Goal: Task Accomplishment & Management: Manage account settings

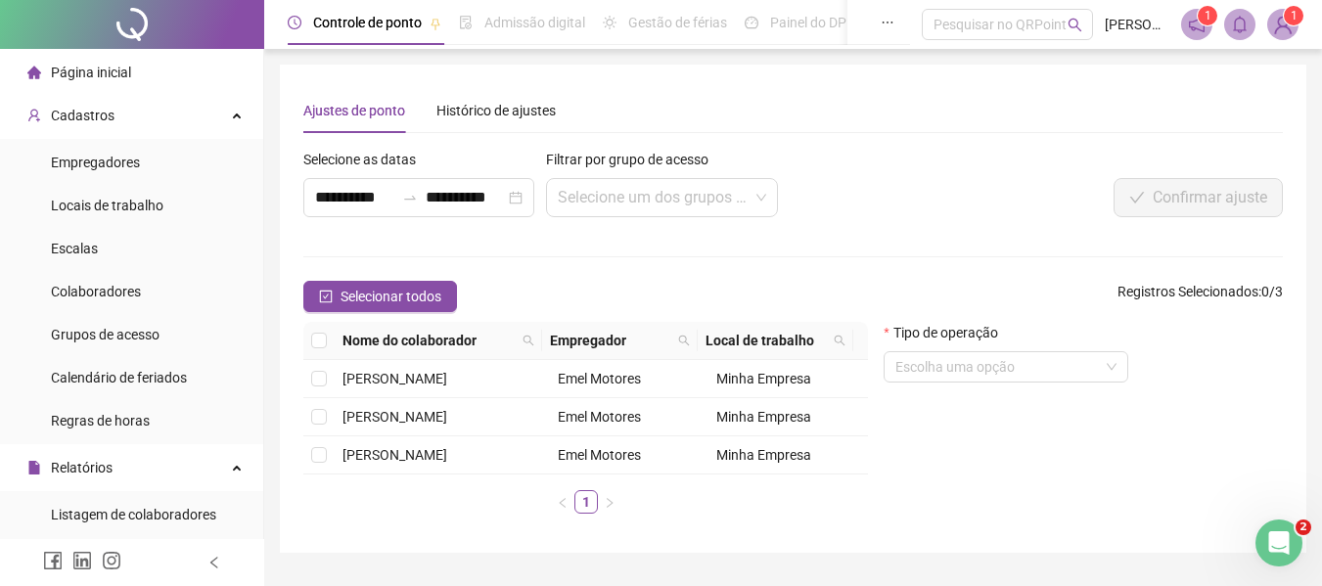
click at [101, 65] on span "Página inicial" at bounding box center [91, 73] width 80 height 16
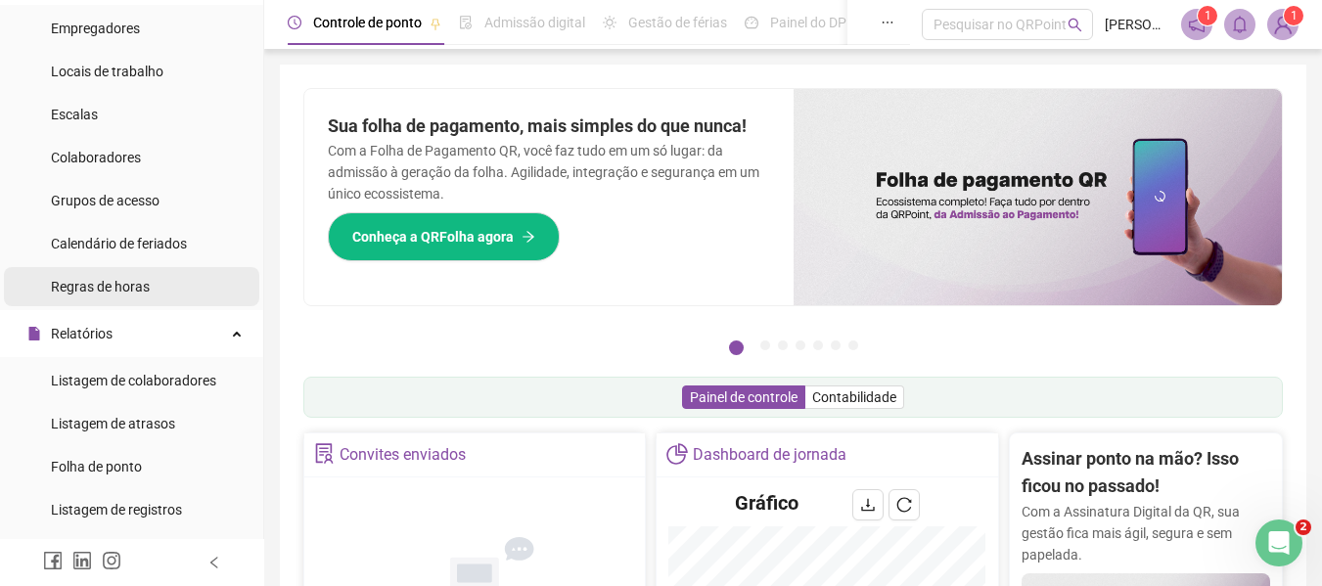
scroll to position [196, 0]
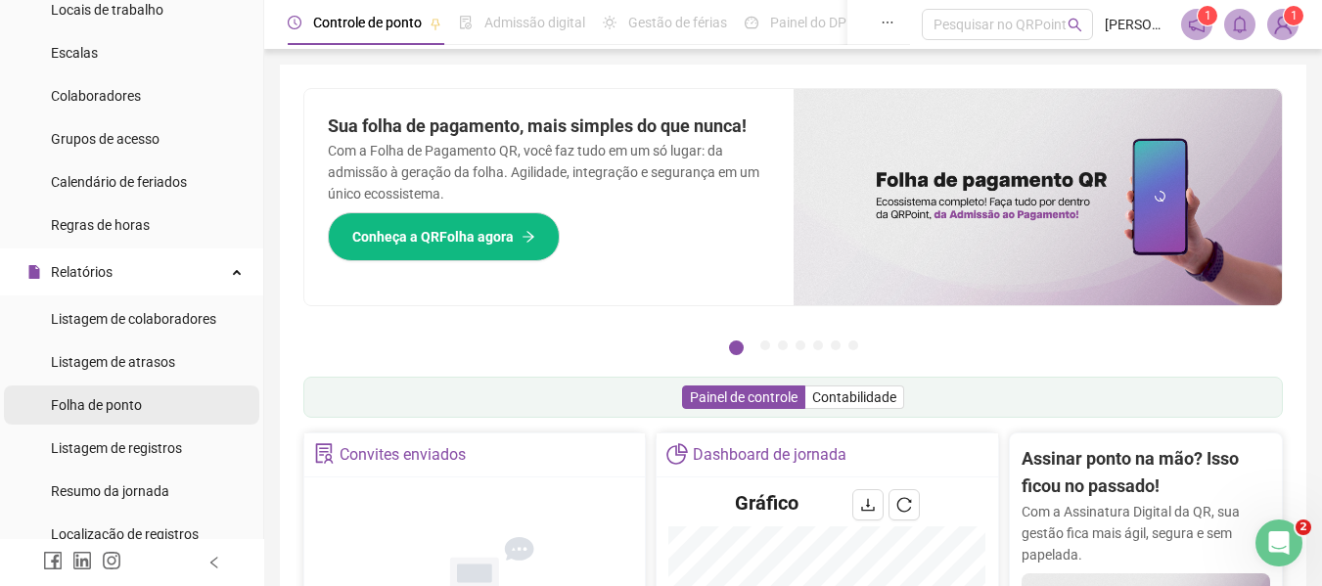
click at [123, 402] on span "Folha de ponto" at bounding box center [96, 405] width 91 height 16
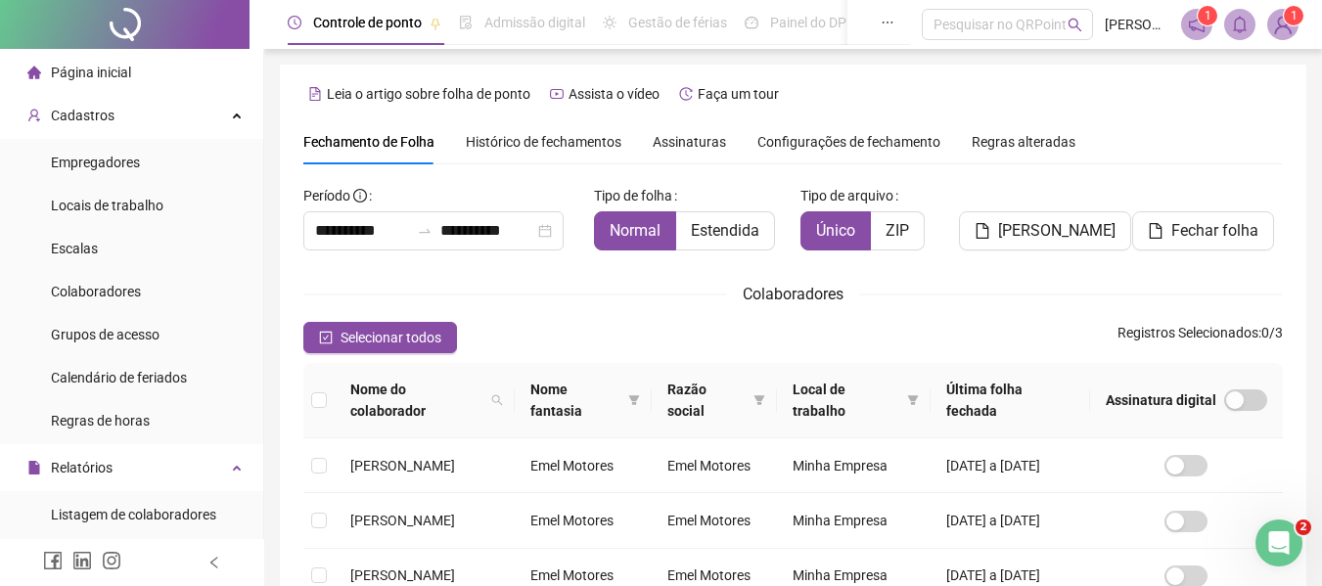
click at [98, 69] on span "Página inicial" at bounding box center [91, 73] width 80 height 16
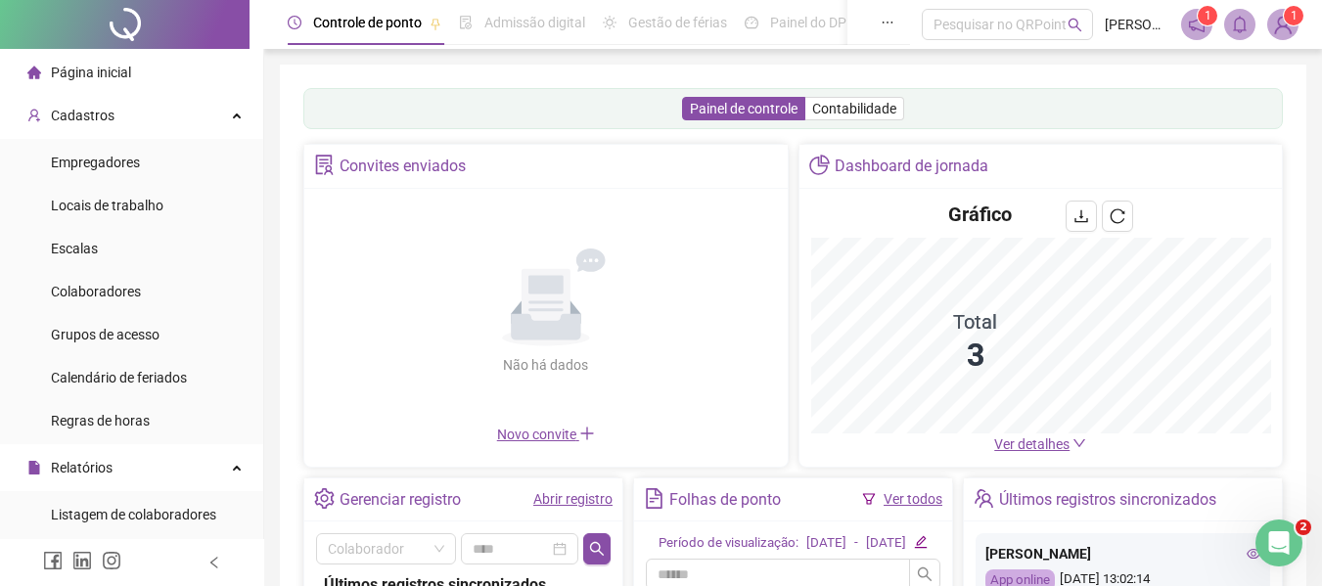
click at [69, 76] on span "Página inicial" at bounding box center [91, 73] width 80 height 16
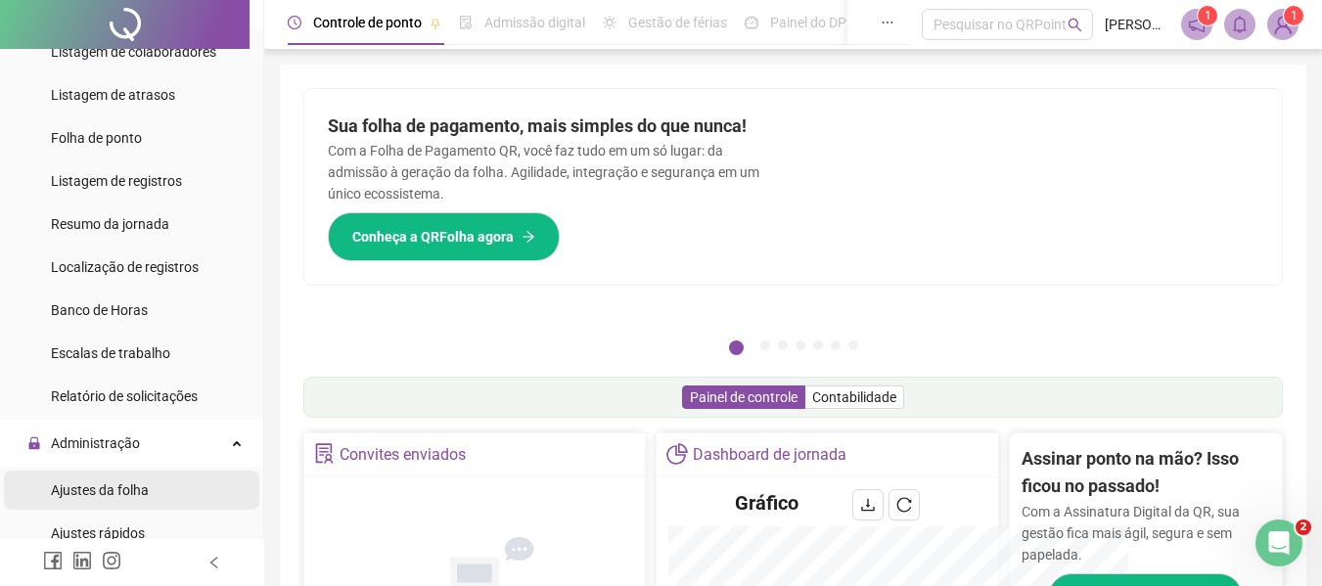
scroll to position [685, 0]
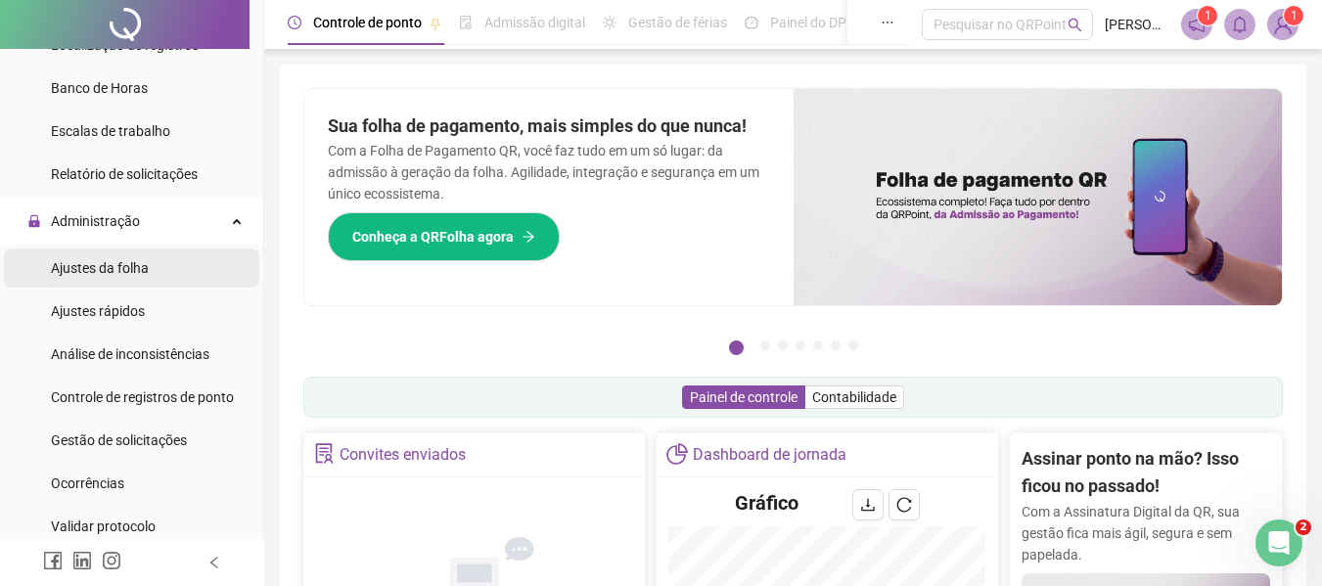
click at [115, 263] on span "Ajustes da folha" at bounding box center [100, 268] width 98 height 16
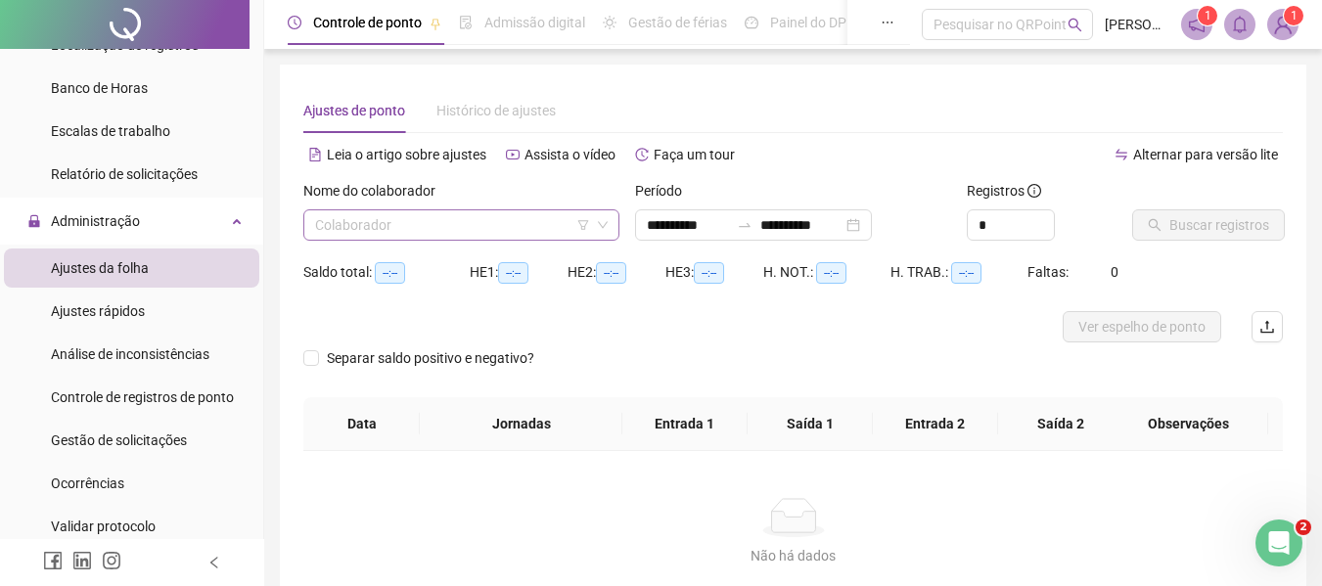
click at [438, 222] on input "search" at bounding box center [452, 224] width 275 height 29
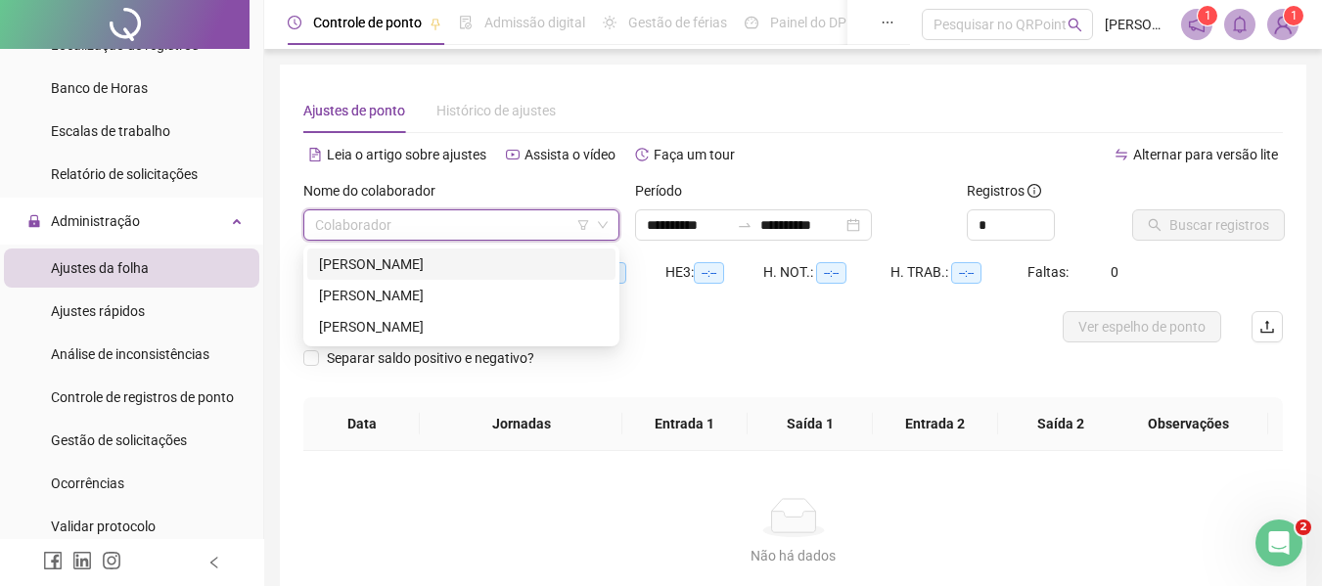
click at [392, 269] on div "[PERSON_NAME]" at bounding box center [461, 264] width 285 height 22
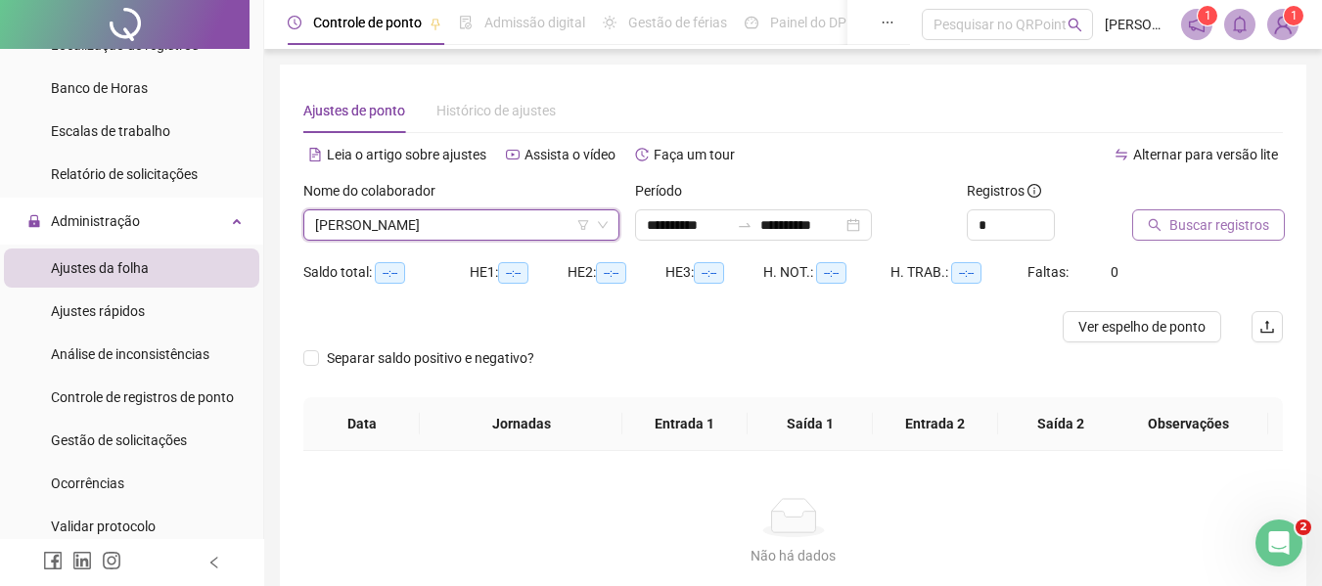
click at [1192, 225] on span "Buscar registros" at bounding box center [1220, 225] width 100 height 22
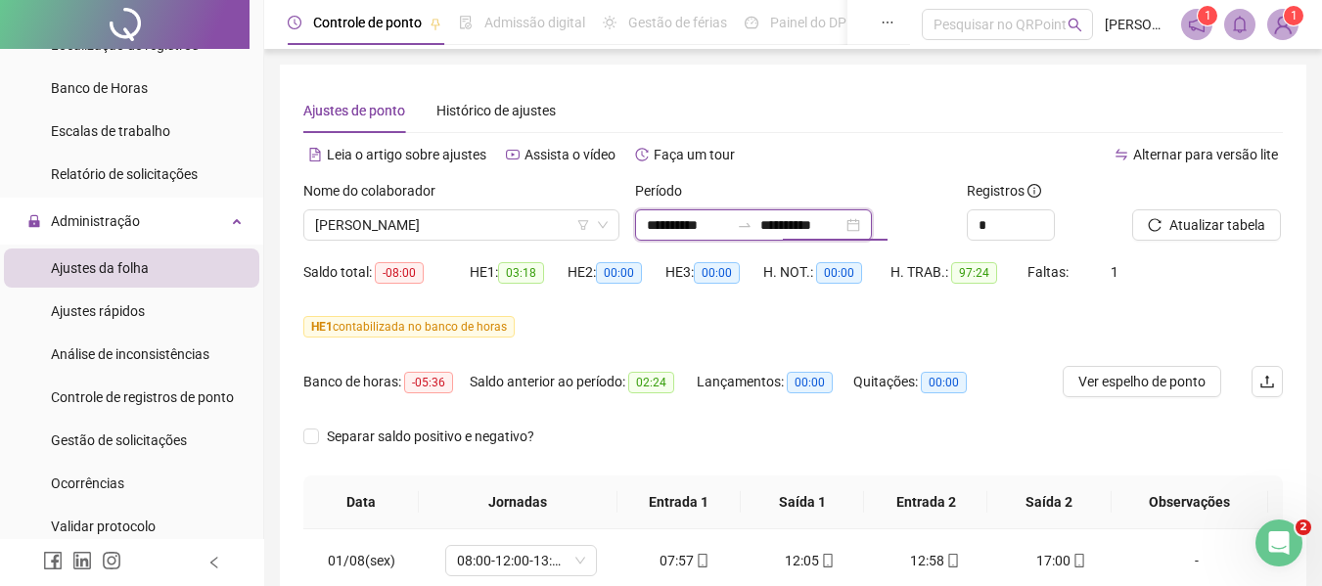
click at [832, 234] on input "**********" at bounding box center [801, 225] width 82 height 22
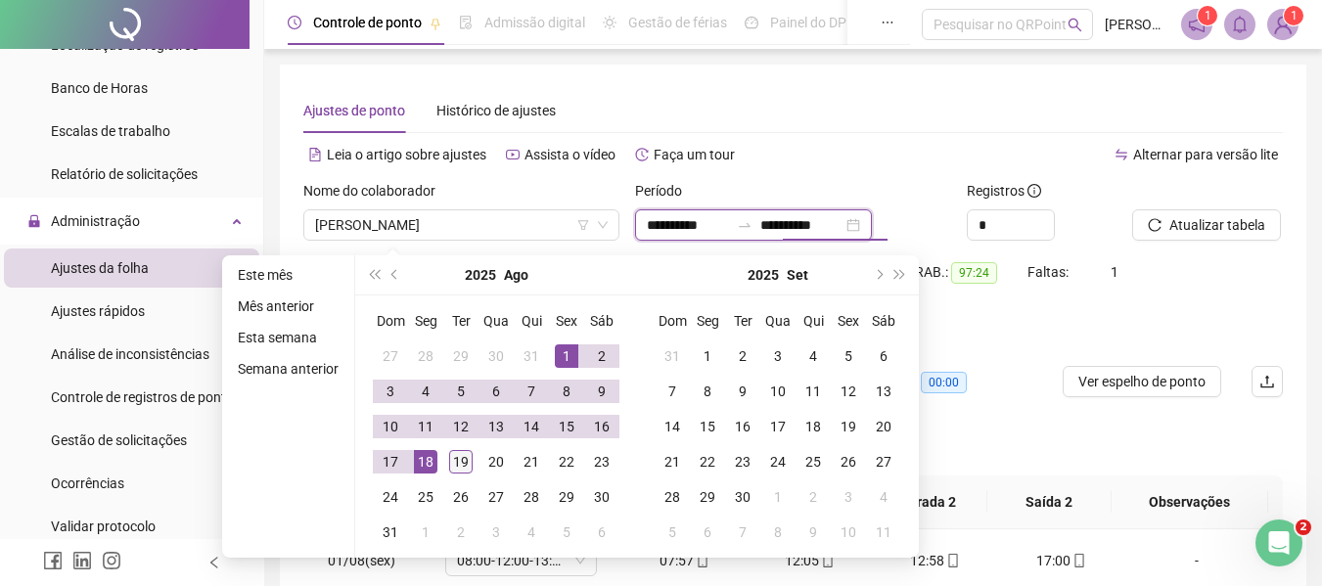
type input "**********"
click at [454, 459] on div "19" at bounding box center [460, 461] width 23 height 23
type input "**********"
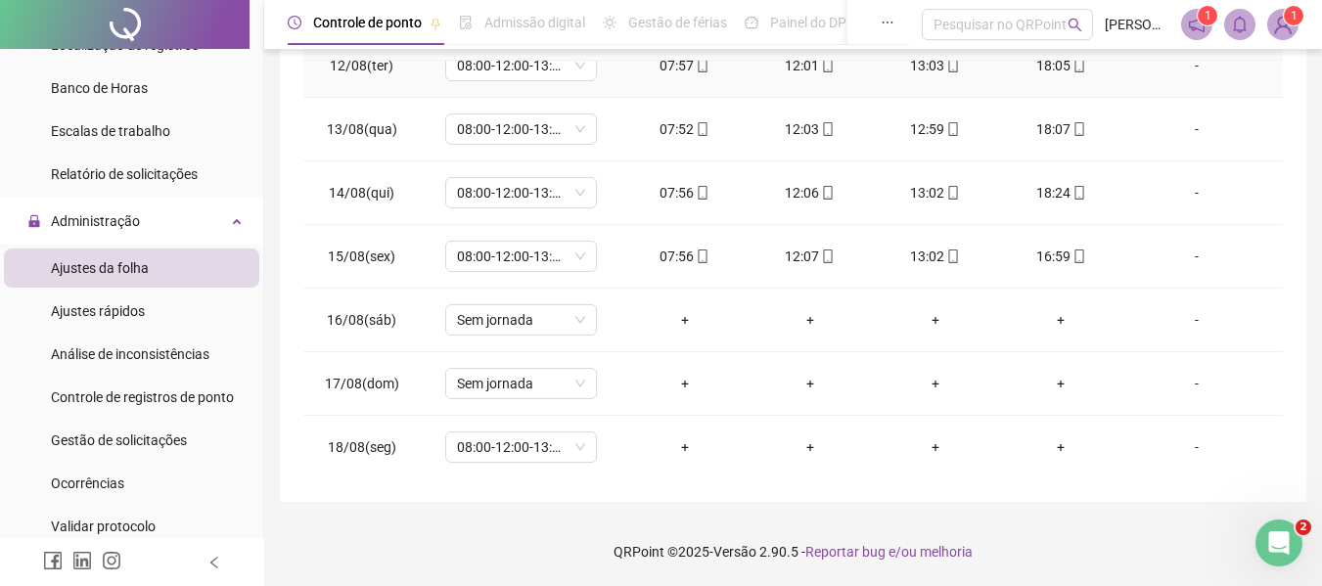
scroll to position [727, 0]
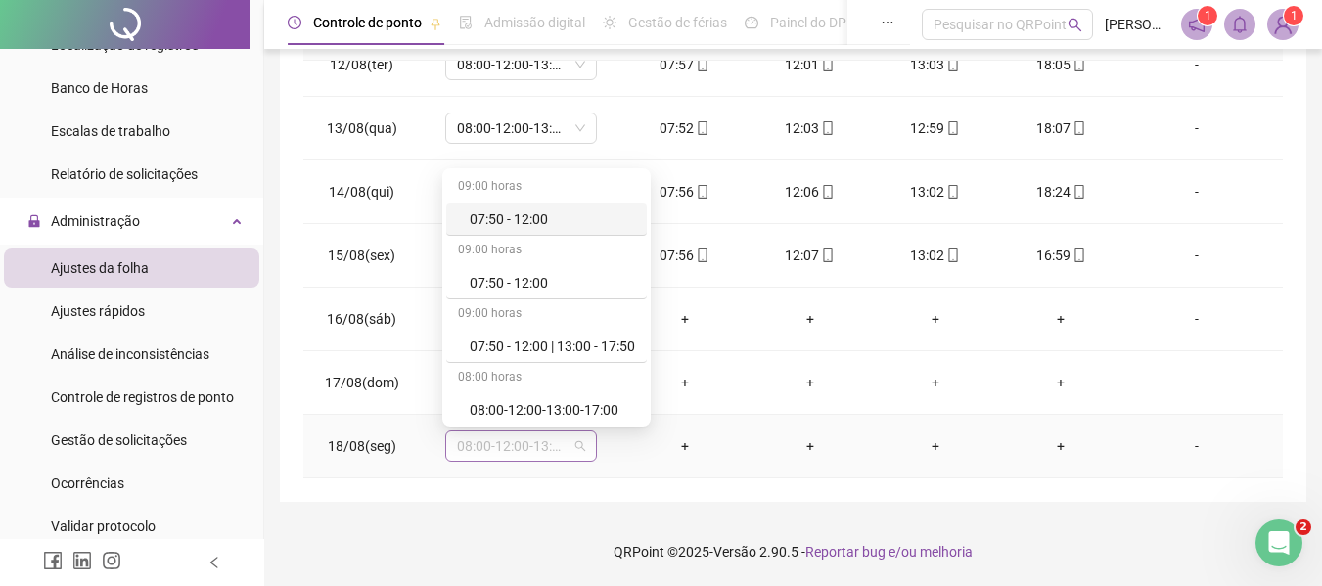
click at [569, 446] on span "08:00-12:00-13:00-18:00" at bounding box center [521, 446] width 128 height 29
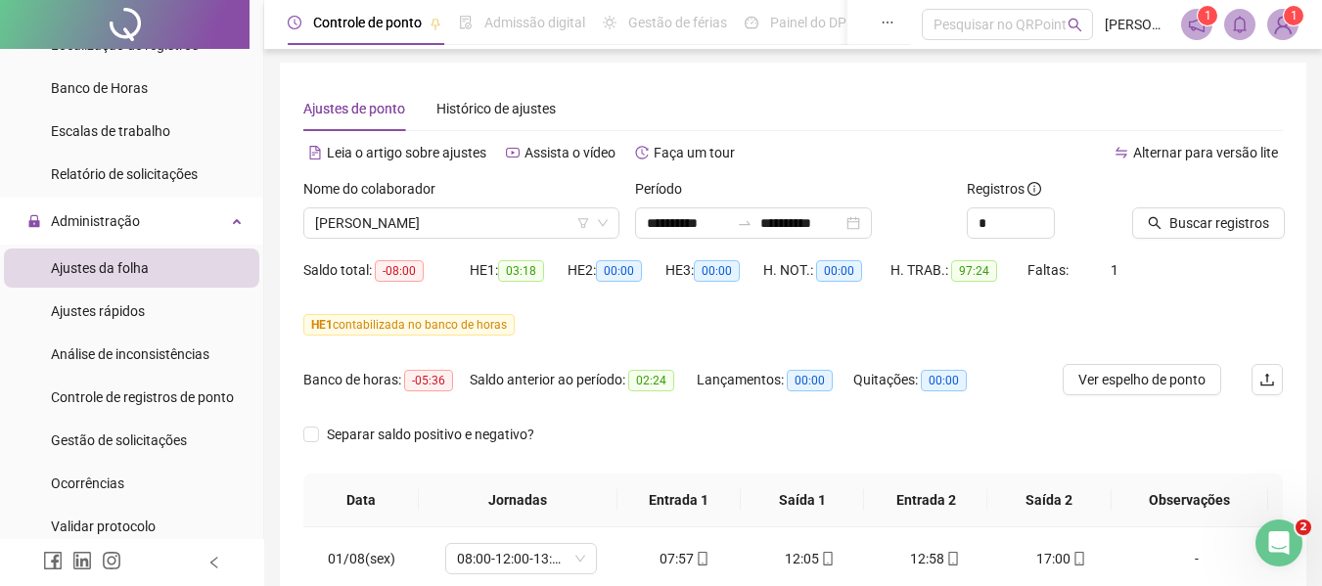
scroll to position [0, 0]
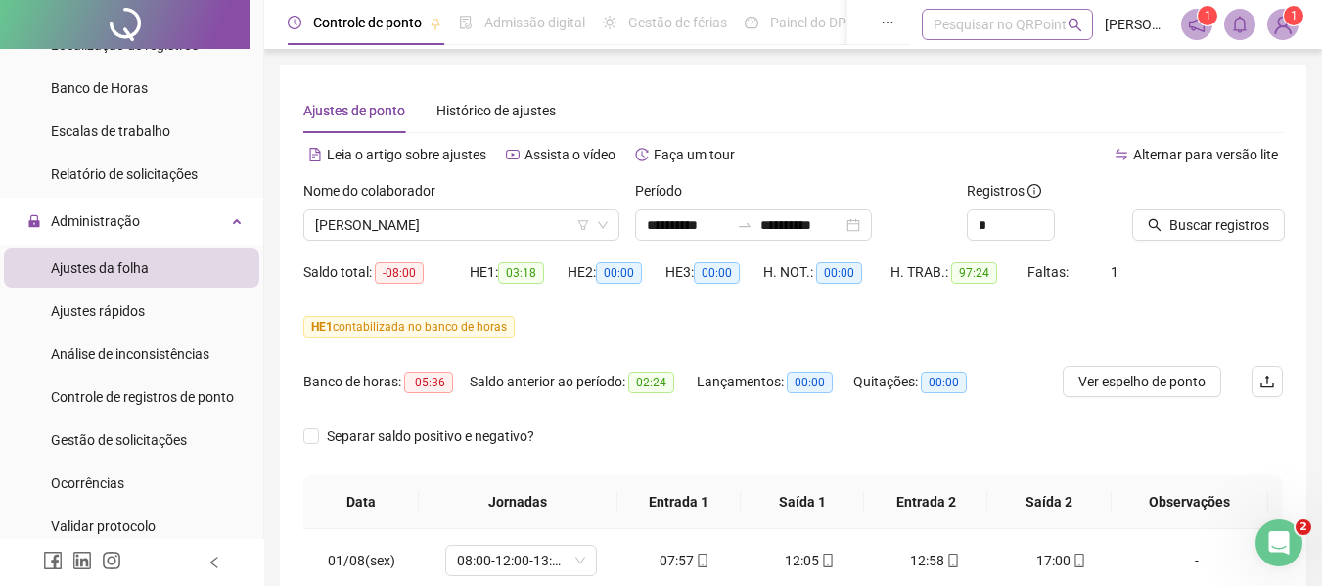
click at [948, 22] on div "Pesquisar no QRPoint" at bounding box center [1007, 24] width 171 height 31
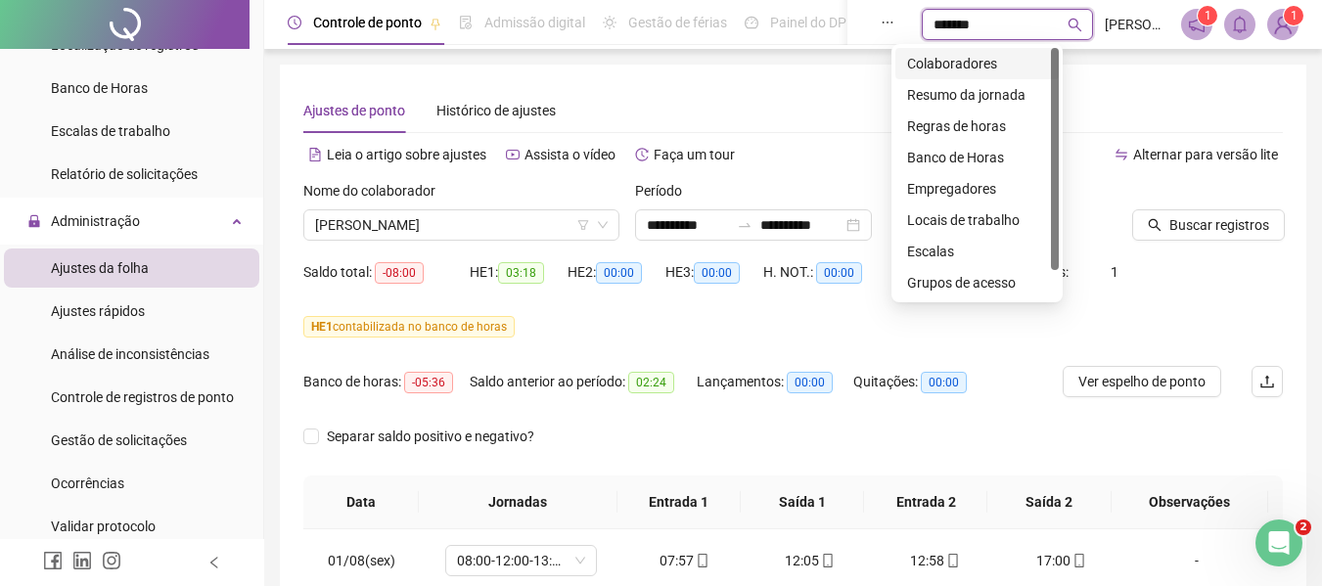
type input "********"
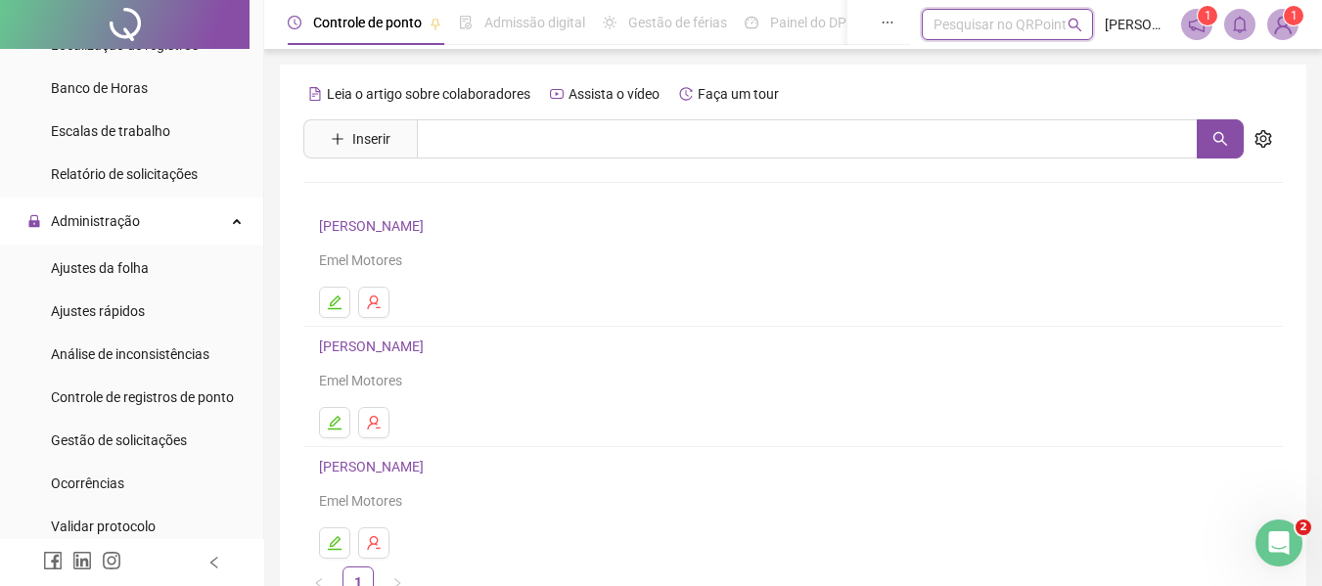
click at [990, 24] on div "Pesquisar no QRPoint" at bounding box center [1007, 24] width 171 height 31
click at [976, 23] on div "Pesquisar no QRPoint" at bounding box center [1007, 24] width 171 height 31
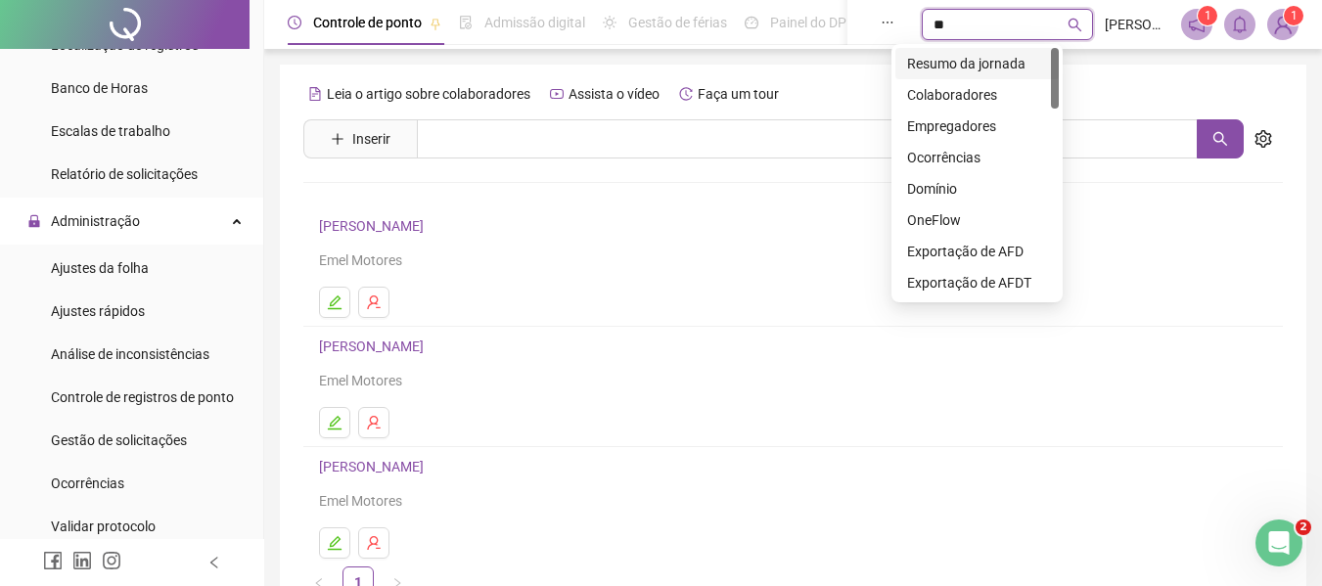
type input "***"
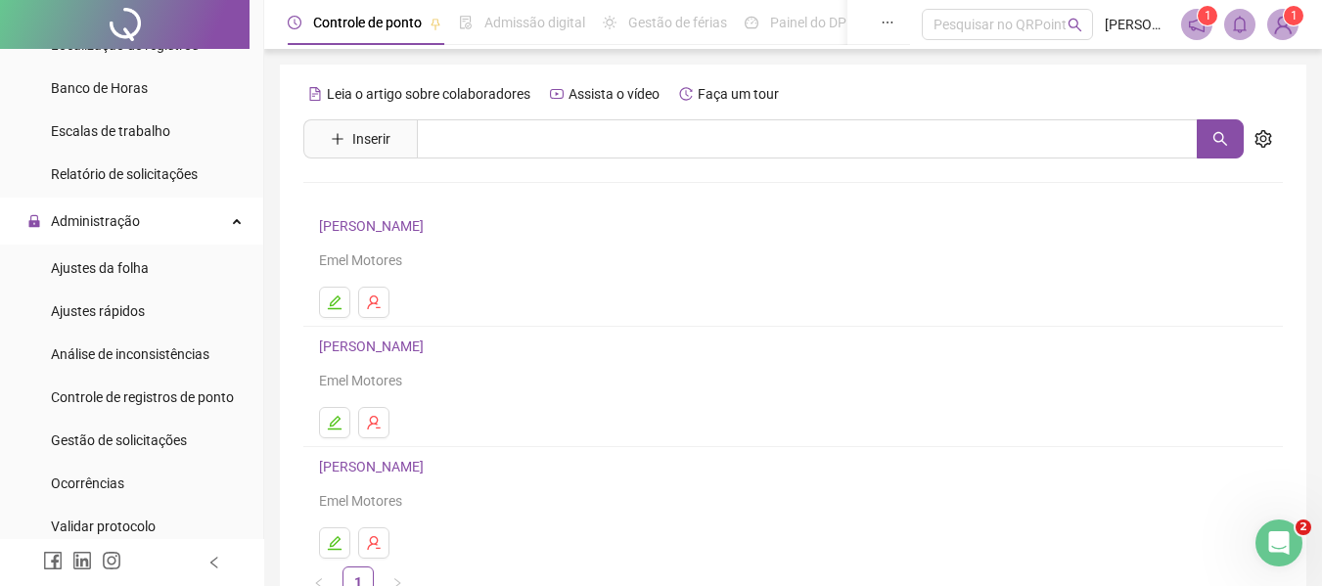
click at [649, 365] on div "[PERSON_NAME] Emel Motores" at bounding box center [793, 363] width 948 height 57
click at [341, 302] on icon "edit" at bounding box center [335, 303] width 16 height 16
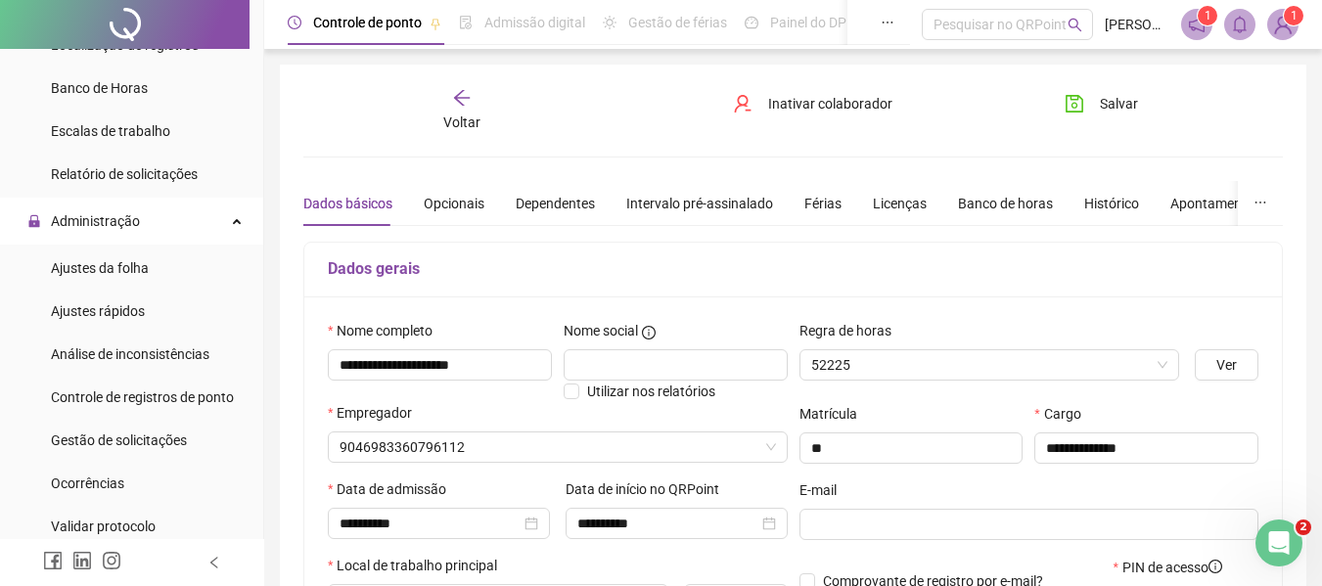
type input "*********"
click at [891, 197] on div "Licenças" at bounding box center [900, 204] width 54 height 22
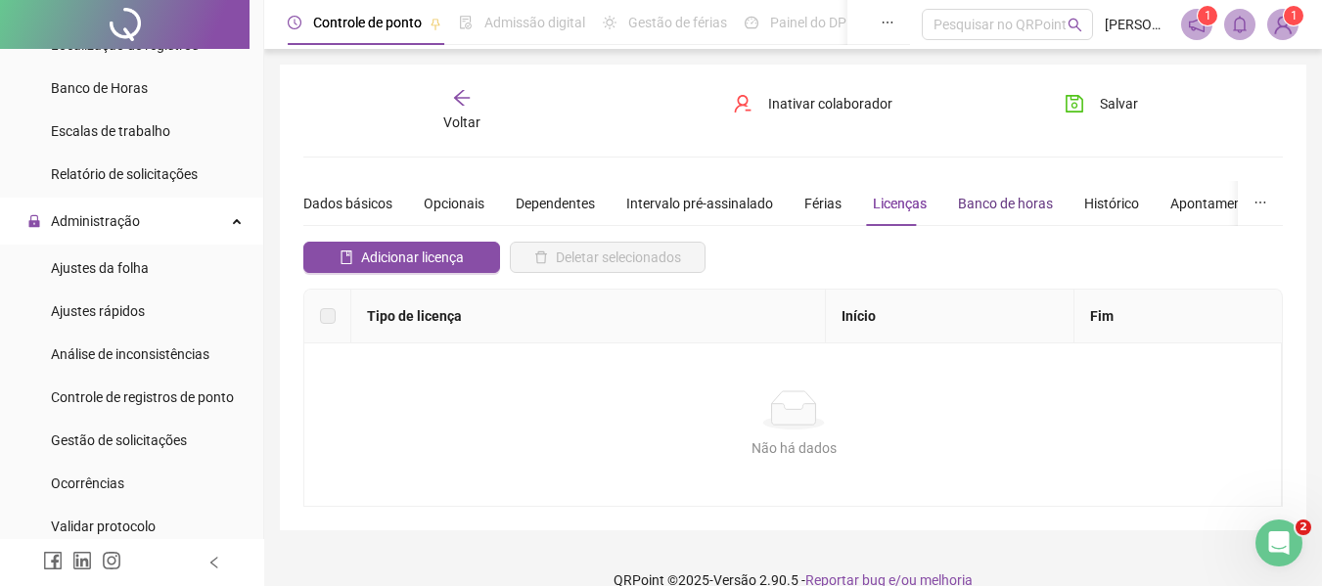
click at [990, 195] on div "Banco de horas" at bounding box center [1005, 204] width 95 height 22
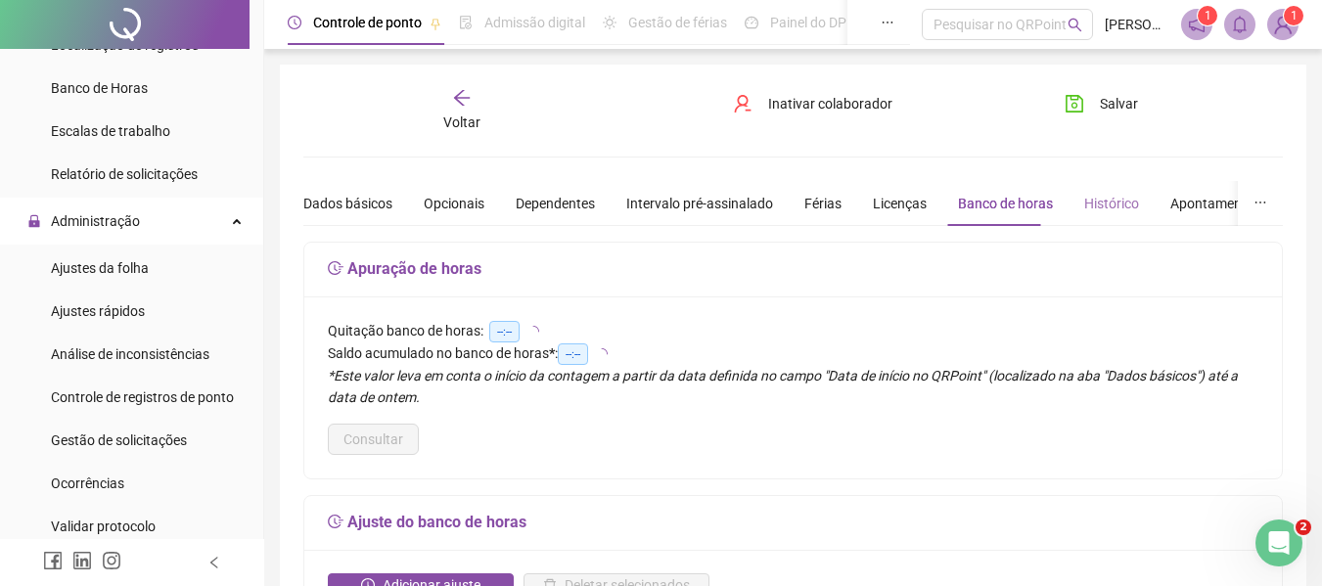
type input "**********"
click at [1106, 203] on div "Histórico" at bounding box center [1111, 204] width 55 height 22
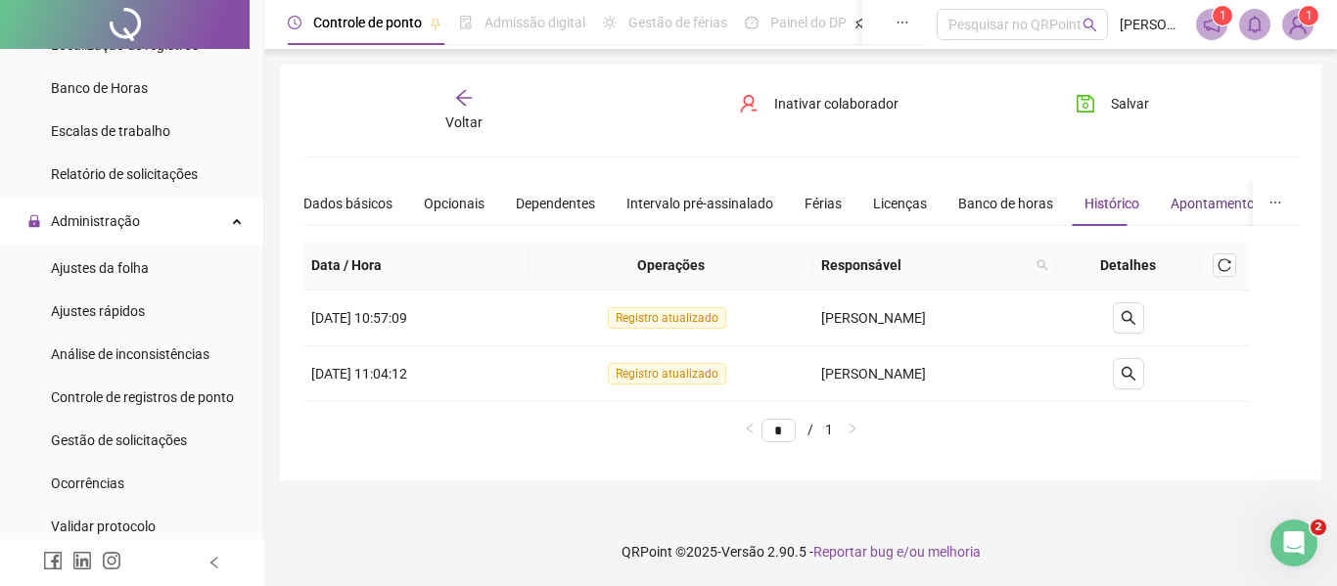
click at [1212, 204] on div "Apontamentos" at bounding box center [1216, 204] width 91 height 22
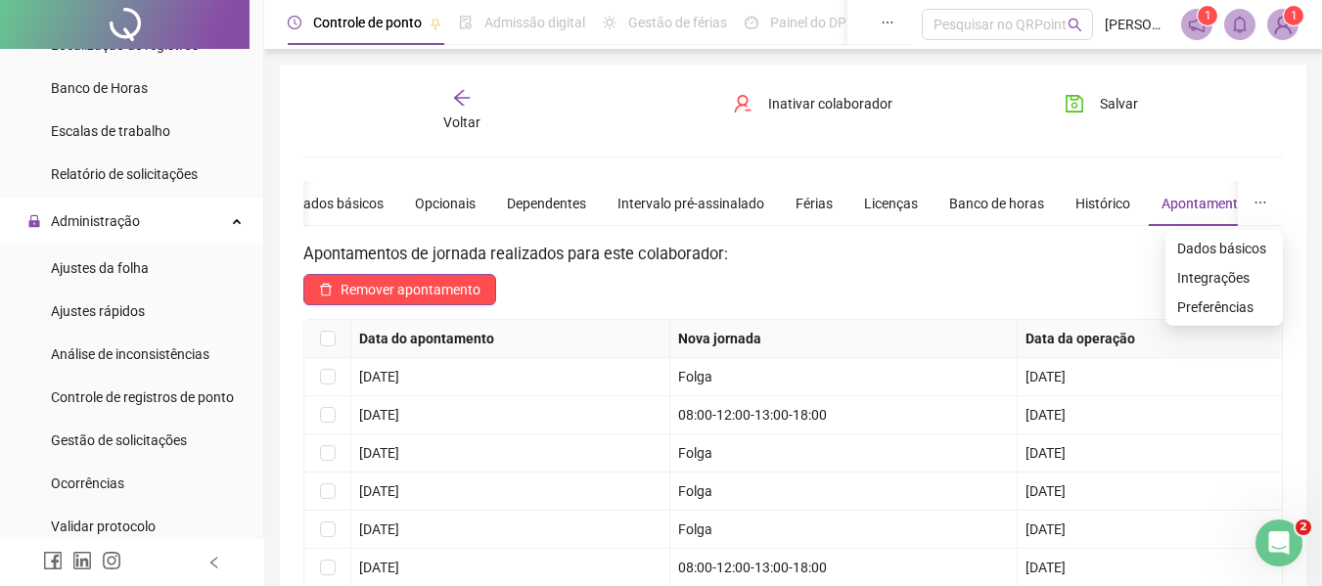
click at [1264, 202] on icon "ellipsis" at bounding box center [1261, 203] width 14 height 14
click at [346, 200] on div "Dados básicos" at bounding box center [339, 204] width 89 height 22
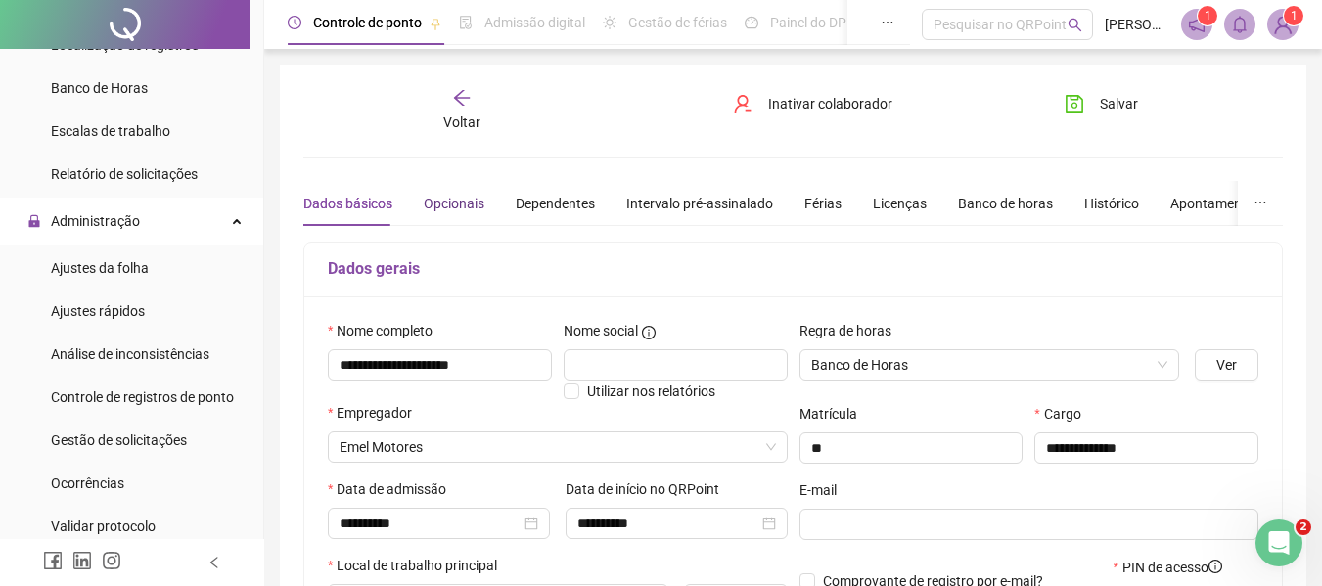
click at [457, 204] on div "Opcionais" at bounding box center [454, 204] width 61 height 22
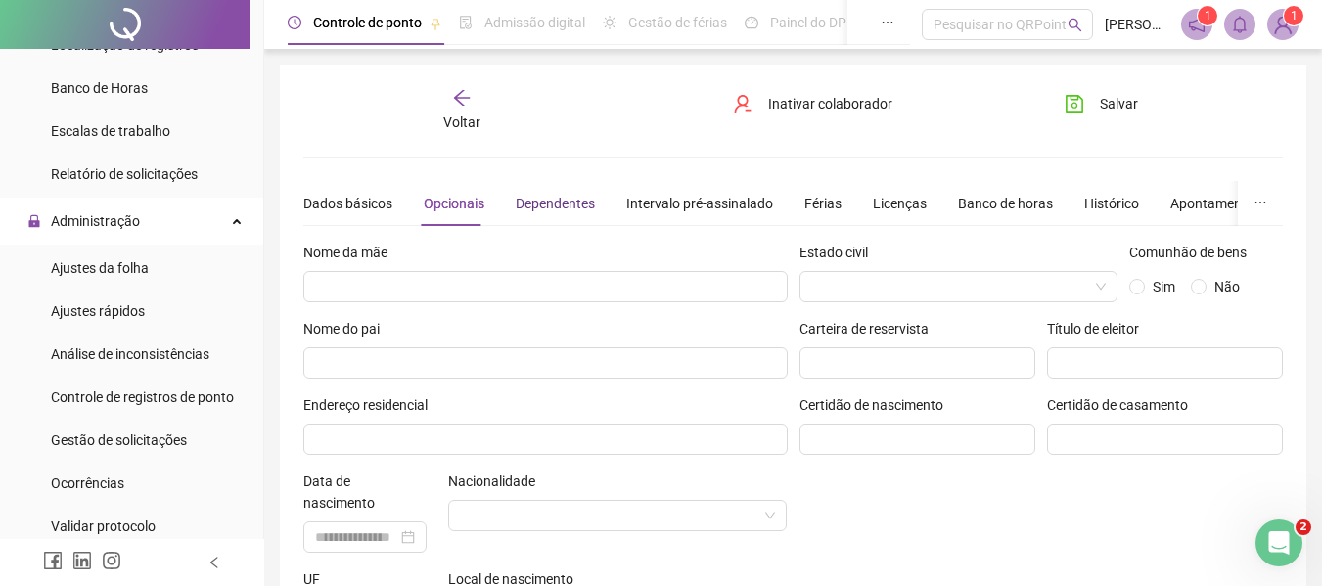
click at [580, 202] on div "Dependentes" at bounding box center [555, 204] width 79 height 22
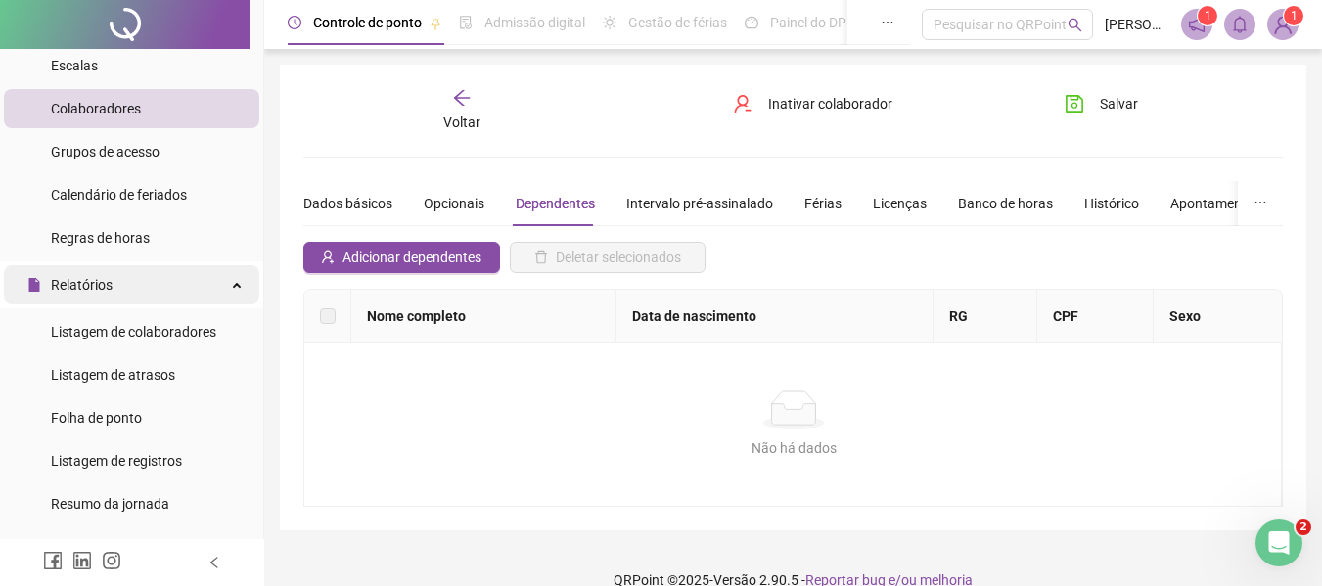
scroll to position [196, 0]
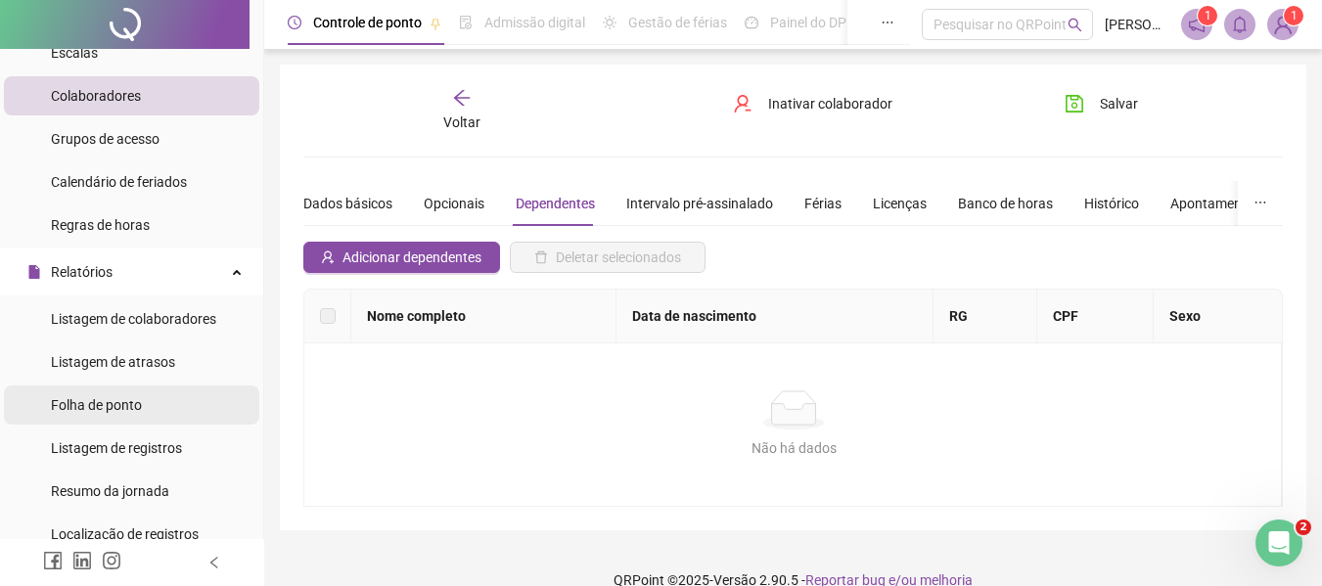
click at [107, 409] on span "Folha de ponto" at bounding box center [96, 405] width 91 height 16
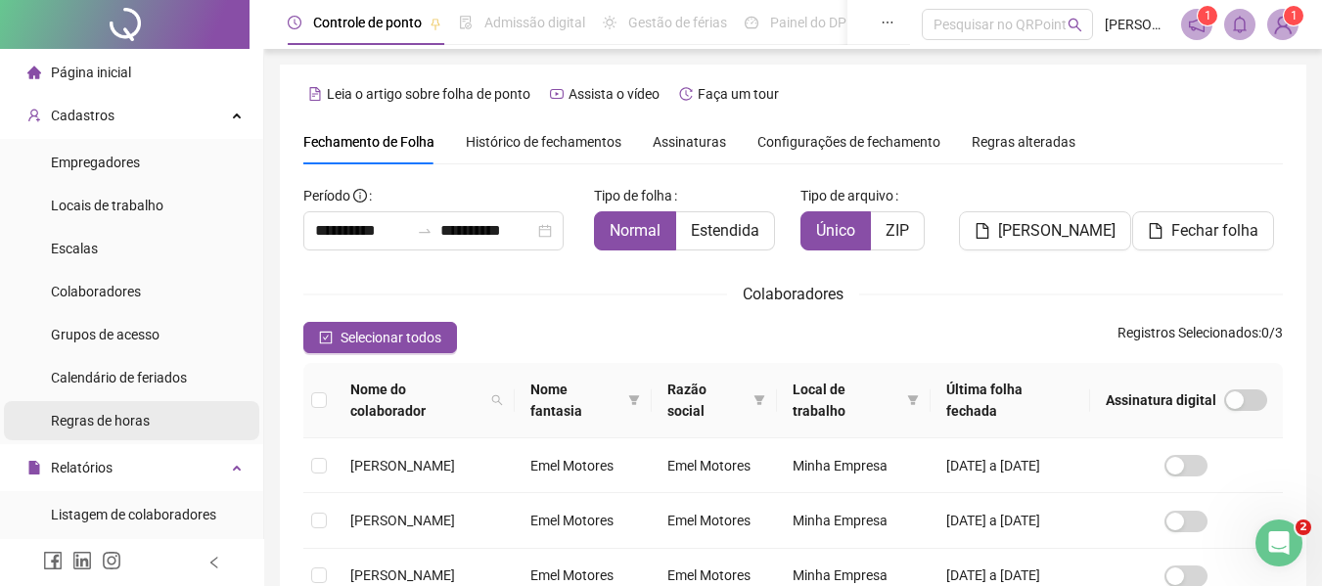
click at [110, 430] on div "Regras de horas" at bounding box center [100, 420] width 99 height 39
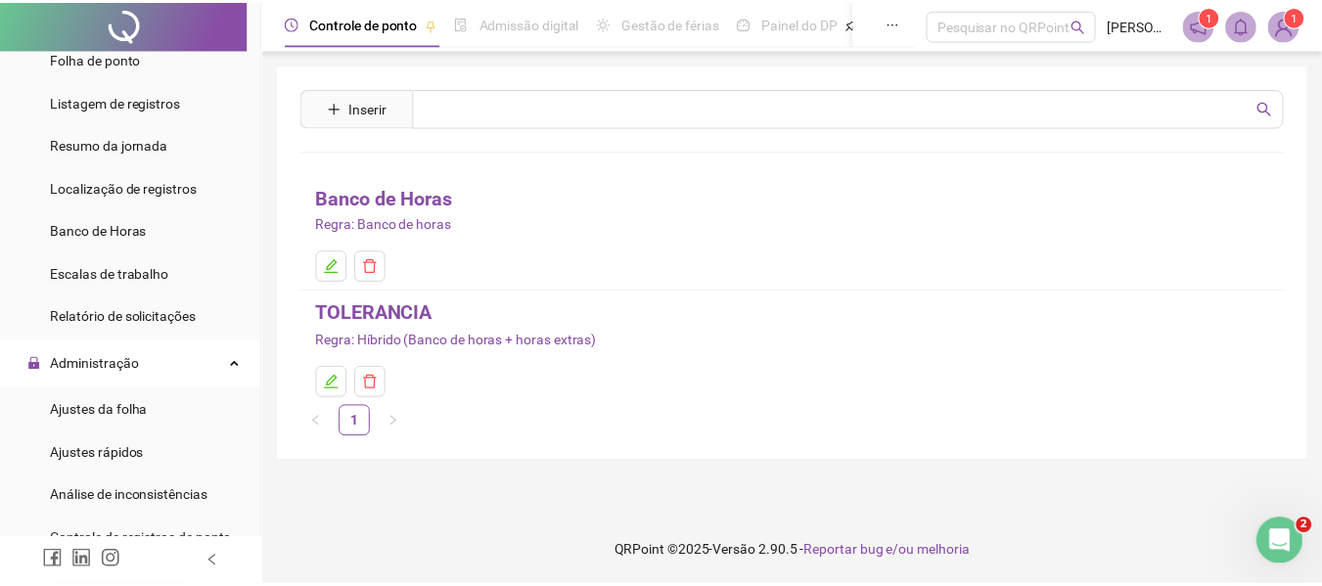
scroll to position [587, 0]
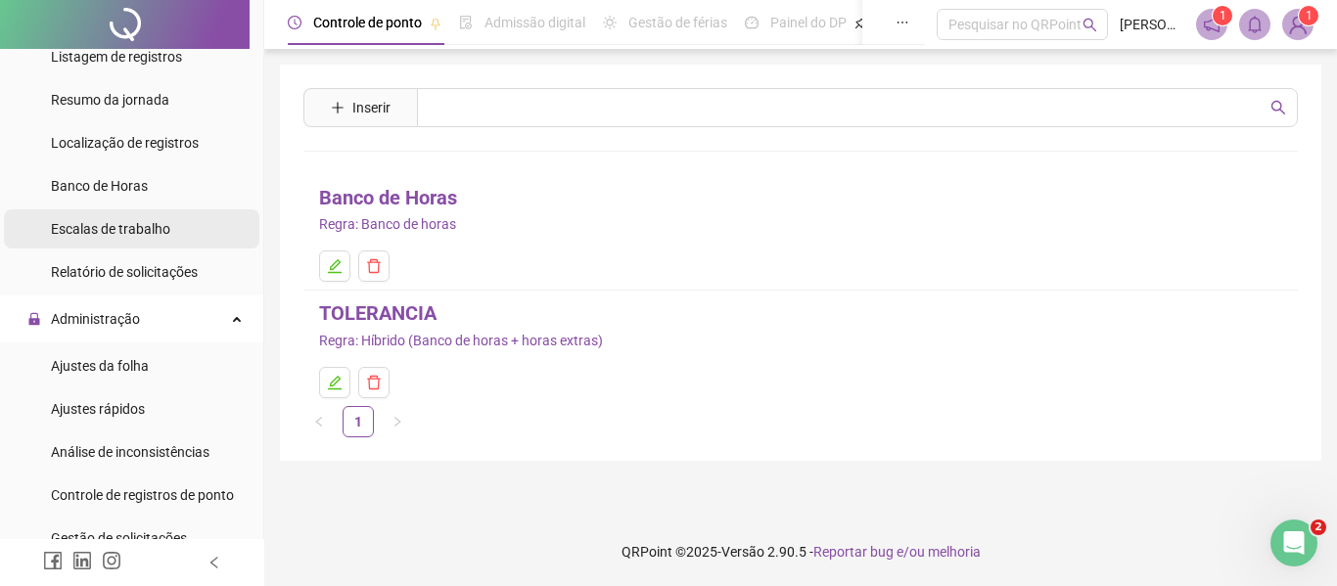
drag, startPoint x: 90, startPoint y: 224, endPoint x: 164, endPoint y: 241, distance: 76.2
click at [90, 223] on span "Escalas de trabalho" at bounding box center [110, 229] width 119 height 16
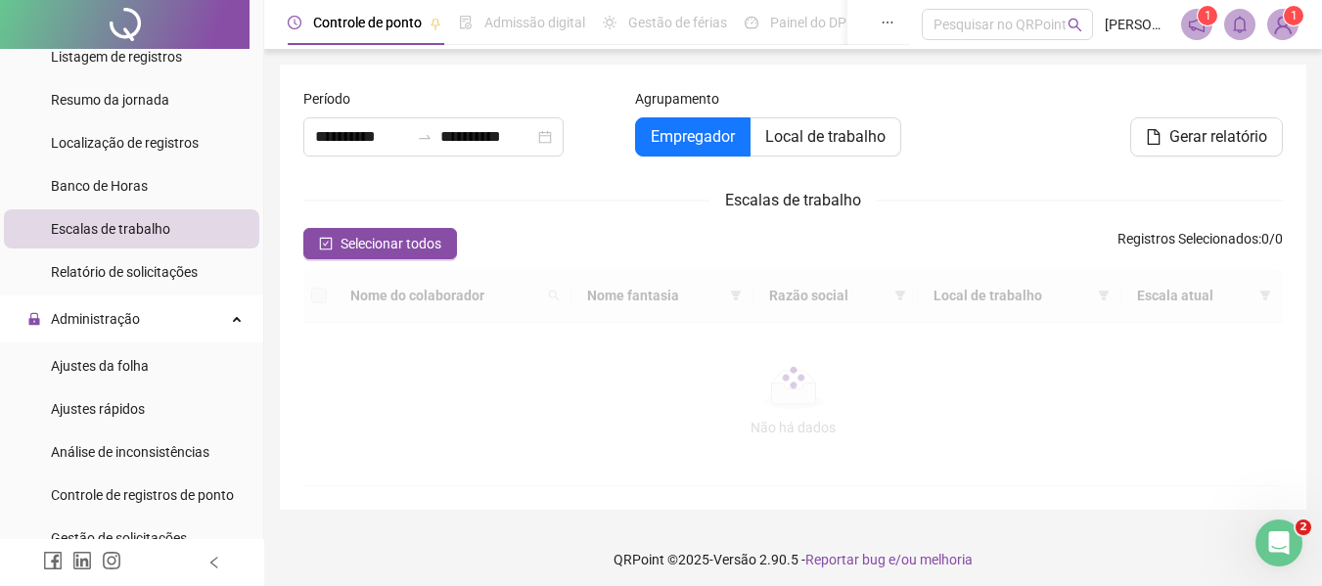
type input "**********"
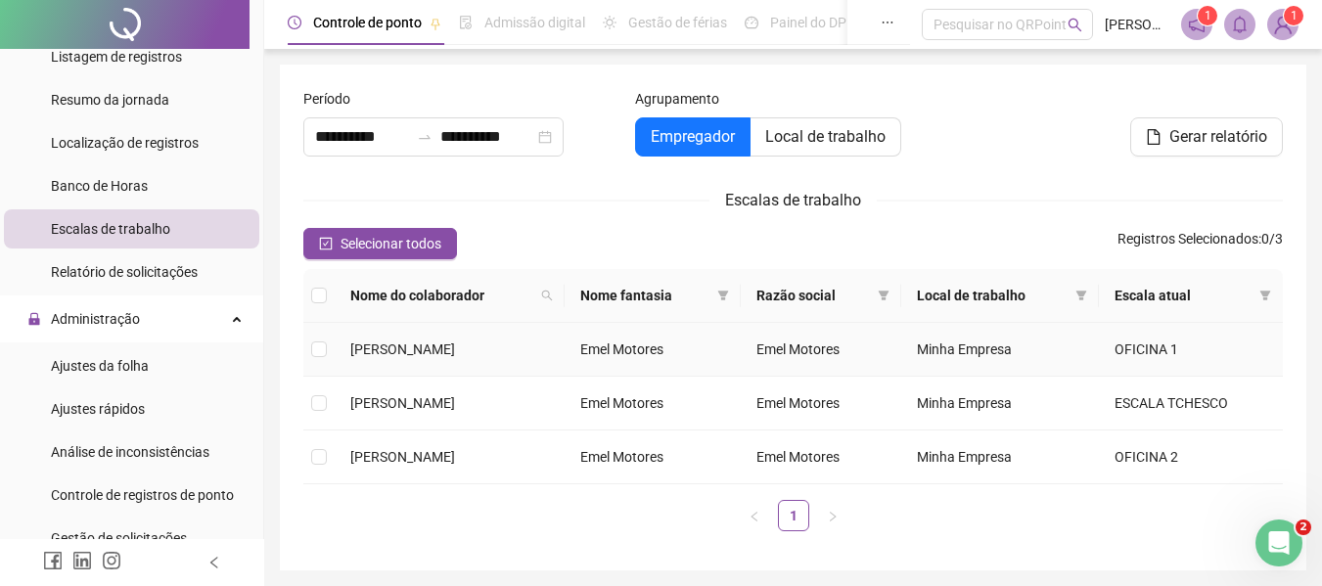
click at [455, 342] on span "[PERSON_NAME]" at bounding box center [402, 350] width 105 height 16
click at [1201, 349] on td "OFICINA 1" at bounding box center [1191, 350] width 184 height 54
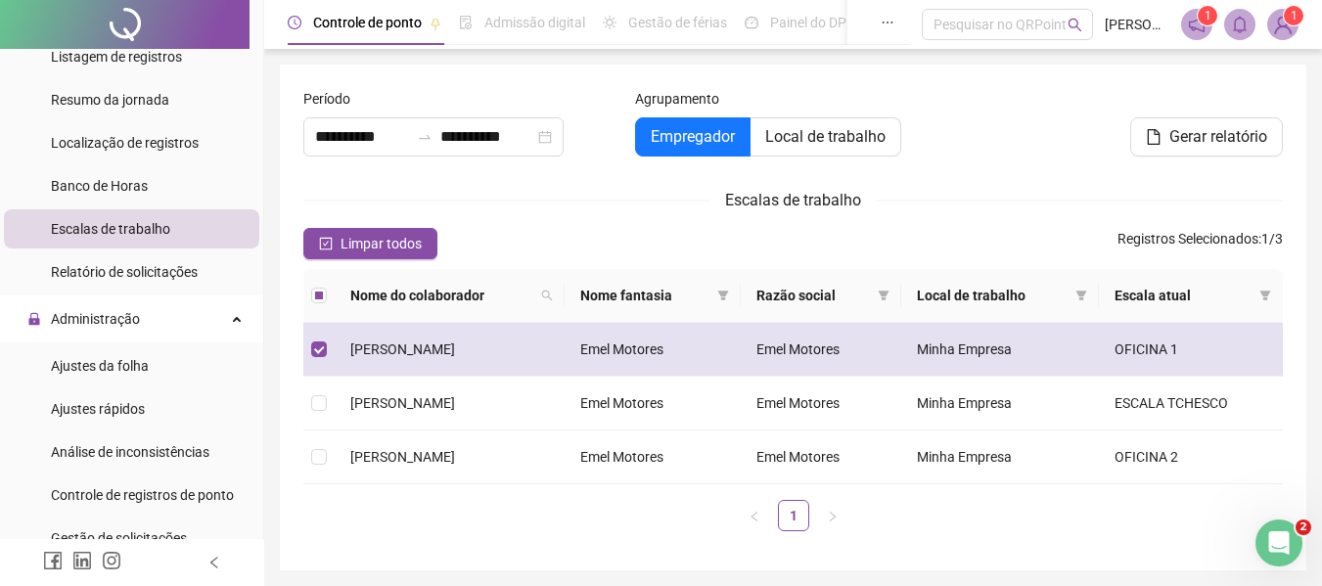
click at [1201, 349] on td "OFICINA 1" at bounding box center [1191, 350] width 184 height 54
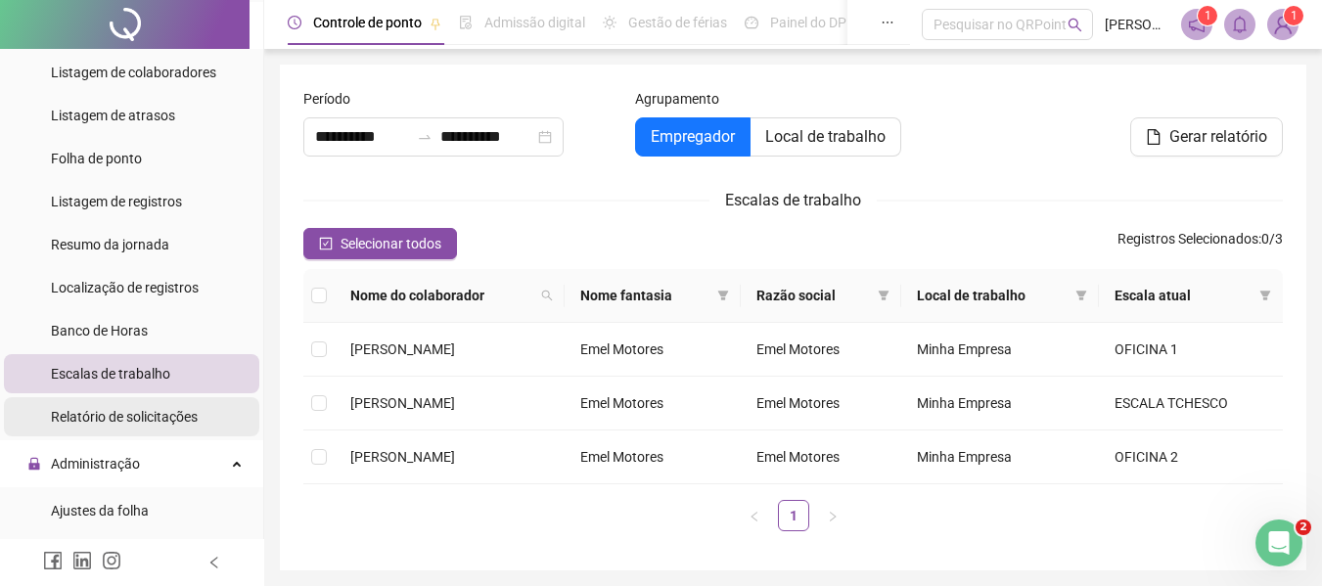
scroll to position [392, 0]
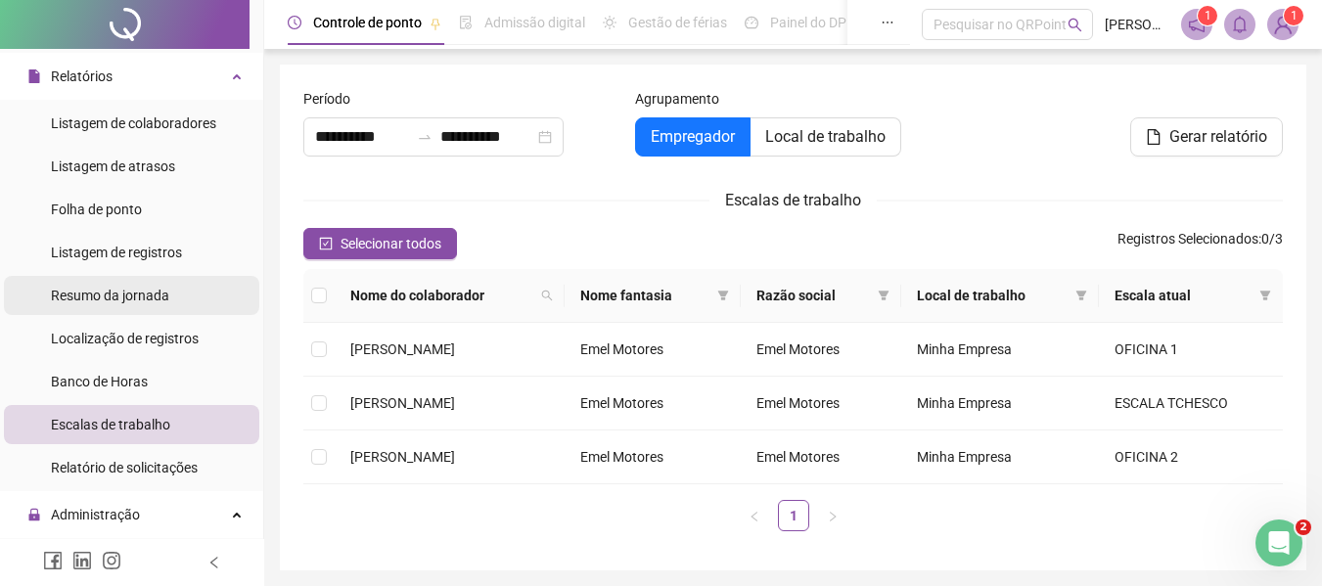
click at [160, 295] on span "Resumo da jornada" at bounding box center [110, 296] width 118 height 16
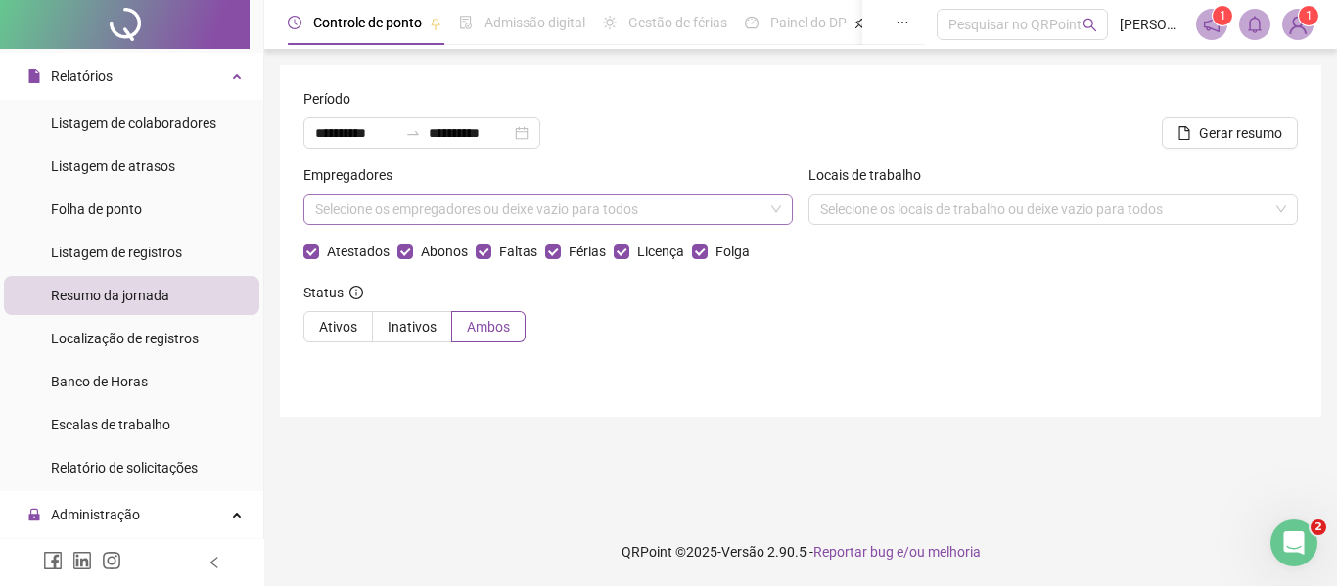
click at [383, 213] on div "Selecione os empregadores ou deixe vazio para todos" at bounding box center [547, 209] width 489 height 31
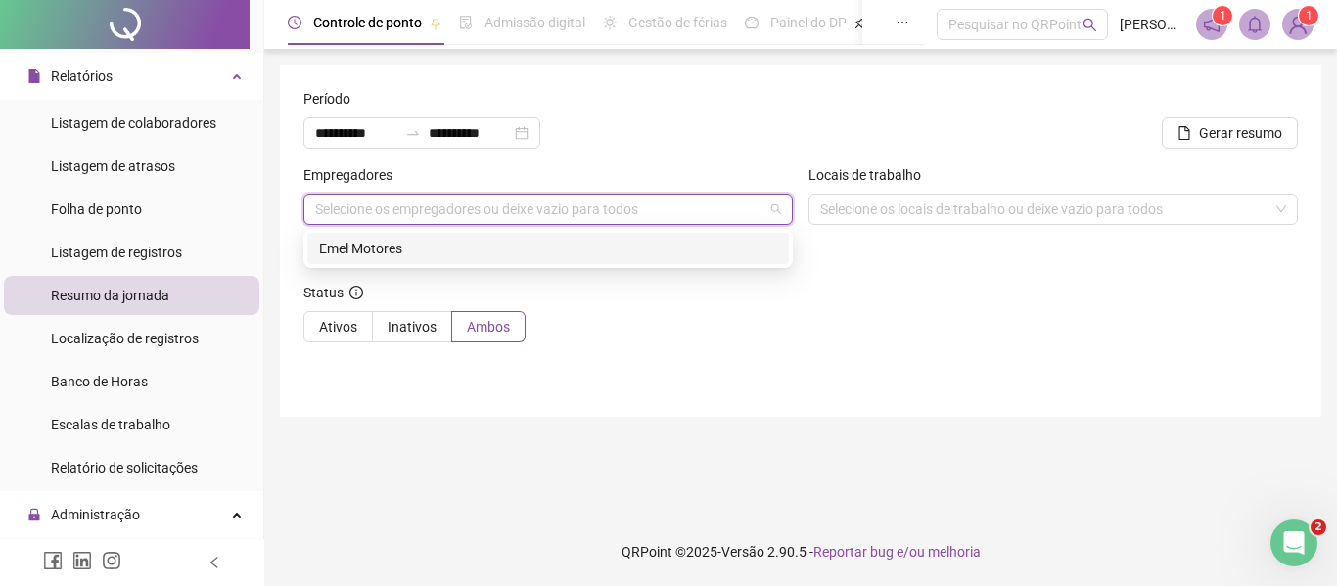
click at [367, 254] on div "Emel Motores" at bounding box center [548, 249] width 458 height 22
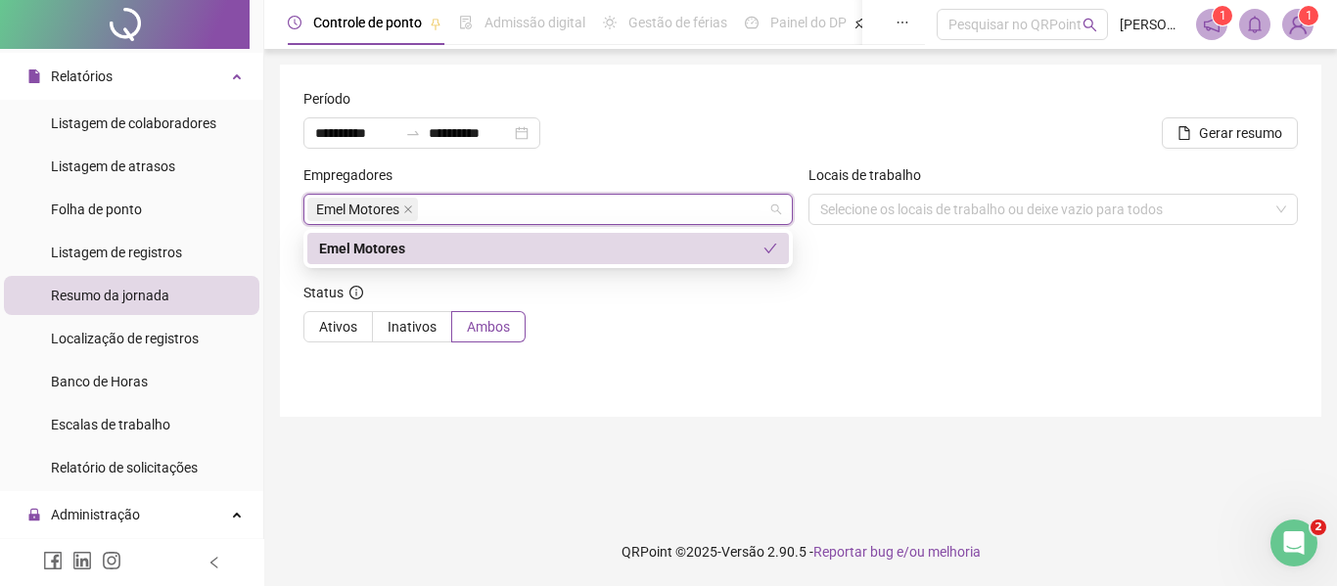
click at [367, 258] on div "Emel Motores" at bounding box center [541, 249] width 444 height 22
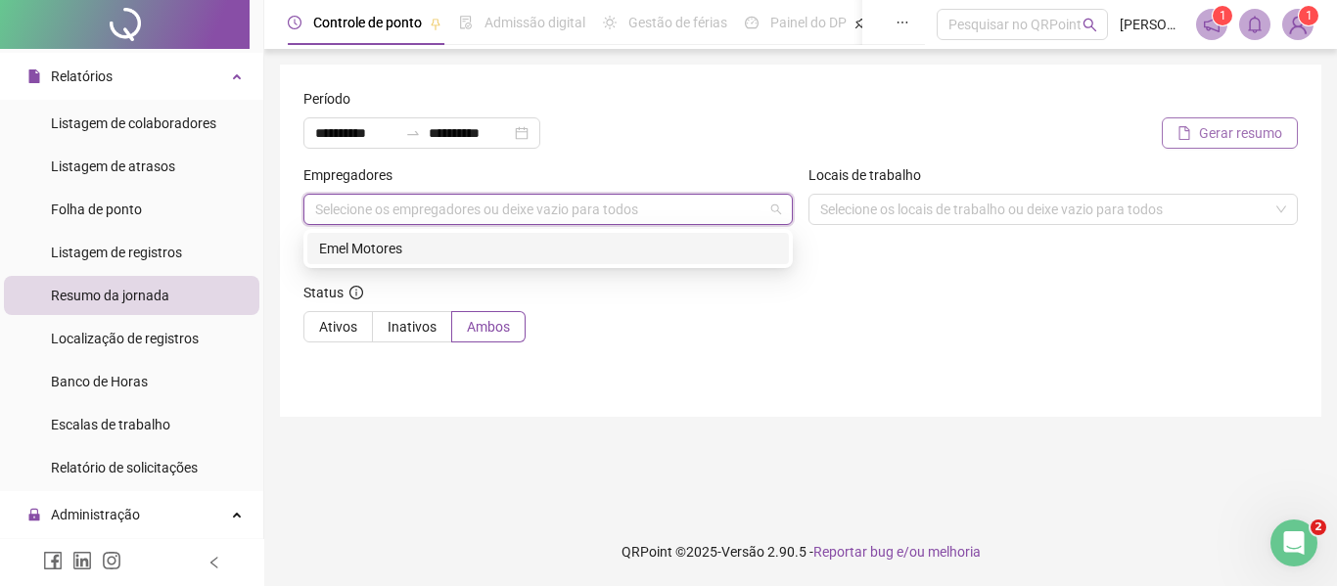
click at [1244, 138] on span "Gerar resumo" at bounding box center [1240, 133] width 83 height 22
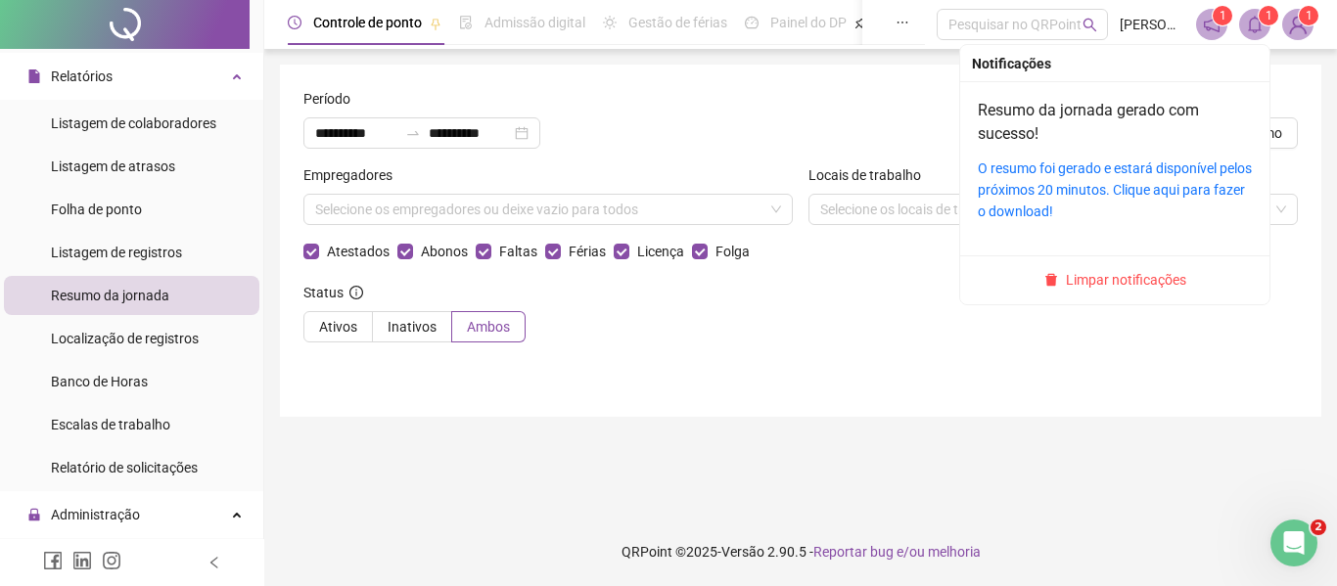
click at [1259, 22] on icon "bell" at bounding box center [1255, 25] width 14 height 18
click at [1041, 168] on link "O resumo foi gerado e estará disponível pelos próximos 20 minutos. Clique aqui …" at bounding box center [1115, 190] width 274 height 59
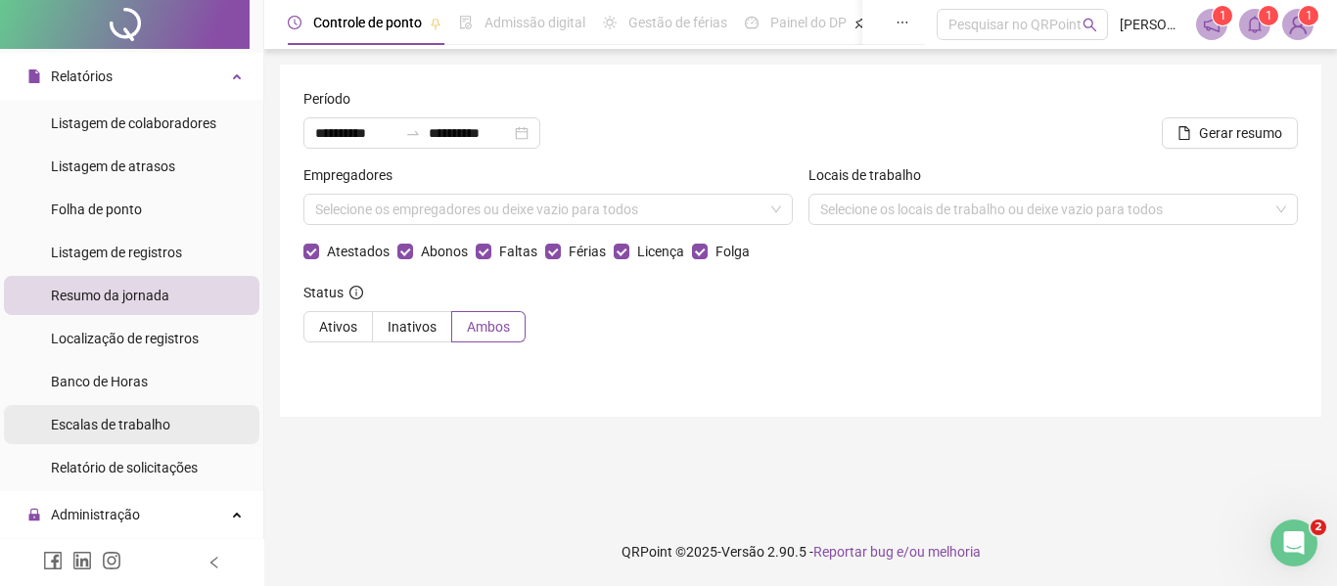
click at [191, 418] on li "Escalas de trabalho" at bounding box center [131, 424] width 255 height 39
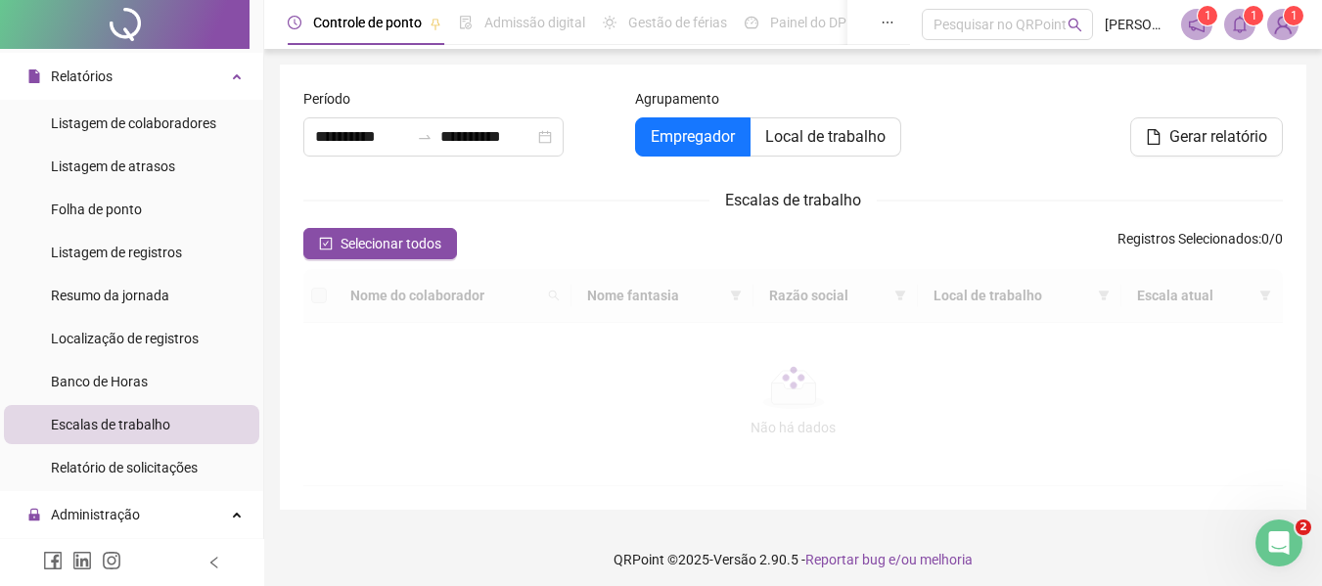
type input "**********"
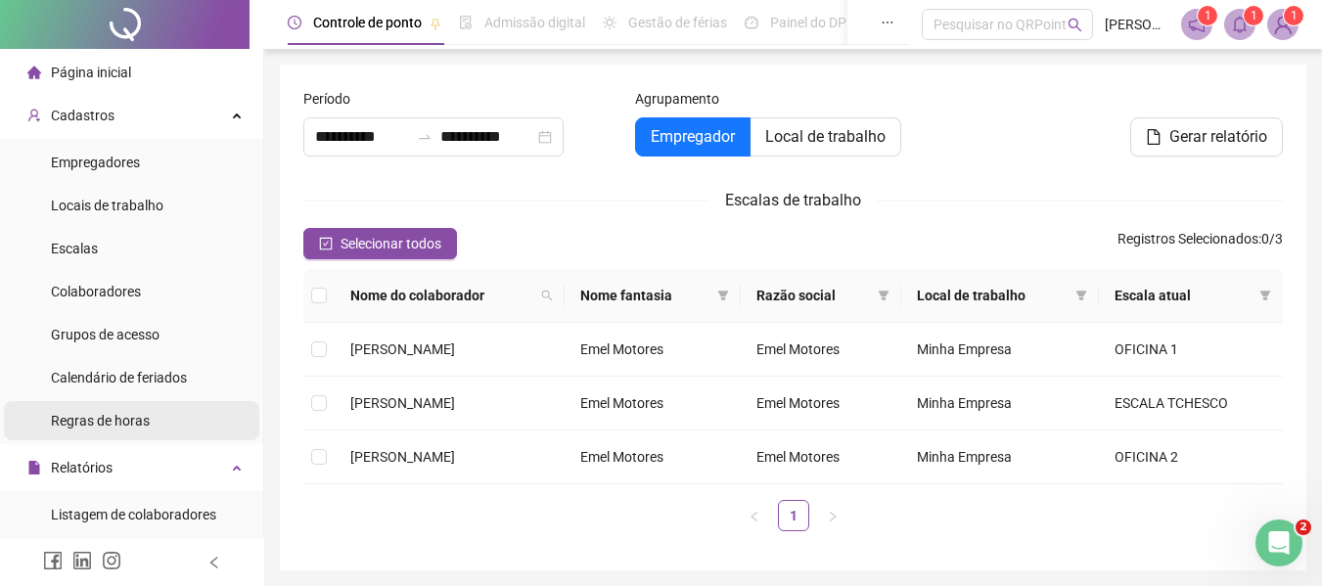
click at [137, 422] on span "Regras de horas" at bounding box center [100, 421] width 99 height 16
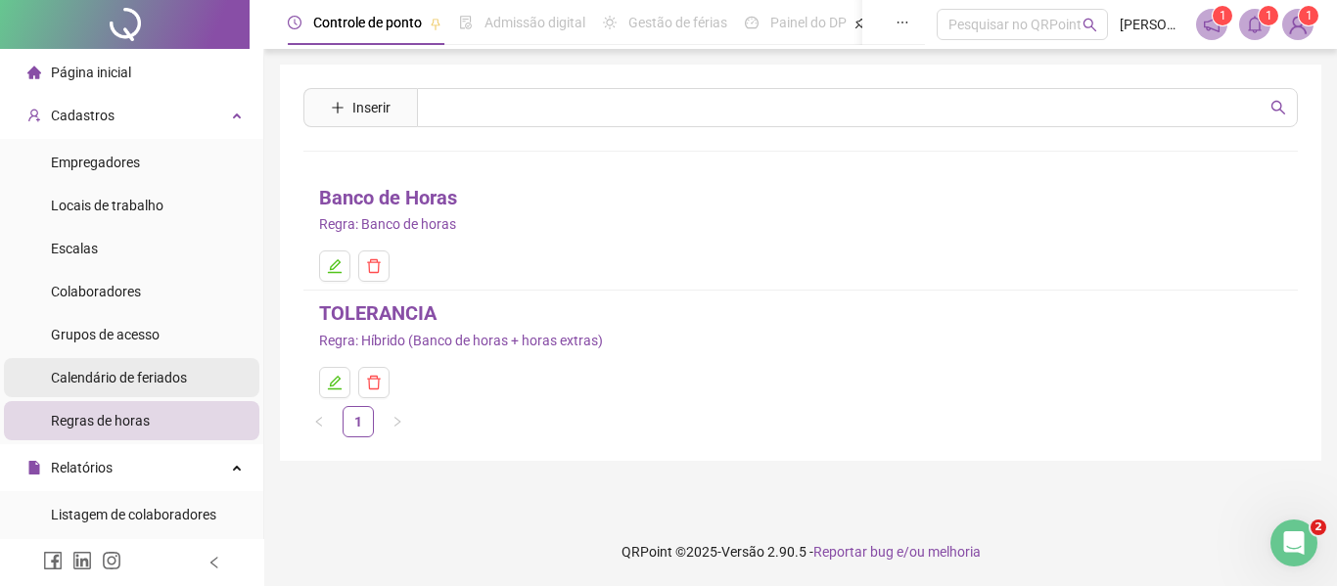
click at [110, 378] on span "Calendário de feriados" at bounding box center [119, 378] width 136 height 16
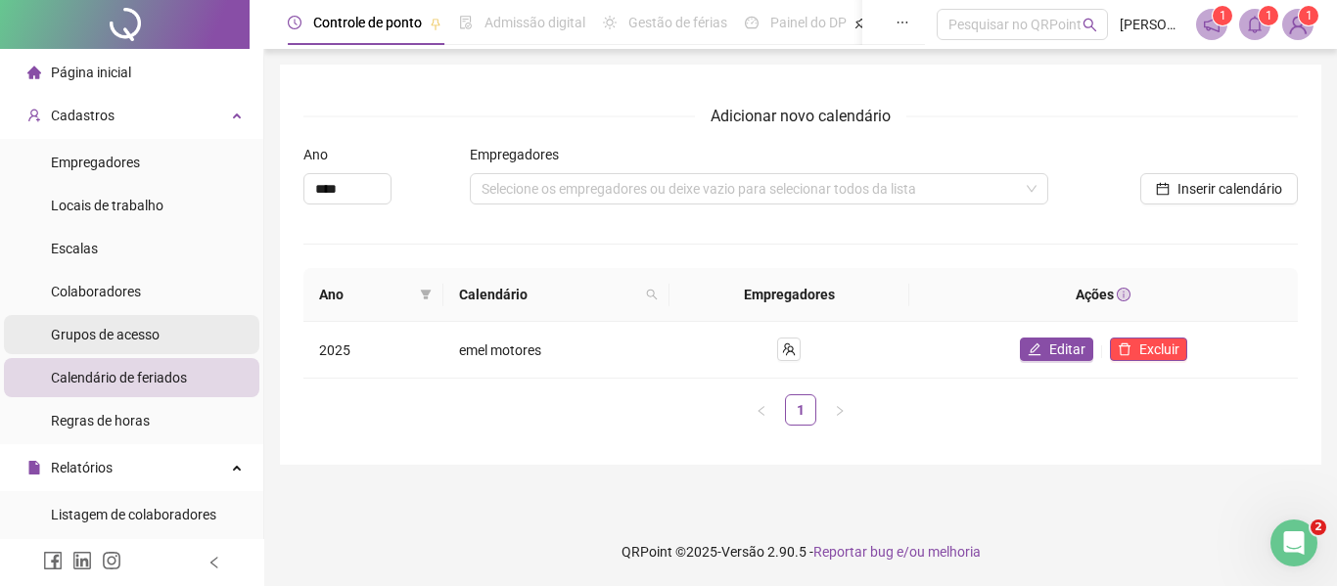
click at [103, 341] on span "Grupos de acesso" at bounding box center [105, 335] width 109 height 16
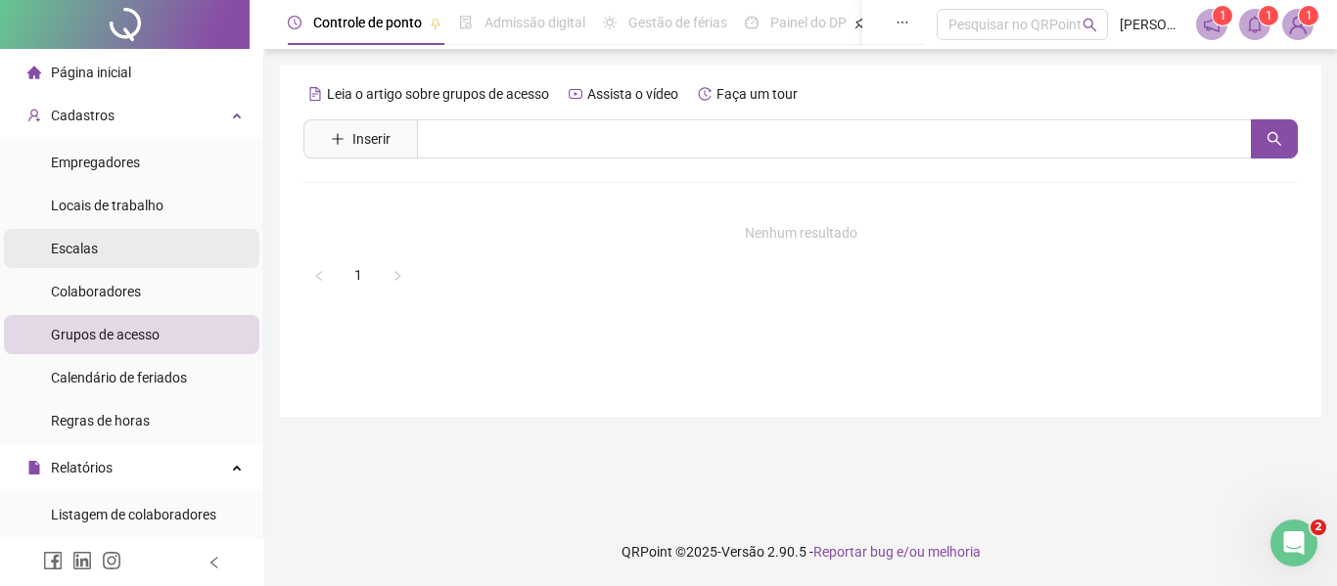
click at [69, 248] on span "Escalas" at bounding box center [74, 249] width 47 height 16
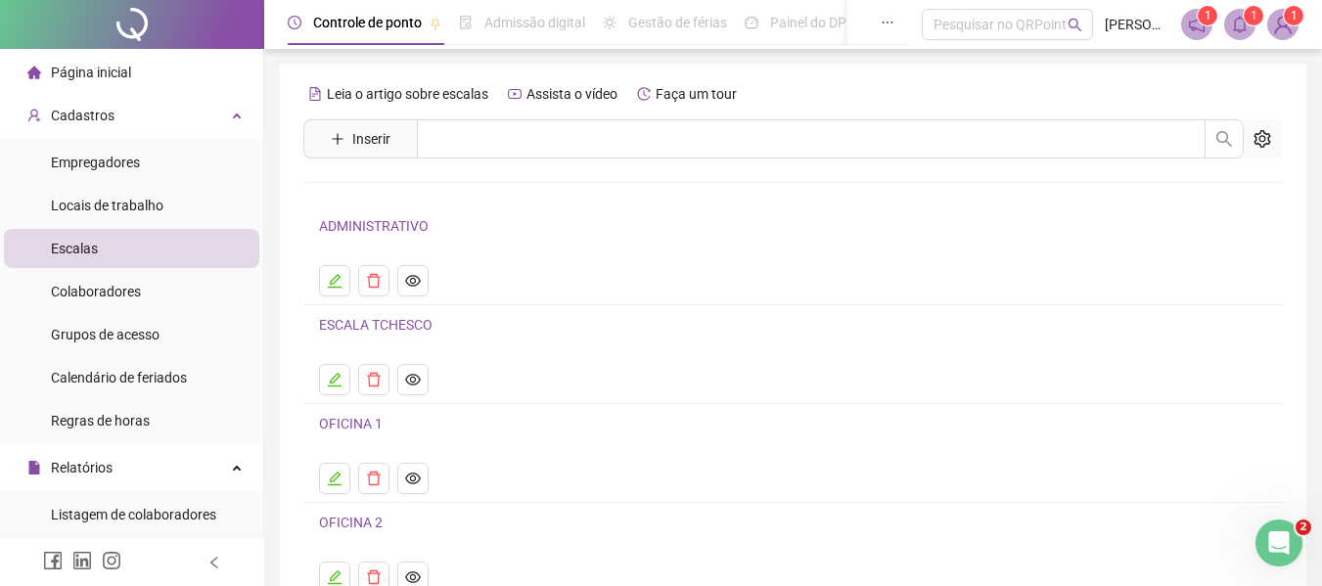
scroll to position [98, 0]
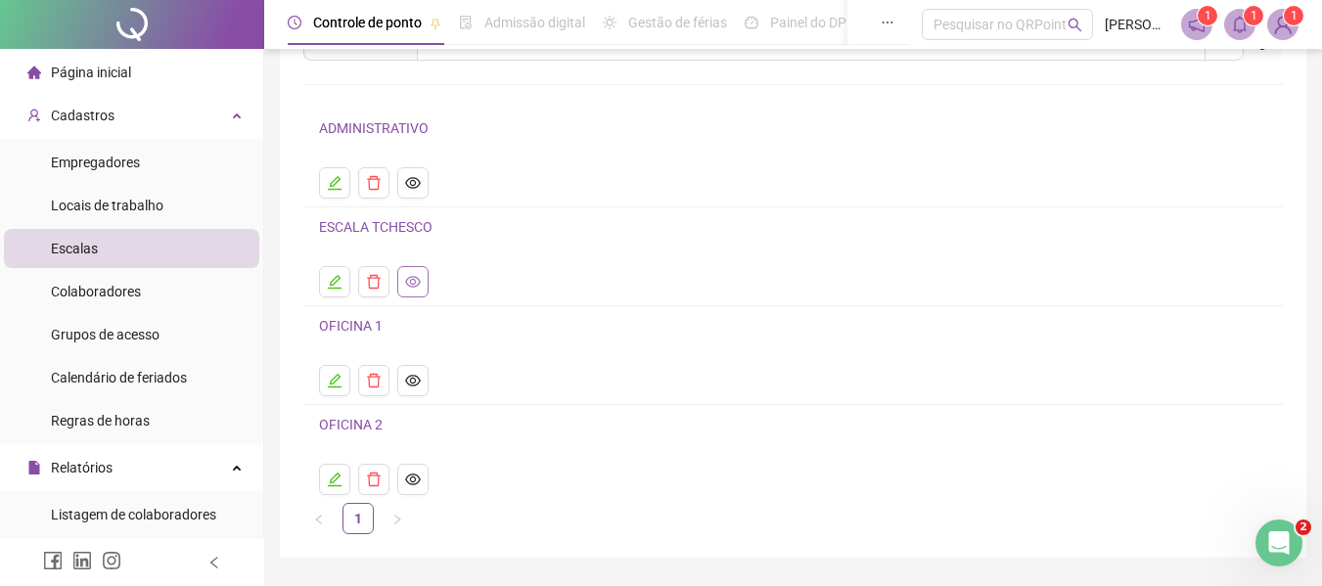
click at [414, 280] on icon "eye" at bounding box center [413, 282] width 16 height 12
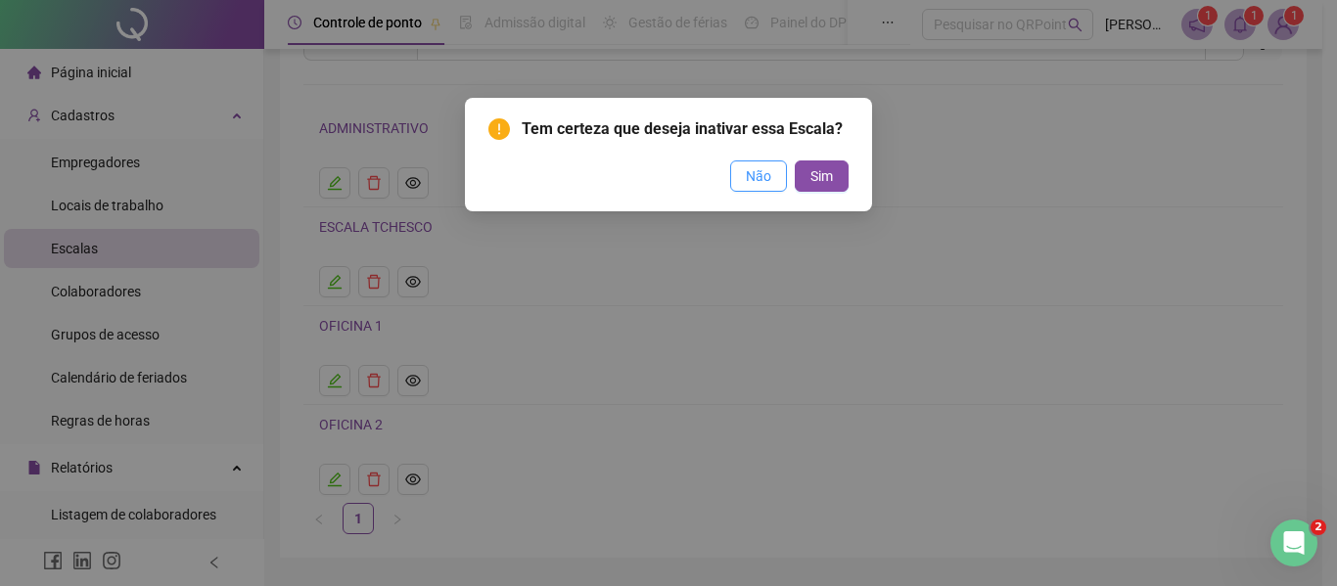
click at [759, 174] on span "Não" at bounding box center [758, 176] width 25 height 22
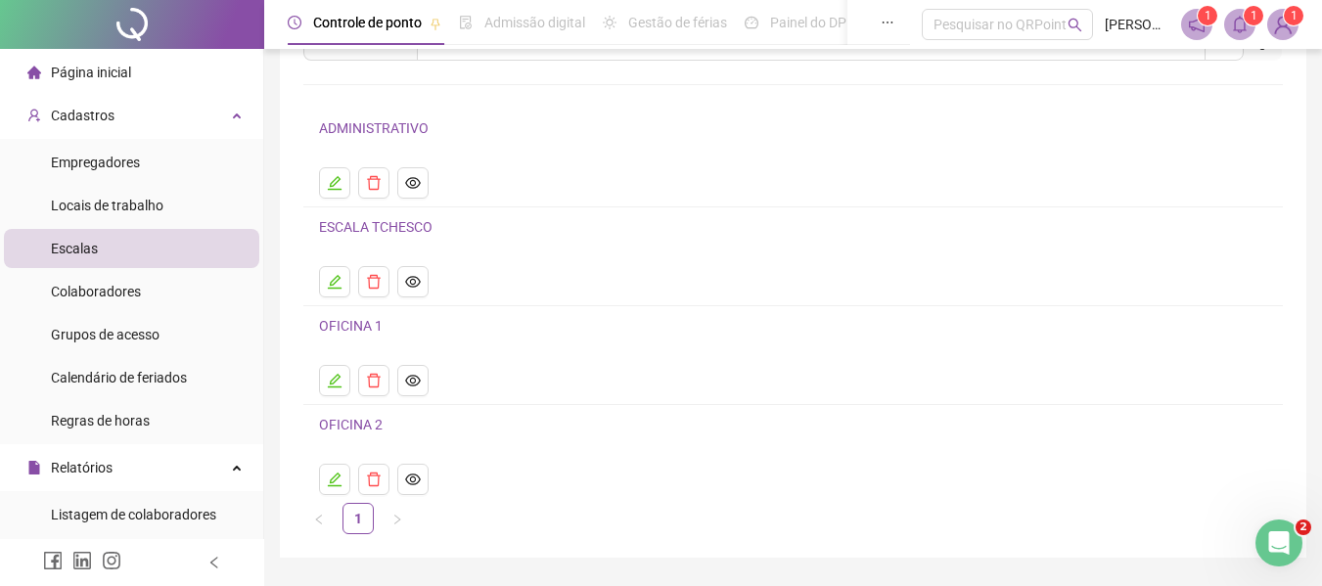
click at [363, 224] on link "ESCALA TCHESCO" at bounding box center [376, 227] width 114 height 16
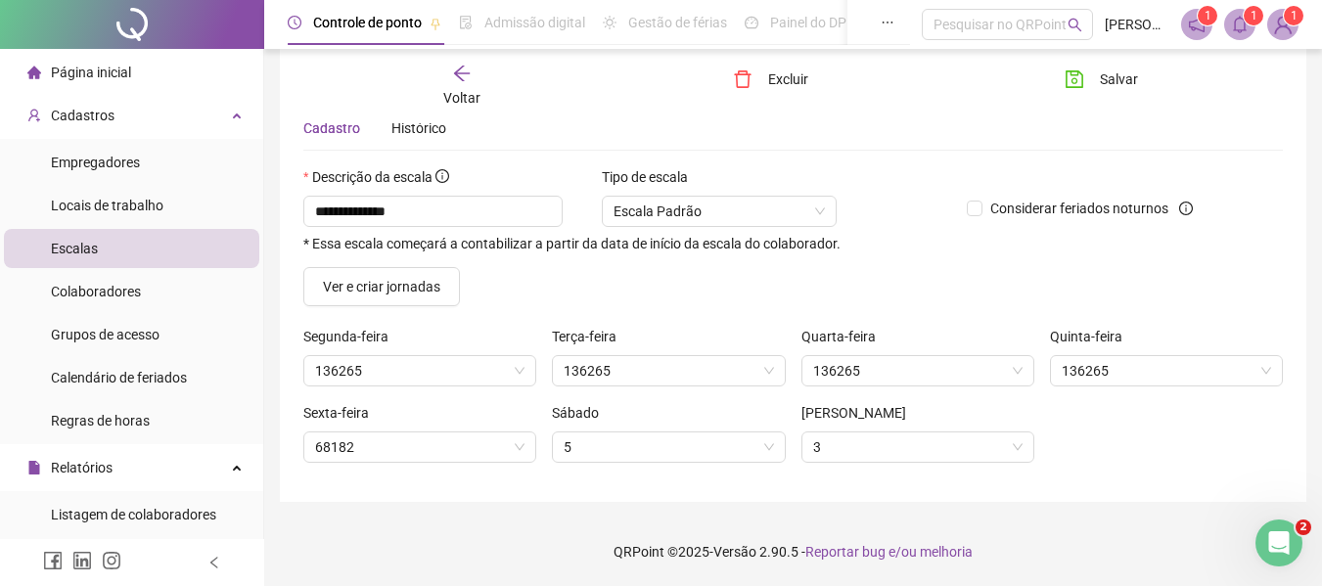
scroll to position [75, 0]
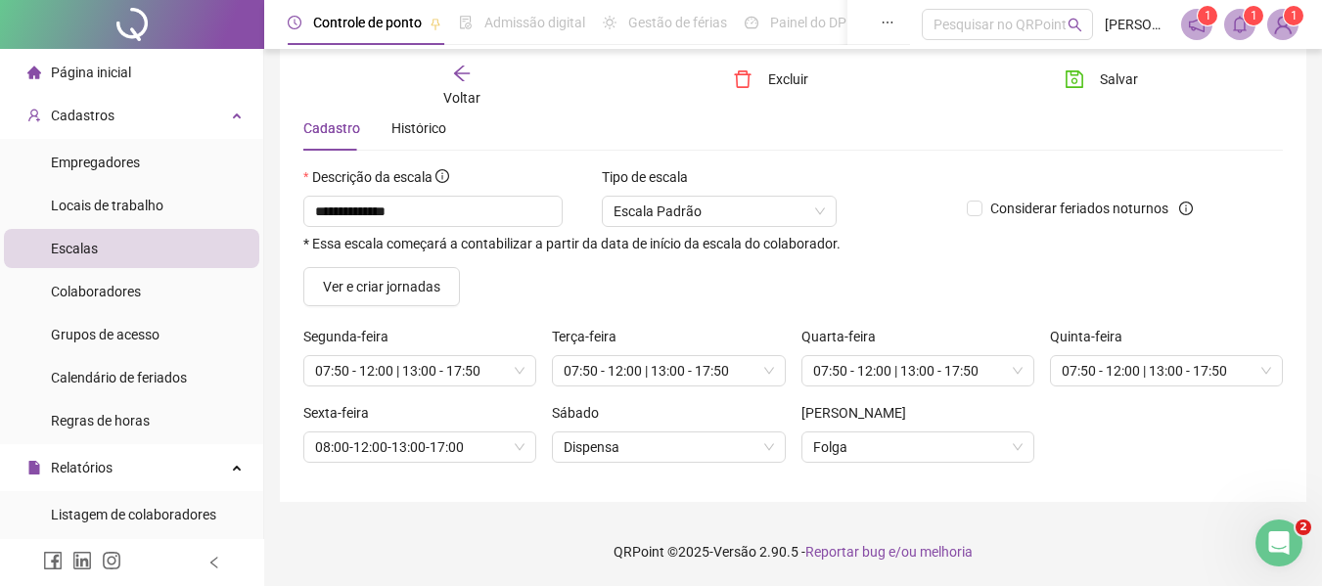
click at [339, 135] on span "Cadastro" at bounding box center [331, 128] width 57 height 16
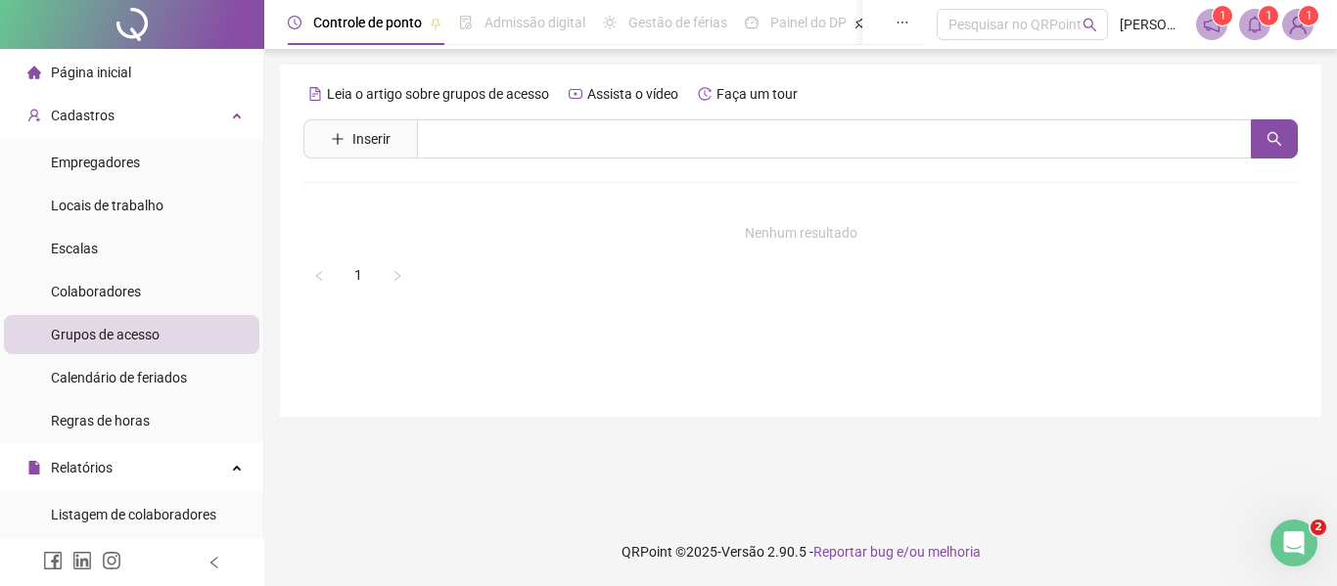
click at [103, 335] on span "Grupos de acesso" at bounding box center [105, 335] width 109 height 16
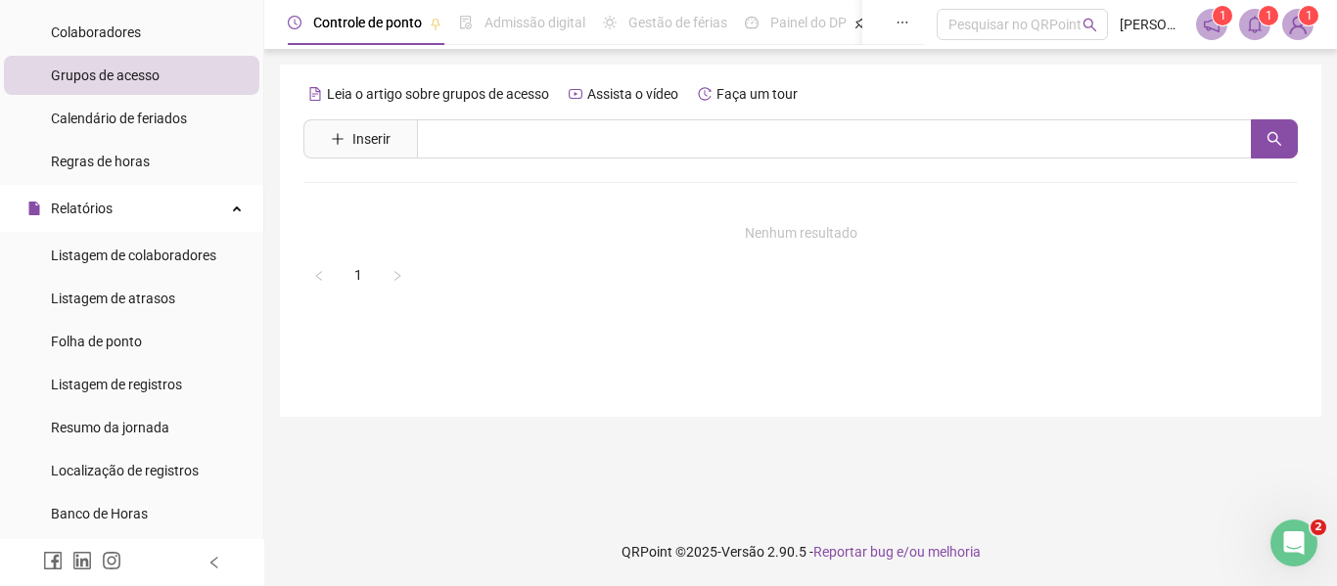
scroll to position [294, 0]
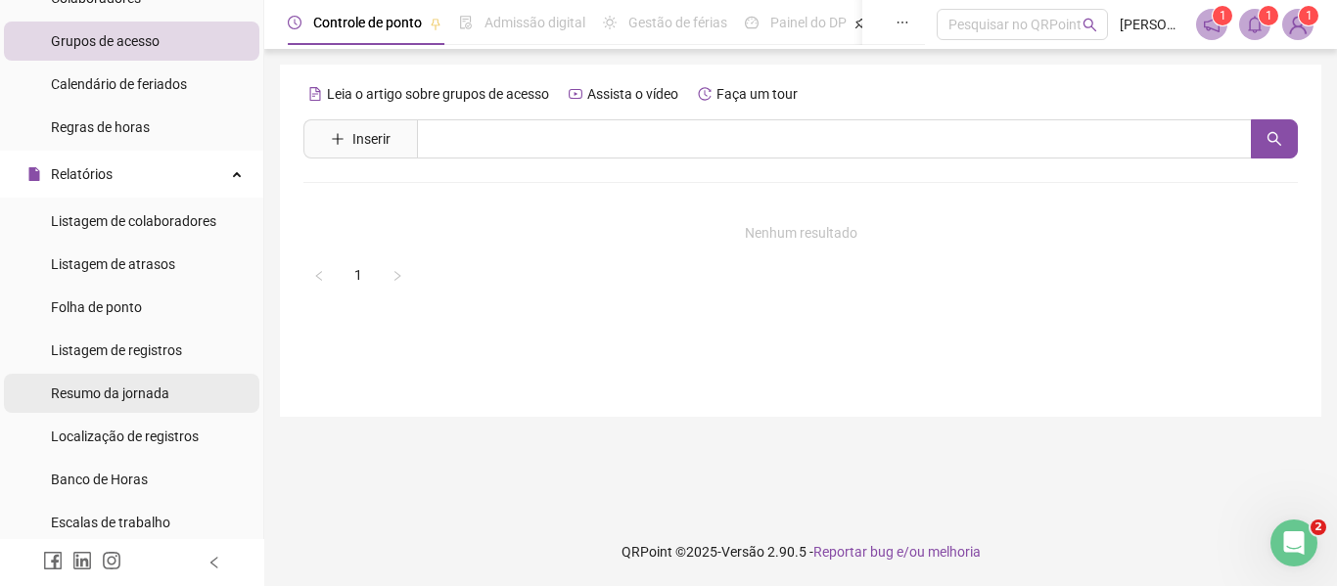
click at [163, 389] on span "Resumo da jornada" at bounding box center [110, 394] width 118 height 16
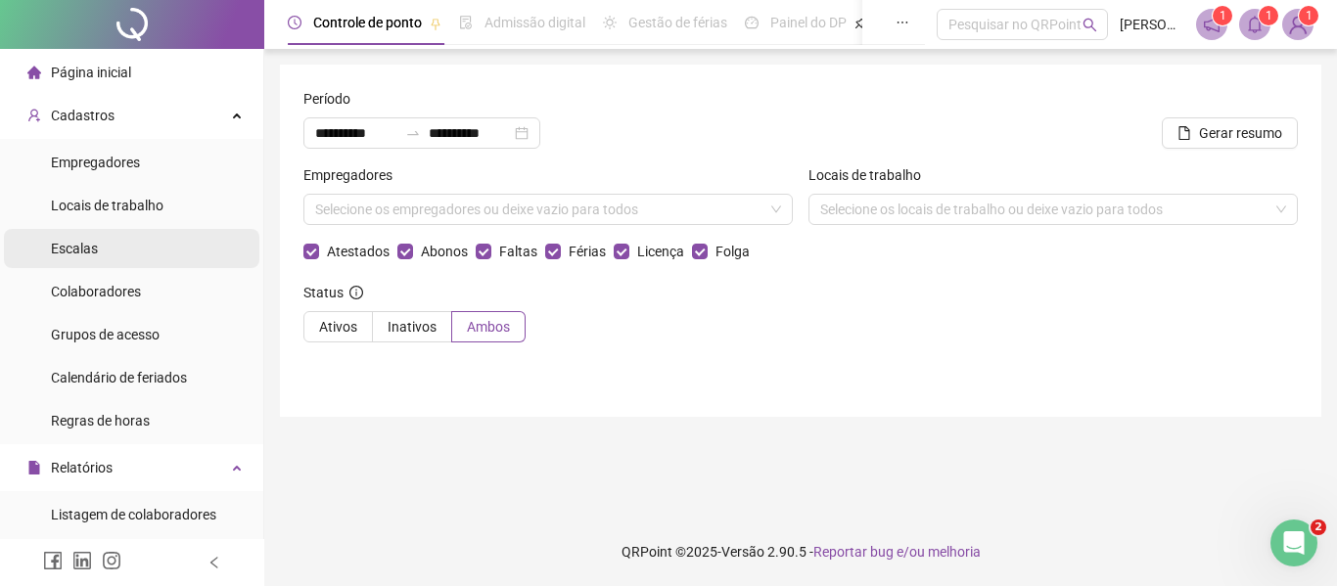
click at [91, 252] on span "Escalas" at bounding box center [74, 249] width 47 height 16
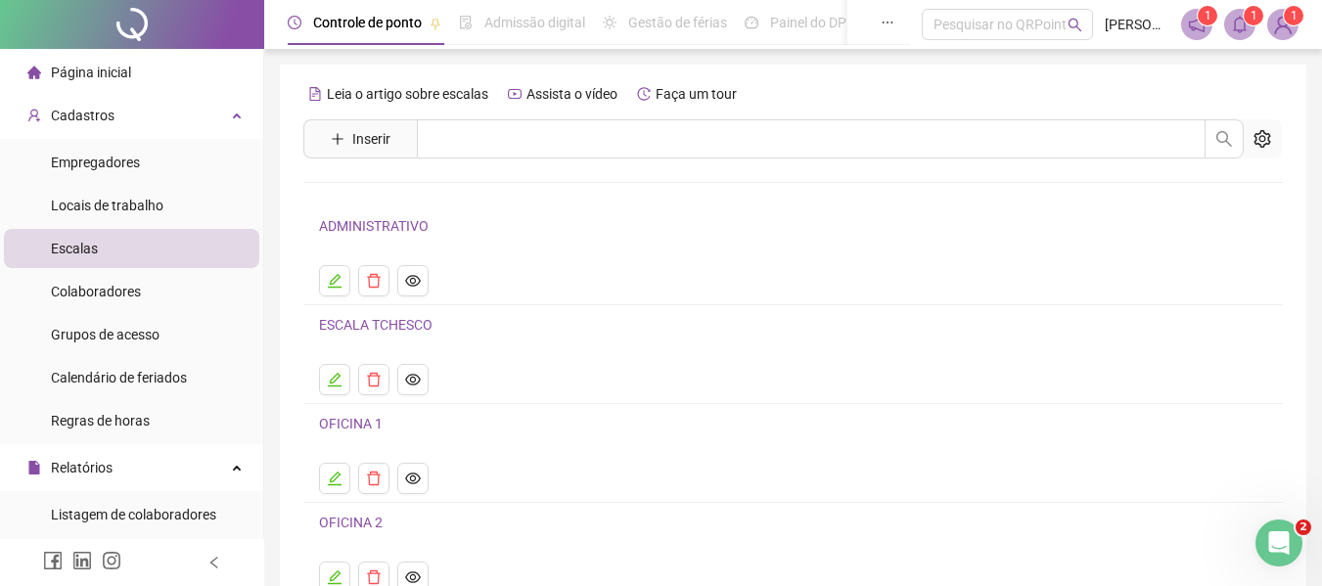
click at [358, 425] on link "OFICINA 1" at bounding box center [351, 424] width 64 height 16
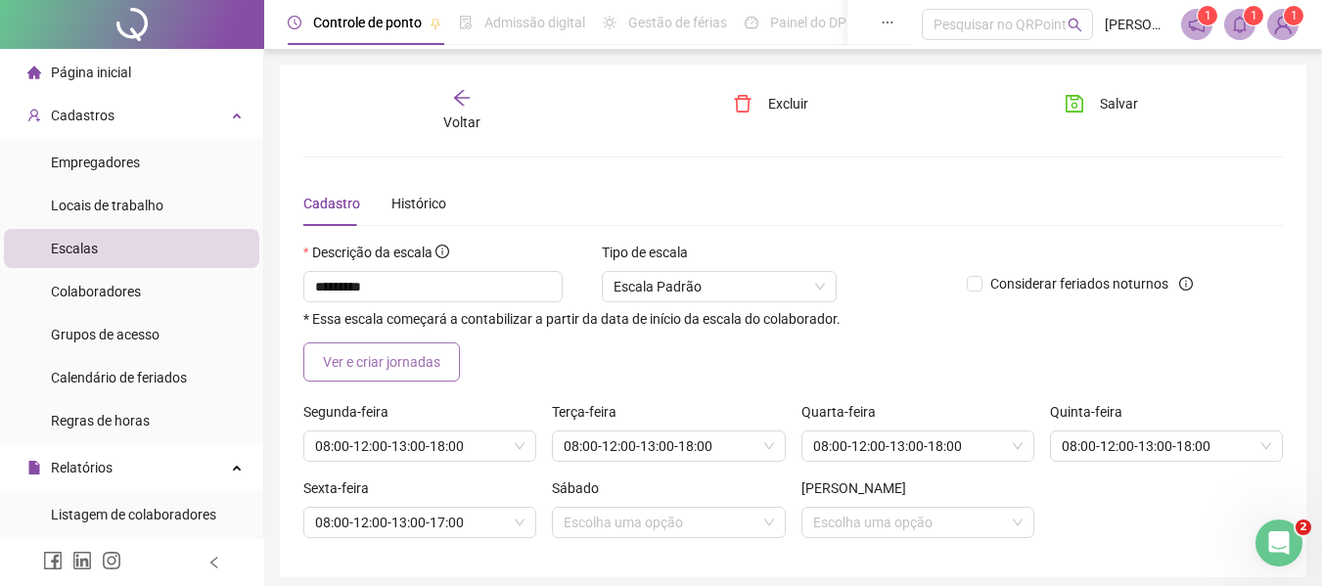
click at [375, 368] on span "Ver e criar jornadas" at bounding box center [381, 362] width 117 height 22
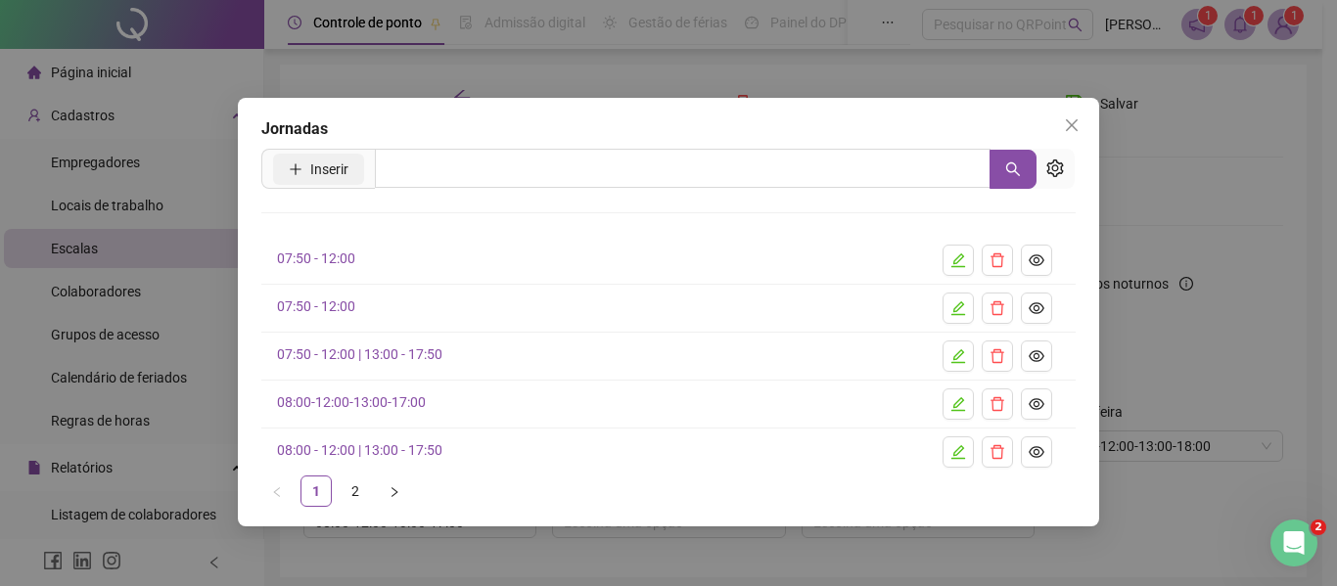
click at [335, 167] on span "Inserir" at bounding box center [329, 170] width 38 height 22
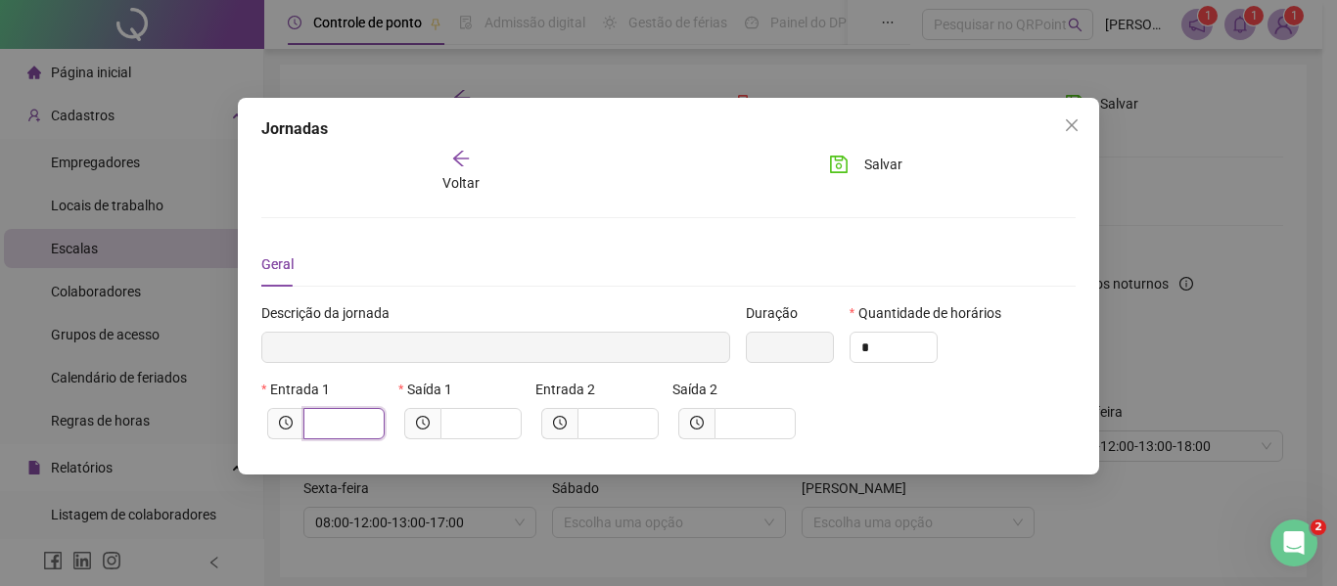
click at [329, 421] on input "text" at bounding box center [342, 424] width 54 height 22
click at [988, 407] on div "Entrada 1 Saída 1 Entrada 2 Saída 2" at bounding box center [668, 417] width 822 height 76
click at [1077, 125] on icon "close" at bounding box center [1072, 125] width 16 height 16
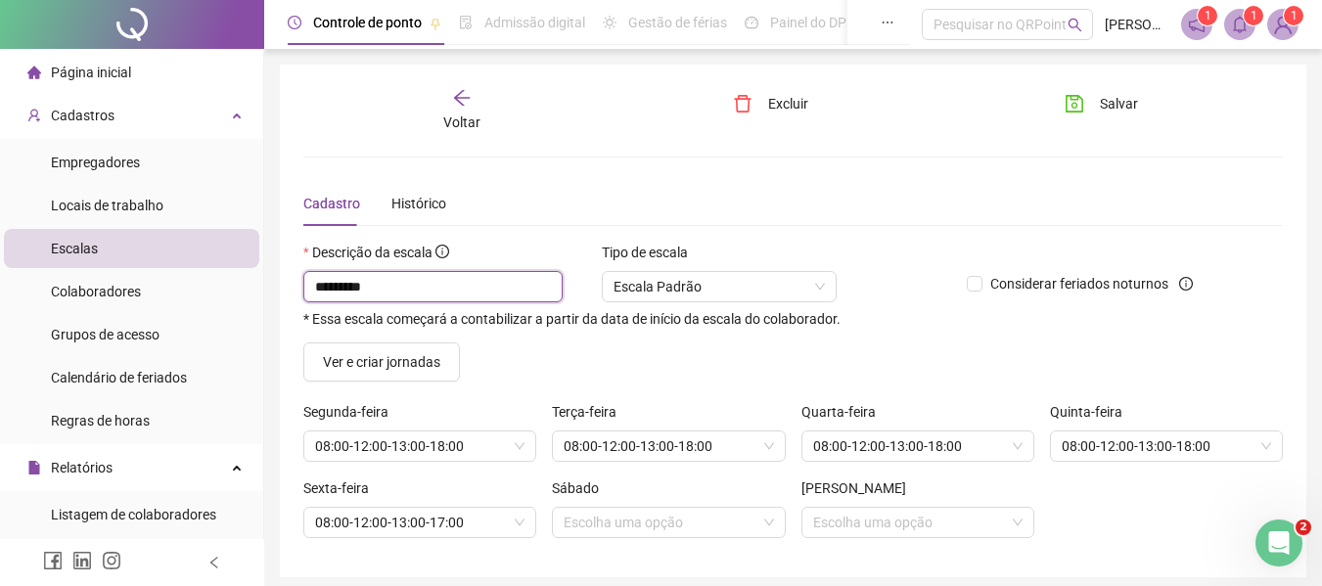
click at [382, 289] on input "*********" at bounding box center [432, 286] width 259 height 31
click at [680, 289] on span "Escala Padrão" at bounding box center [719, 286] width 211 height 29
click at [879, 315] on div "* Essa escala começará a contabilizar a partir da data de início da escala do c…" at bounding box center [627, 319] width 648 height 15
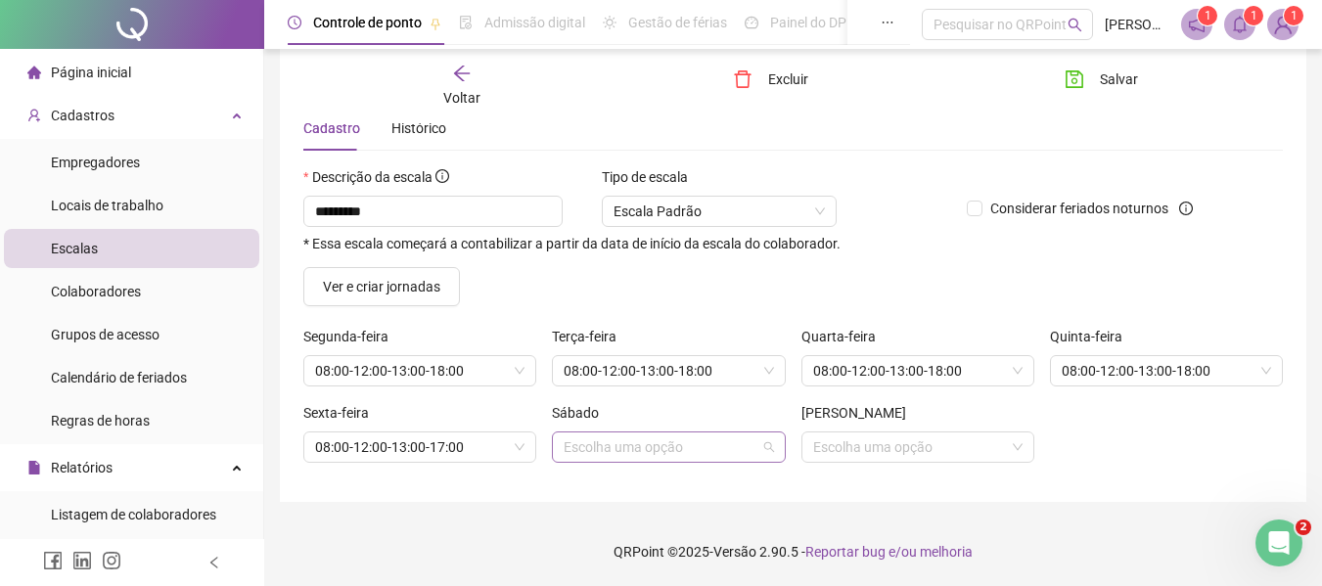
click at [653, 445] on input "search" at bounding box center [660, 447] width 192 height 29
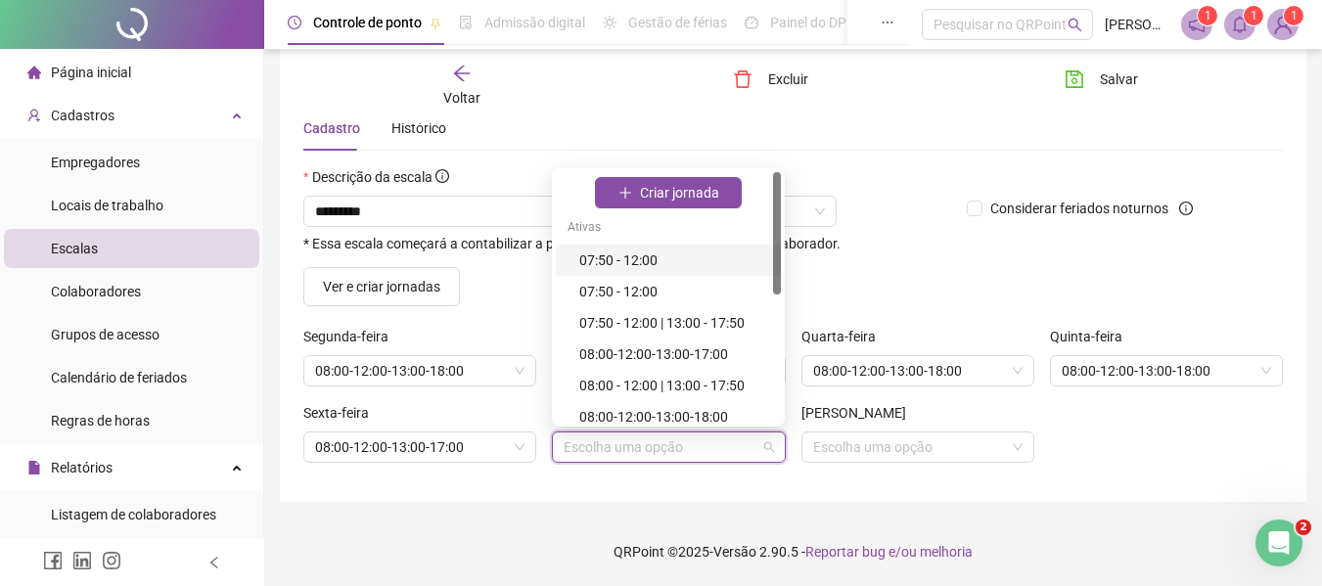
drag, startPoint x: 772, startPoint y: 265, endPoint x: 775, endPoint y: 281, distance: 15.9
click at [775, 281] on div "Criar jornada Ativas 07:50 - 12:00 07:50 - 12:00 07:50 - 12:00 | 13:00 - 17:50 …" at bounding box center [668, 297] width 225 height 251
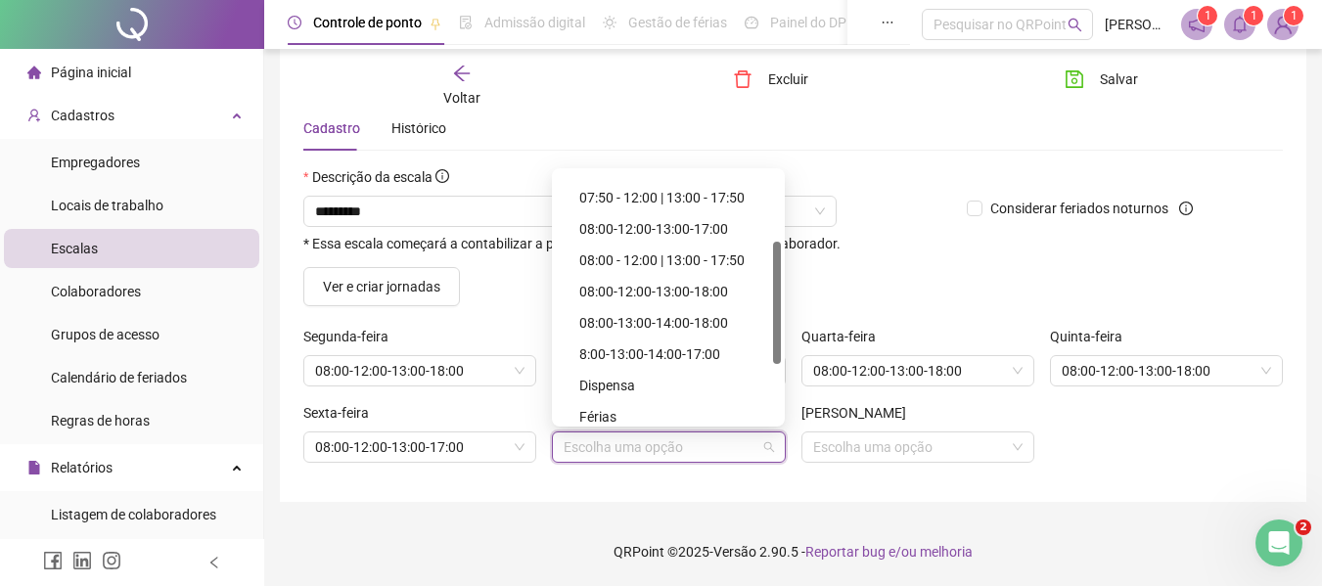
scroll to position [260, 0]
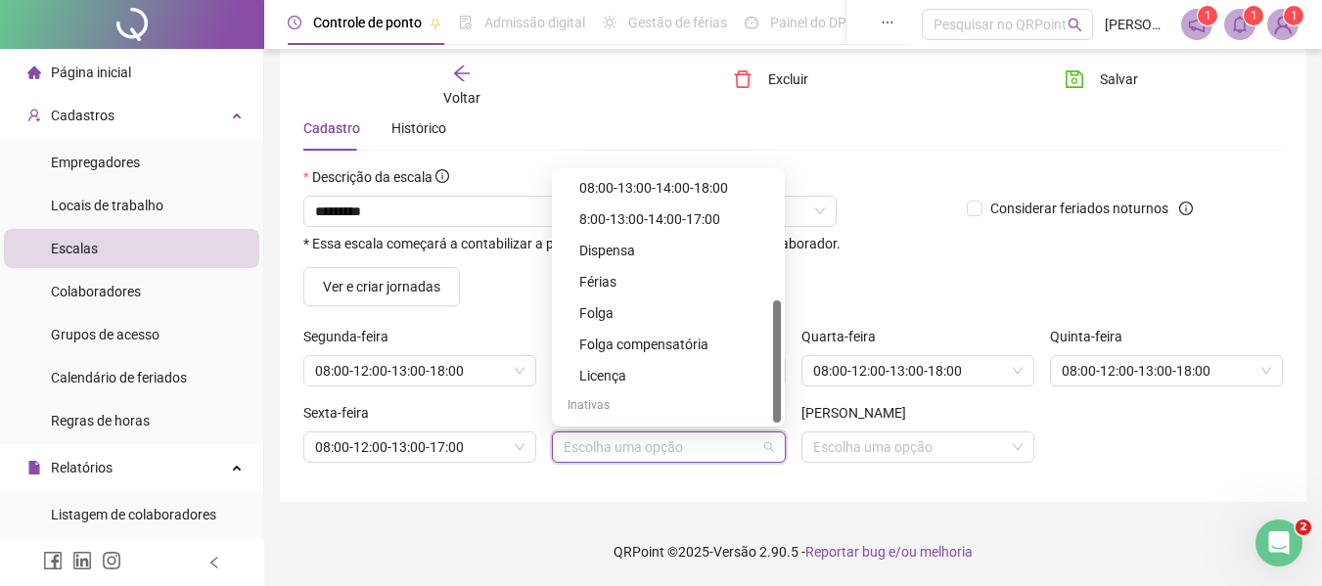
drag, startPoint x: 775, startPoint y: 285, endPoint x: 767, endPoint y: 415, distance: 130.4
click at [767, 415] on div "08:00-12:00-13:00-18:00 08:00-13:00-14:00-18:00 8:00-13:00-14:00-17:00 Dispensa…" at bounding box center [668, 297] width 225 height 251
click at [621, 319] on div "Folga" at bounding box center [674, 313] width 190 height 22
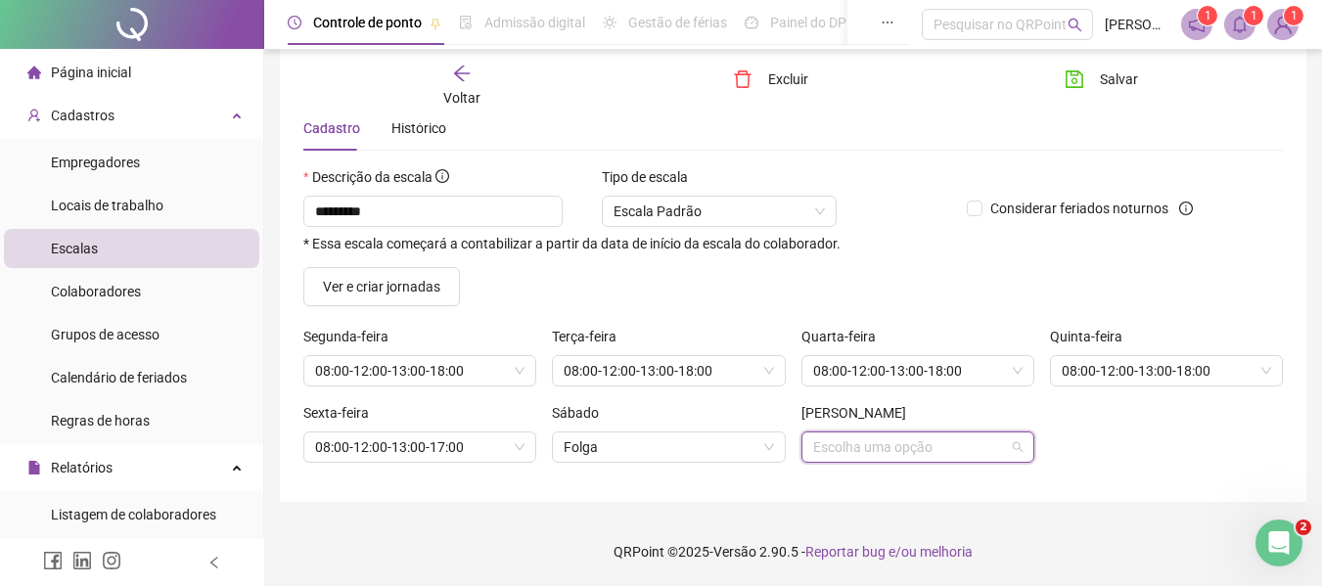
click at [871, 451] on input "search" at bounding box center [909, 447] width 192 height 29
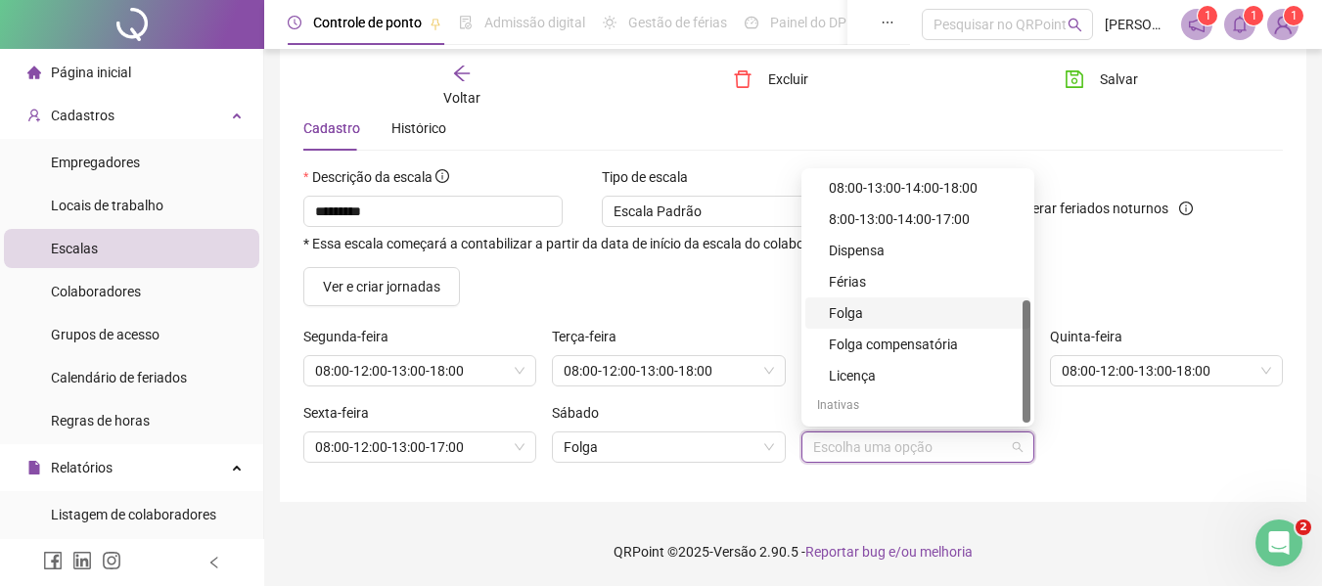
click at [879, 310] on div "Folga" at bounding box center [924, 313] width 190 height 22
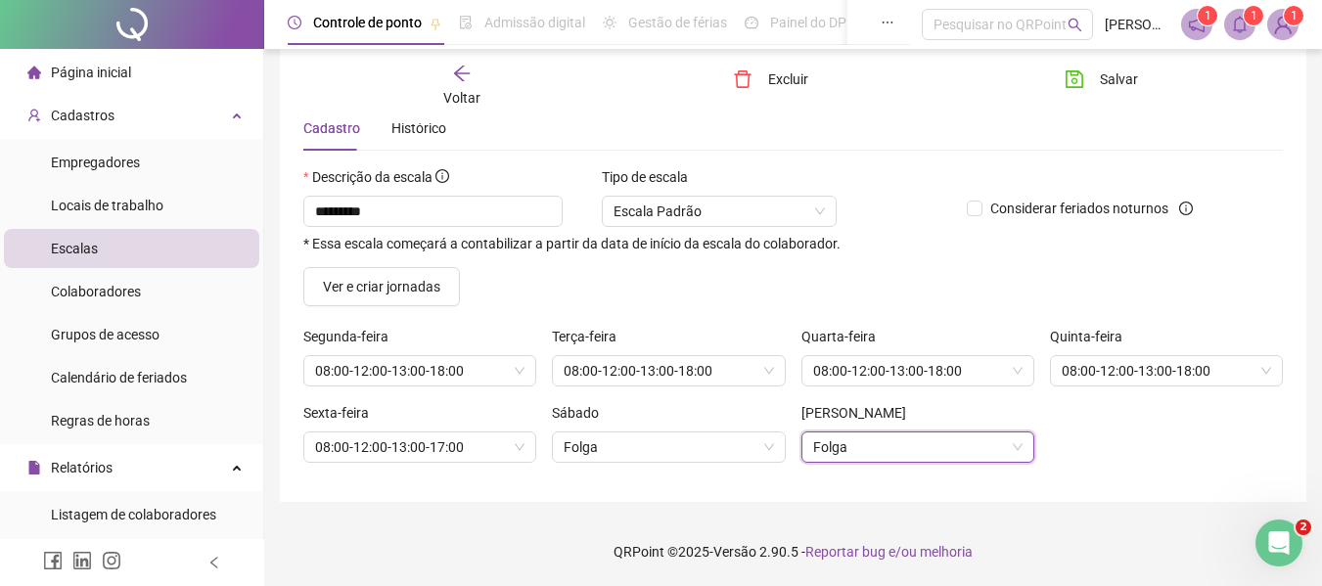
drag, startPoint x: 1123, startPoint y: 458, endPoint x: 956, endPoint y: 418, distance: 171.2
click at [1122, 456] on div "Sexta-feira 08:00-12:00-13:00-17:00 Sábado Folga Domingo 3 Folga" at bounding box center [793, 440] width 995 height 76
click at [419, 371] on span "08:00-12:00-13:00-18:00" at bounding box center [419, 370] width 209 height 29
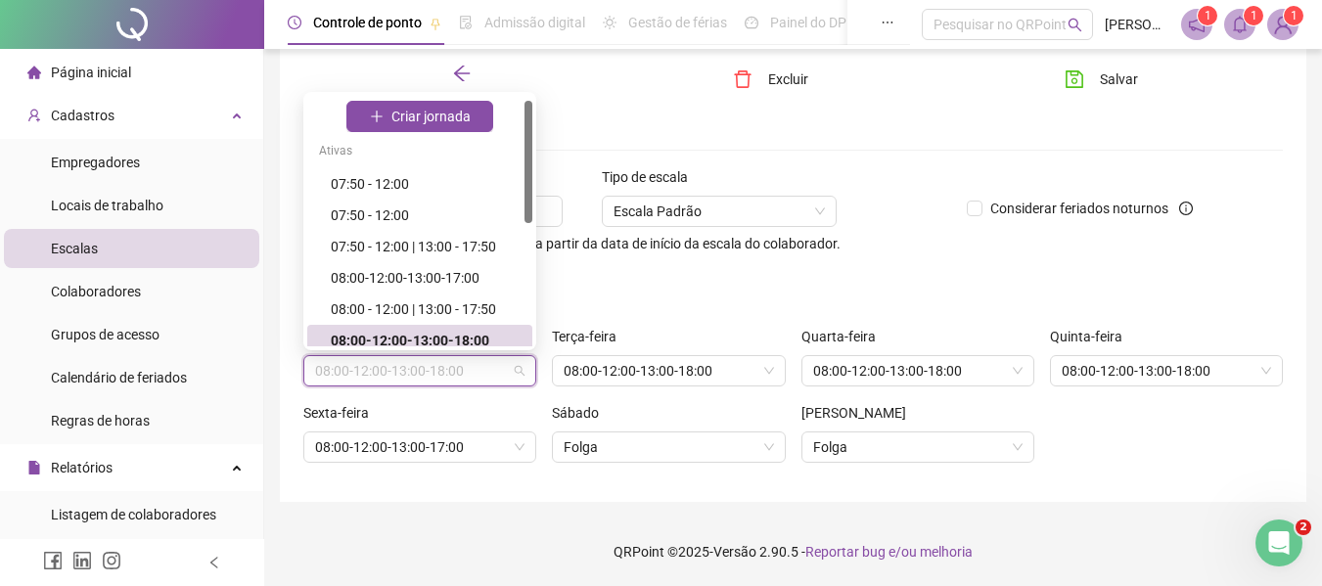
scroll to position [10, 0]
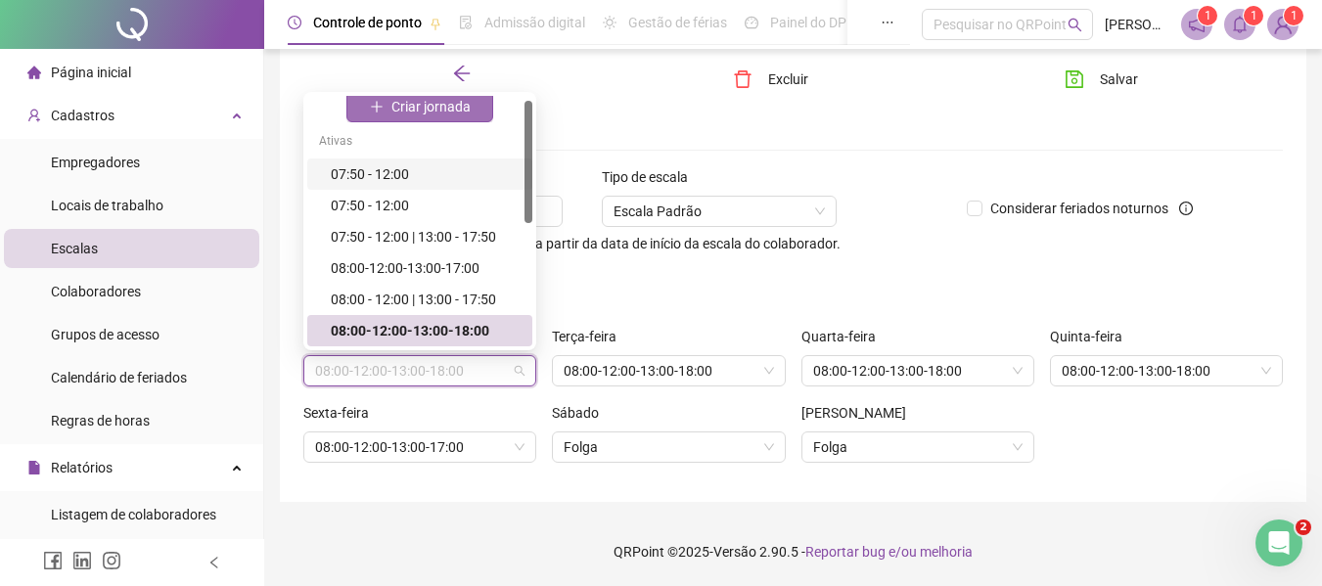
click at [411, 100] on span "Criar jornada" at bounding box center [431, 107] width 79 height 22
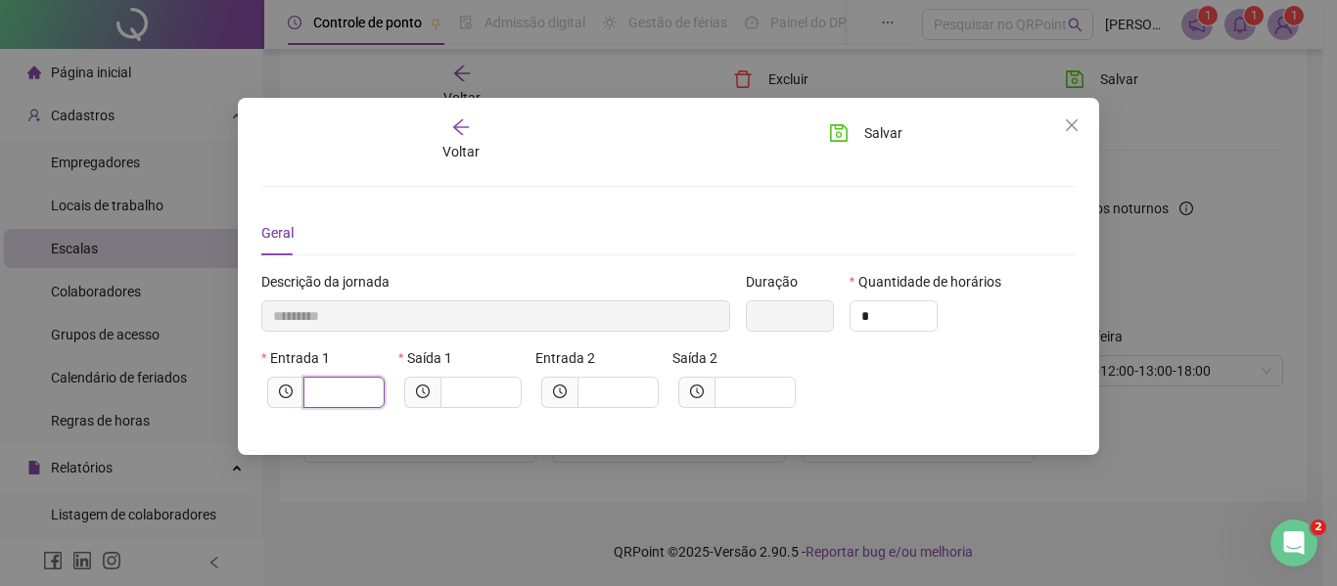
click at [334, 402] on input "text" at bounding box center [342, 393] width 54 height 22
type input "*****"
type input "*"
click at [480, 392] on input "text" at bounding box center [479, 393] width 54 height 22
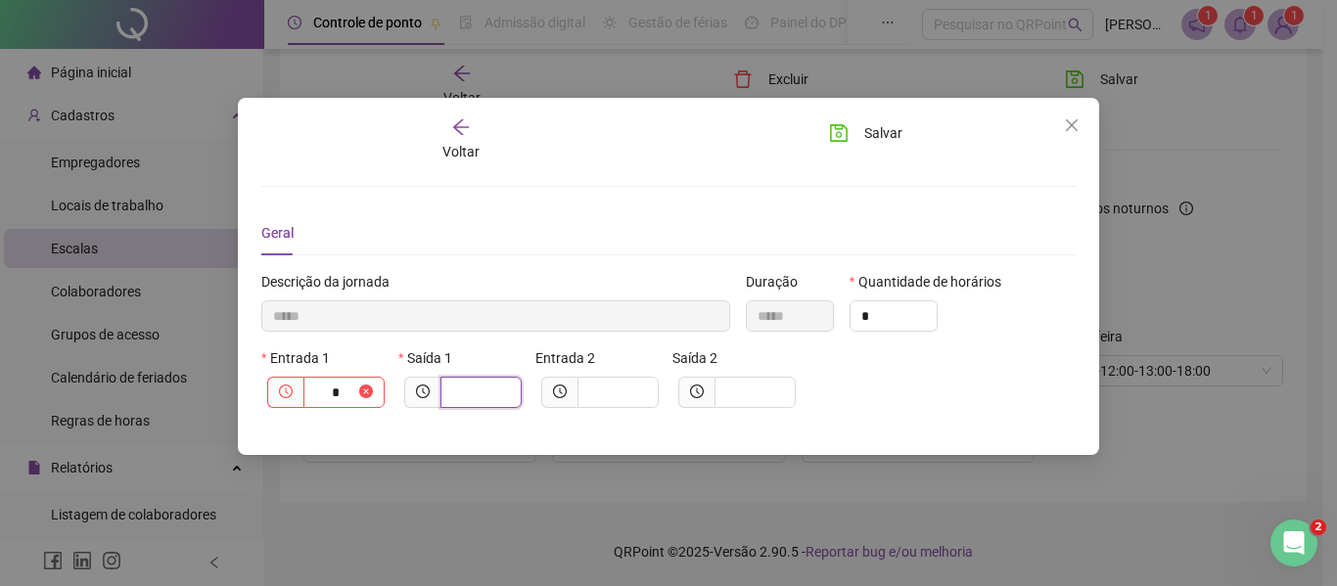
type input "*****"
type input "*"
type input "******"
type input "**"
type input "********"
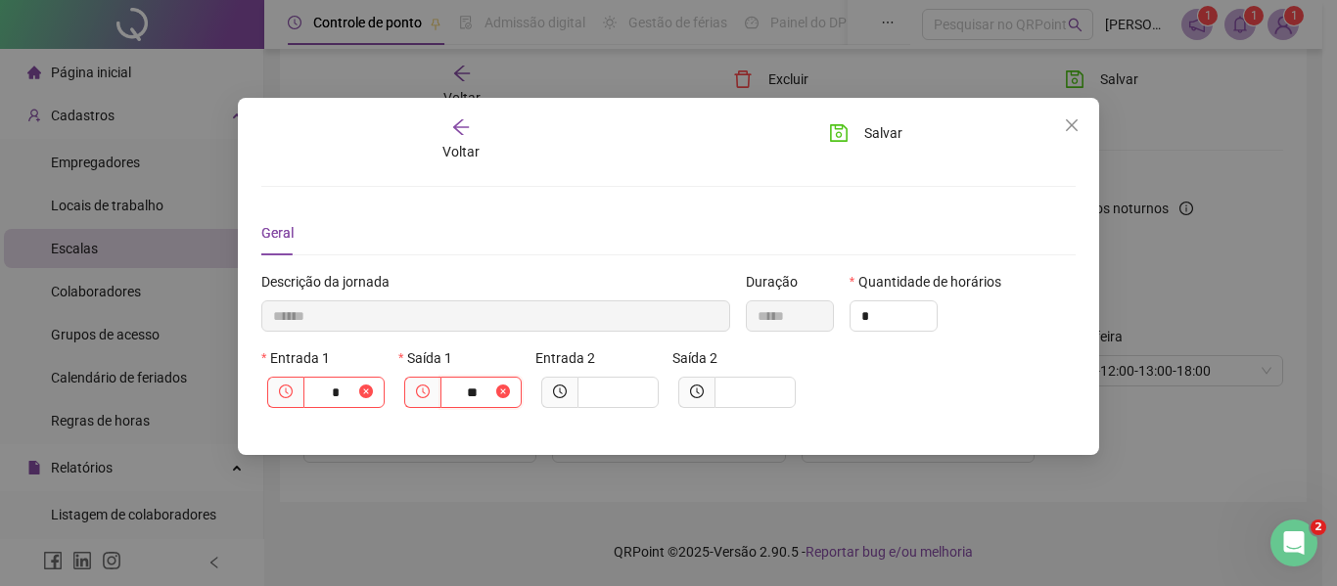
type input "****"
type input "*********"
type input "*****"
click at [618, 394] on input "text" at bounding box center [616, 393] width 54 height 22
type input "**********"
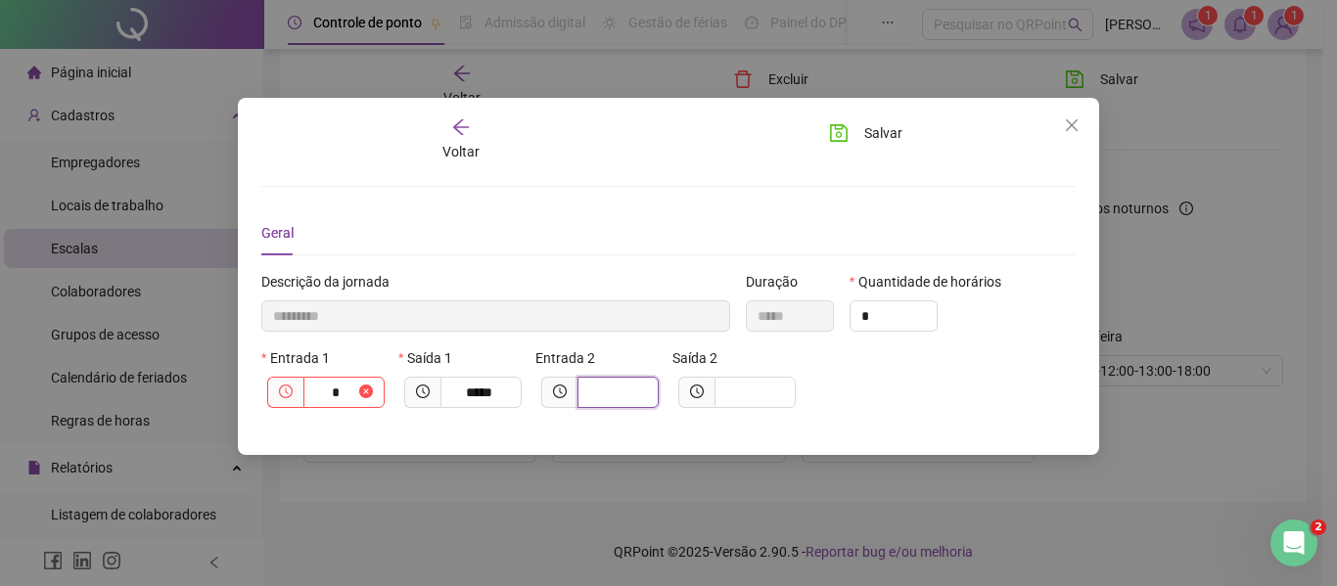
type input "*"
type input "**********"
type input "**"
type input "**********"
type input "****"
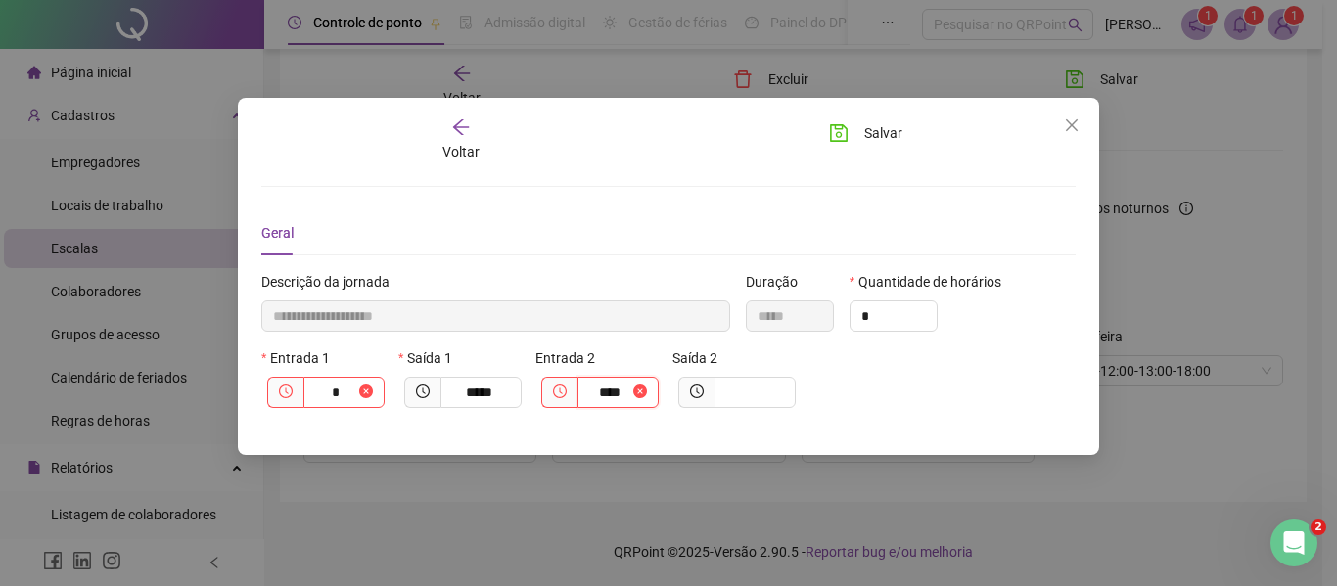
type input "**********"
type input "*****"
click at [751, 389] on input "text" at bounding box center [753, 393] width 54 height 22
type input "**********"
type input "*"
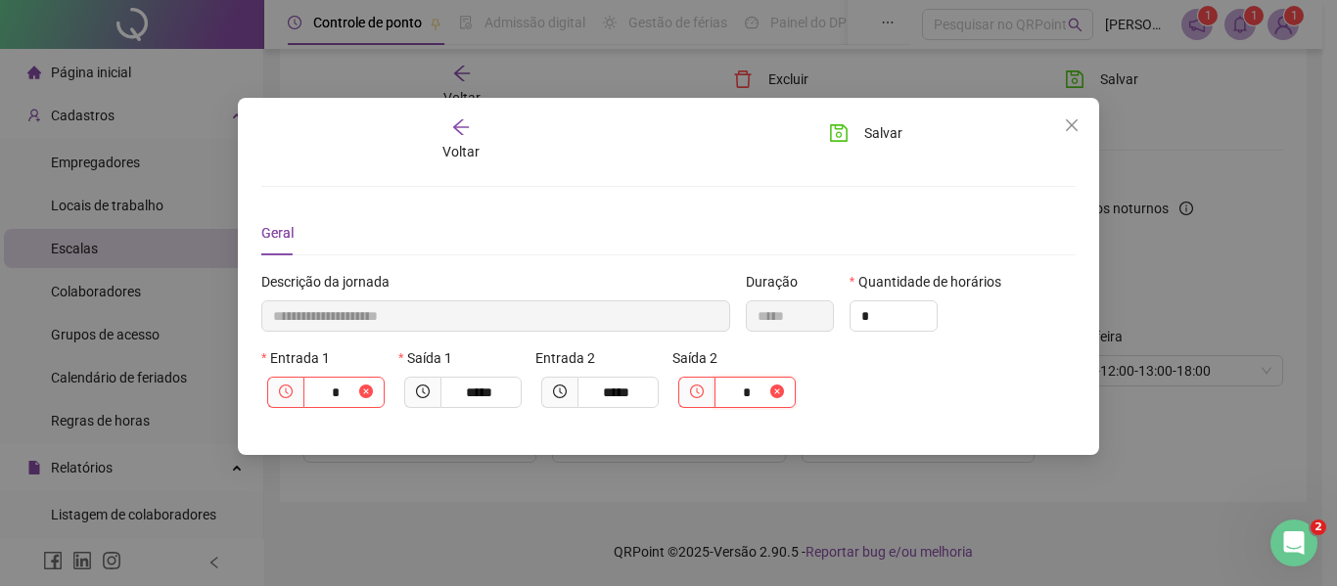
type input "**********"
type input "**"
type input "**********"
type input "****"
type input "**********"
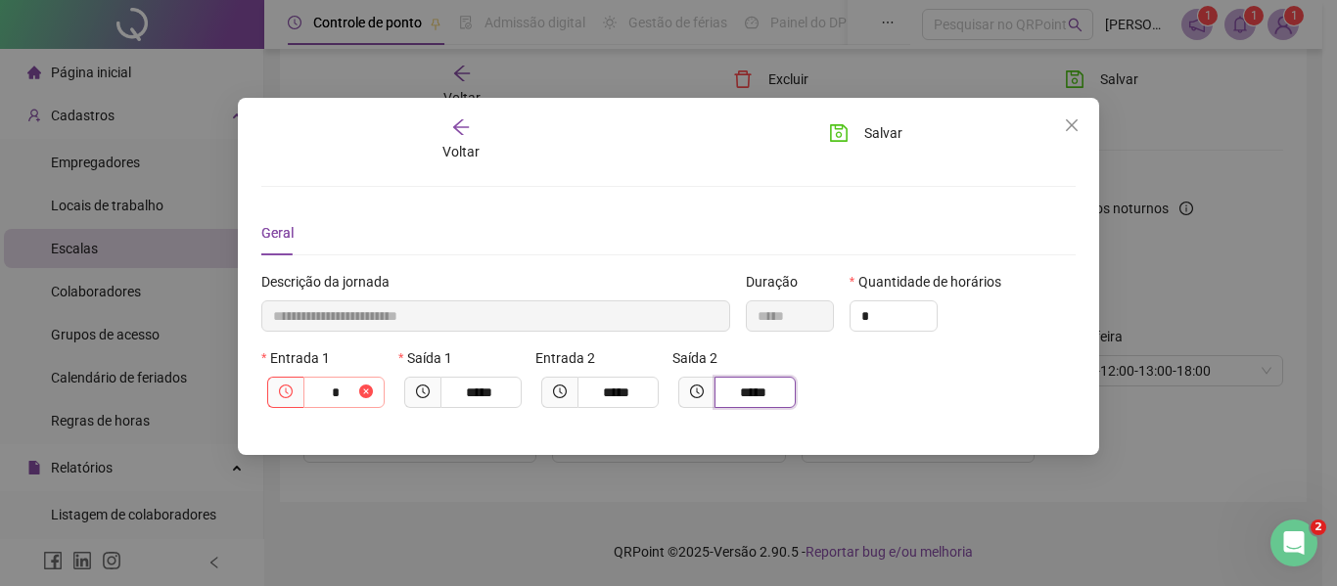
type input "*****"
drag, startPoint x: 348, startPoint y: 396, endPoint x: 330, endPoint y: 404, distance: 20.2
click at [311, 396] on span "*" at bounding box center [343, 392] width 81 height 31
type input "**********"
type input "**"
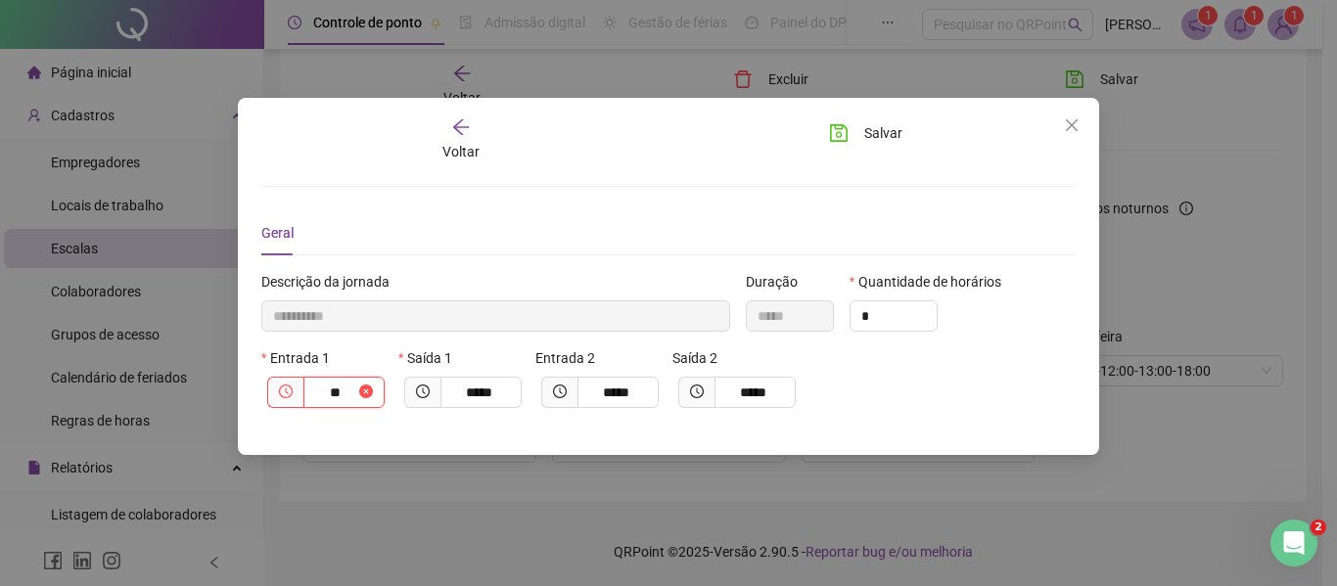
type input "**********"
type input "****"
type input "**********"
type input "*****"
click at [1078, 125] on icon "close" at bounding box center [1072, 125] width 16 height 16
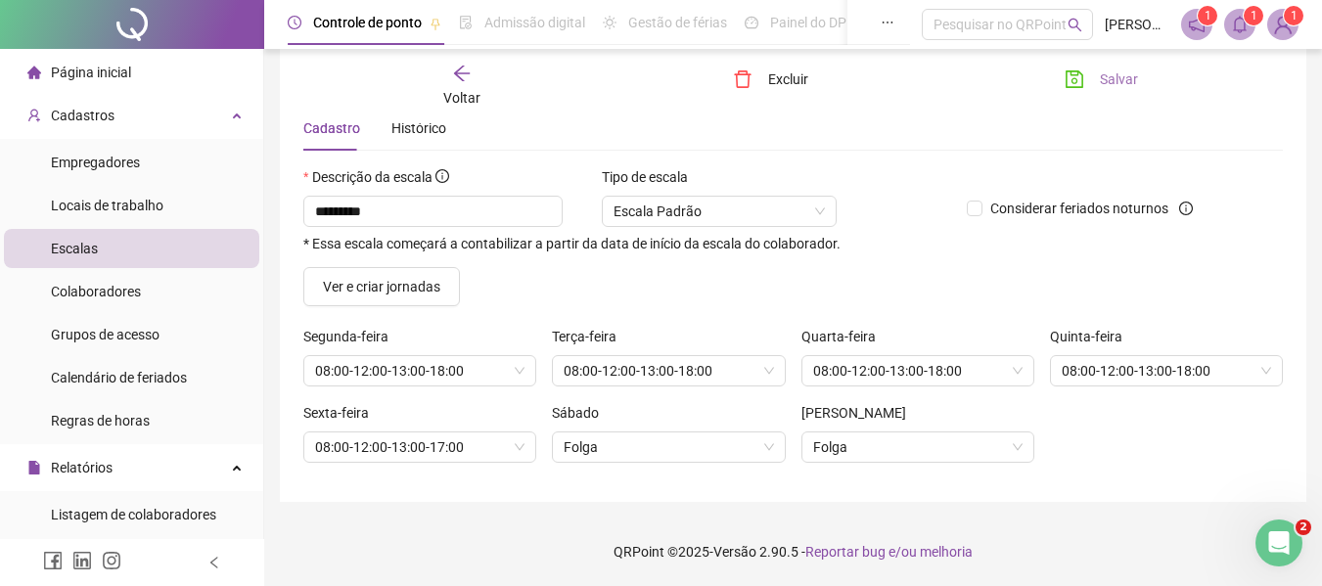
click at [1129, 79] on span "Salvar" at bounding box center [1119, 80] width 38 height 22
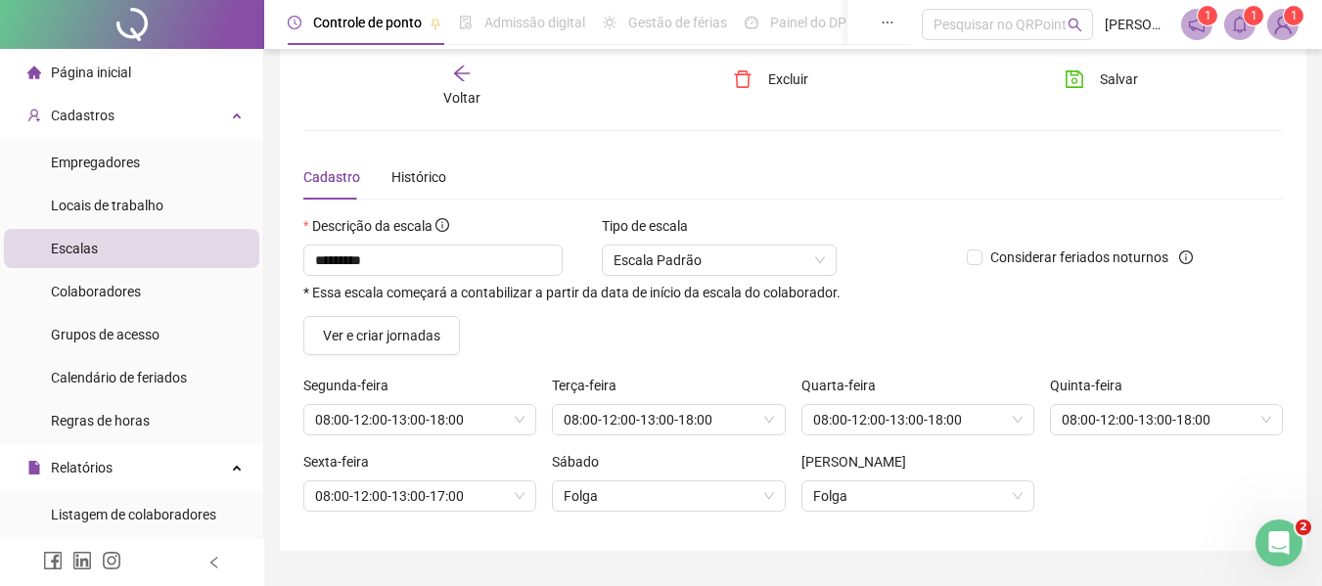
scroll to position [0, 0]
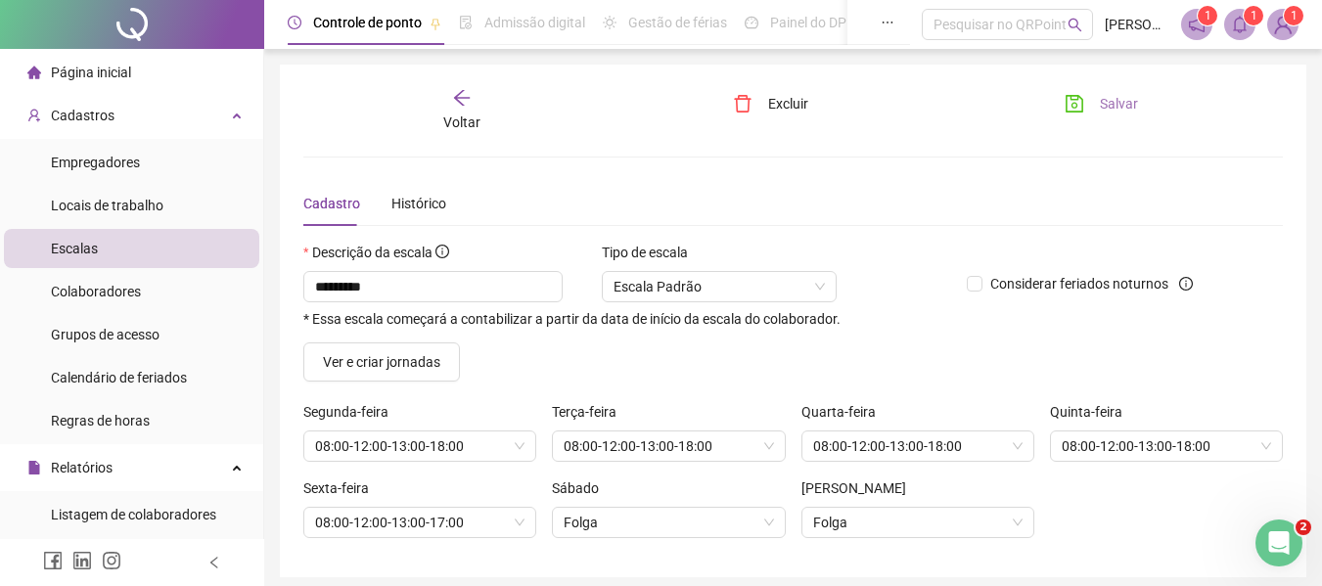
click at [1113, 105] on span "Salvar" at bounding box center [1119, 104] width 38 height 22
click at [462, 118] on span "Voltar" at bounding box center [461, 123] width 37 height 16
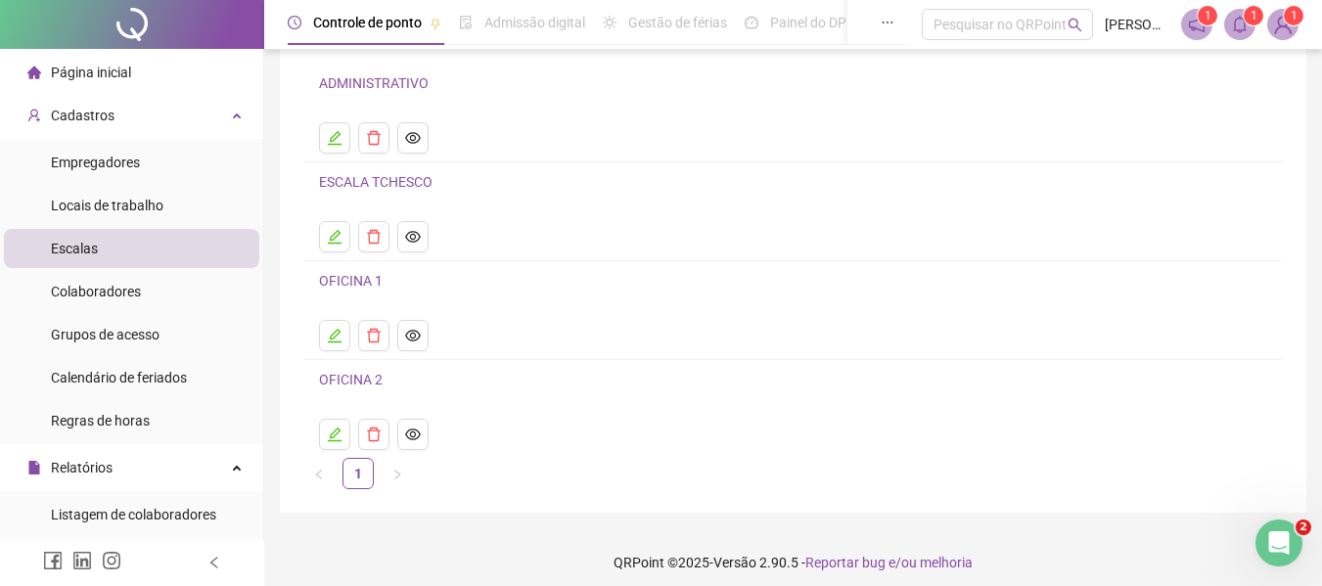
scroll to position [154, 0]
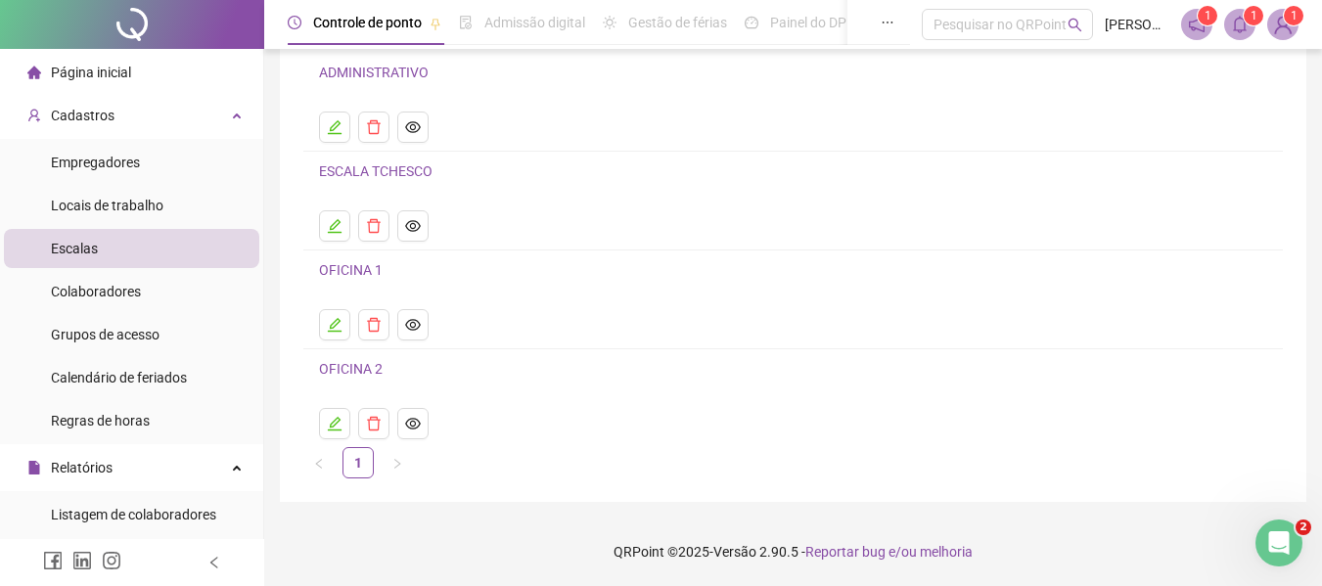
click at [345, 375] on link "OFICINA 2" at bounding box center [351, 369] width 64 height 16
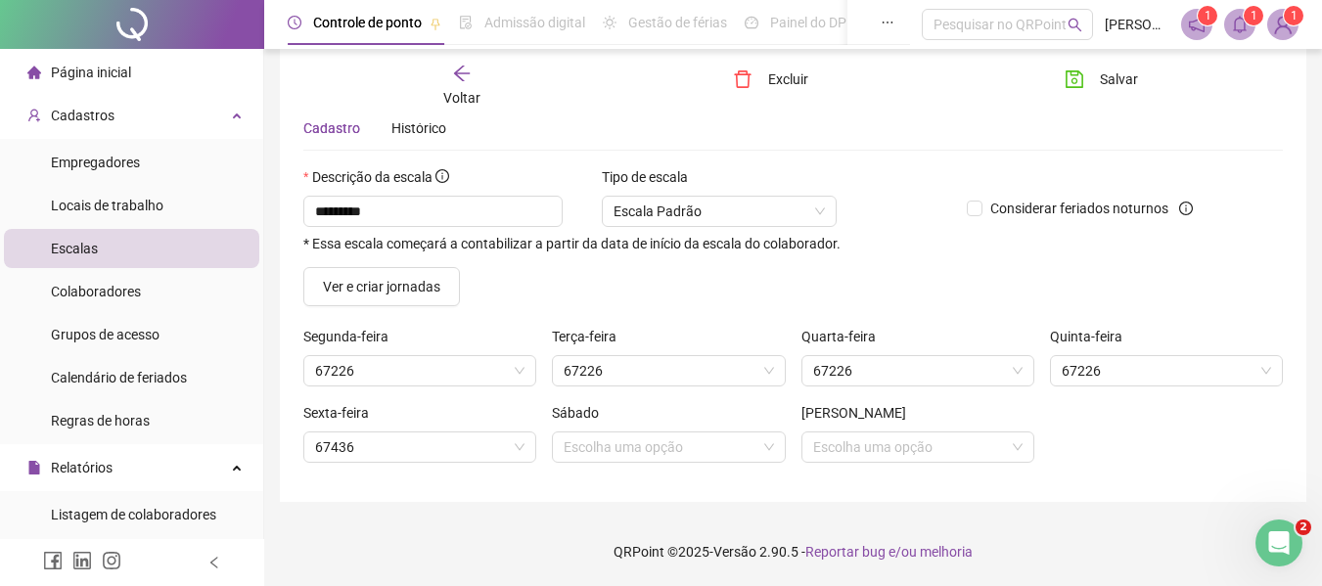
scroll to position [75, 0]
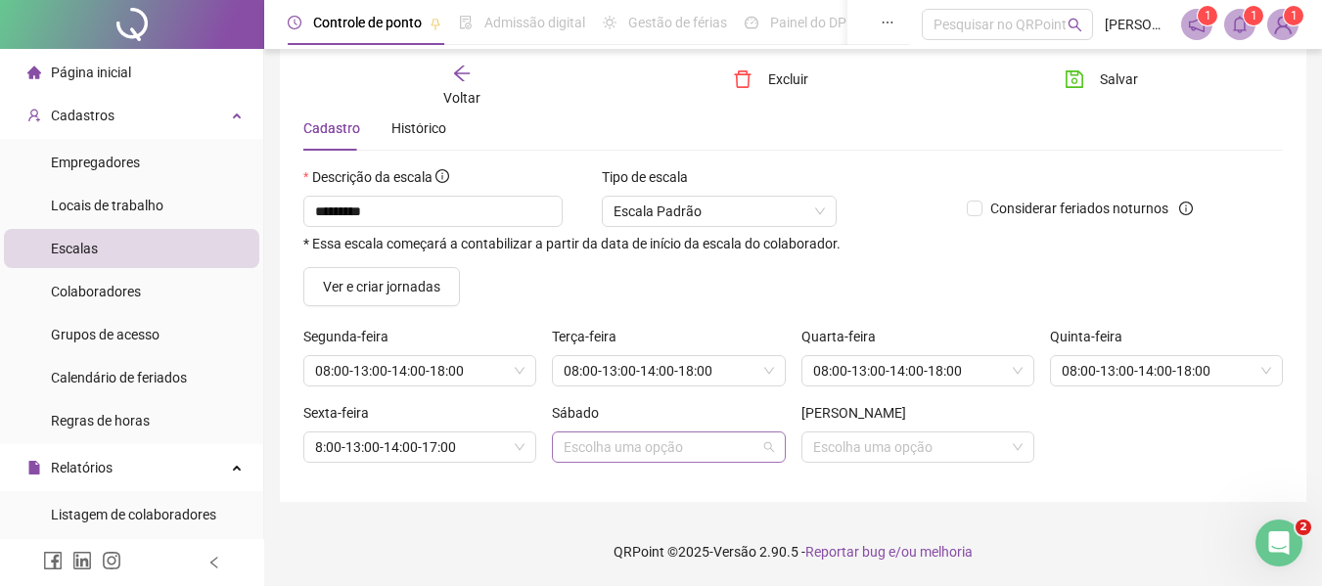
click at [668, 460] on input "search" at bounding box center [660, 447] width 192 height 29
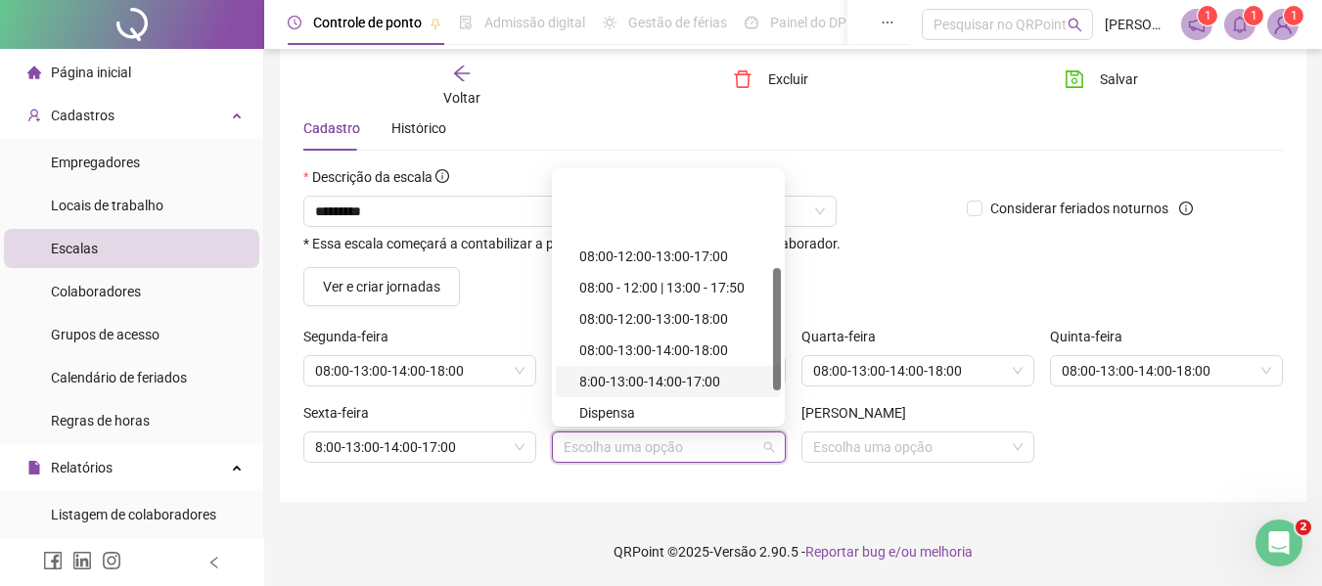
scroll to position [260, 0]
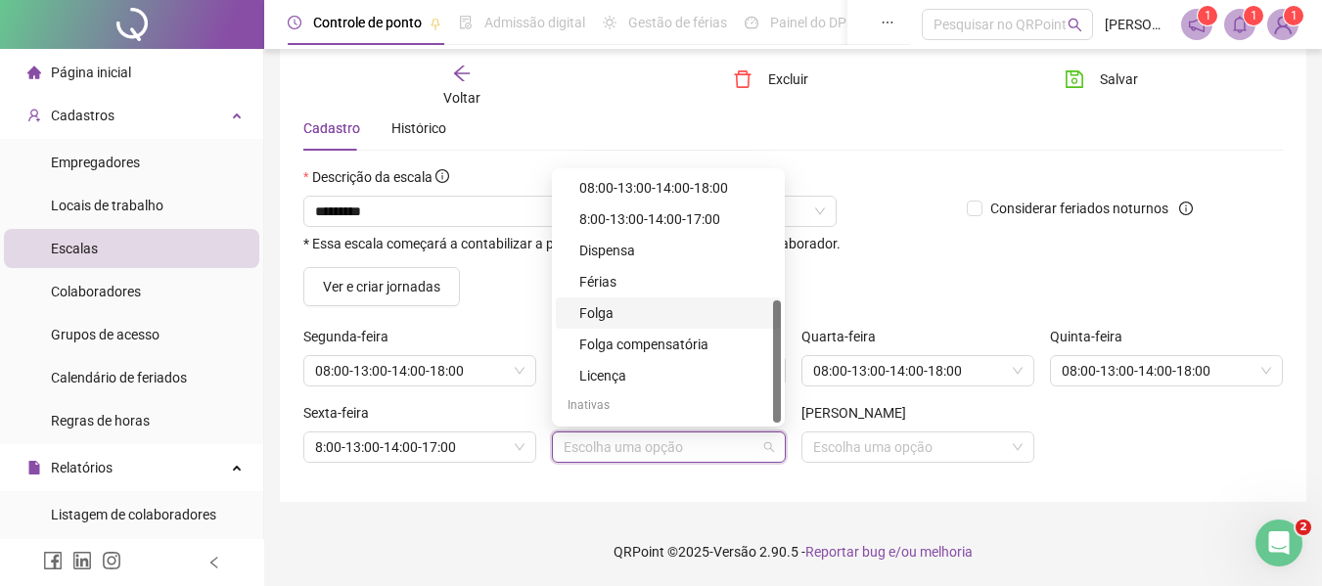
click at [630, 310] on div "Folga" at bounding box center [674, 313] width 190 height 22
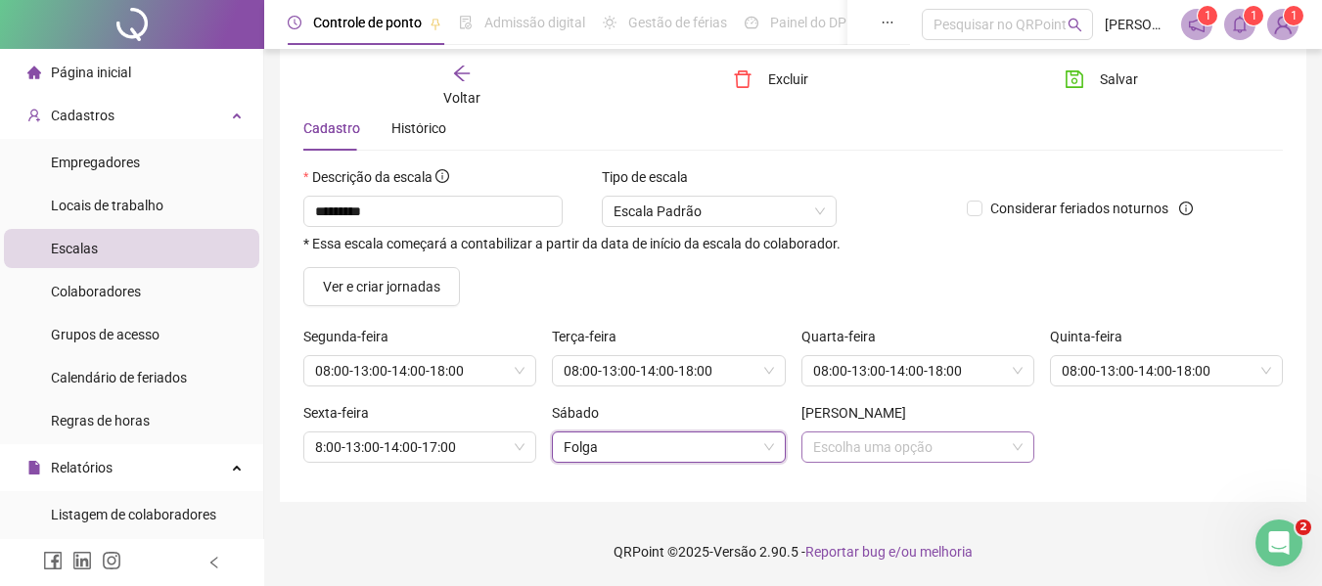
click at [820, 441] on input "search" at bounding box center [909, 447] width 192 height 29
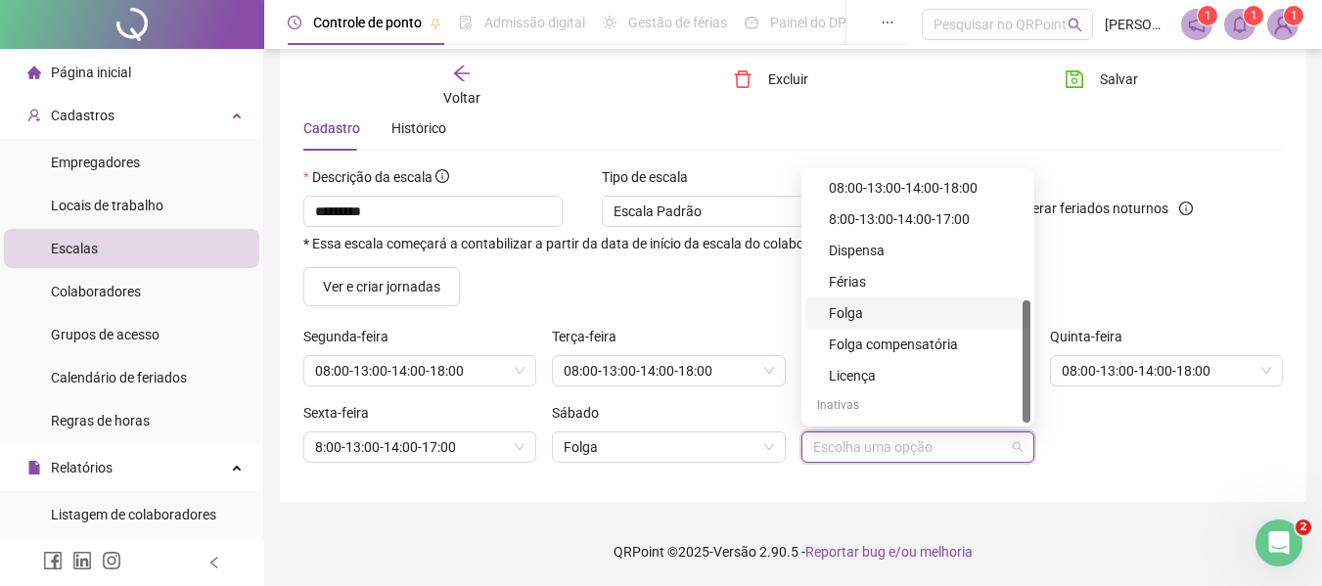
click at [846, 306] on div "Folga" at bounding box center [924, 313] width 190 height 22
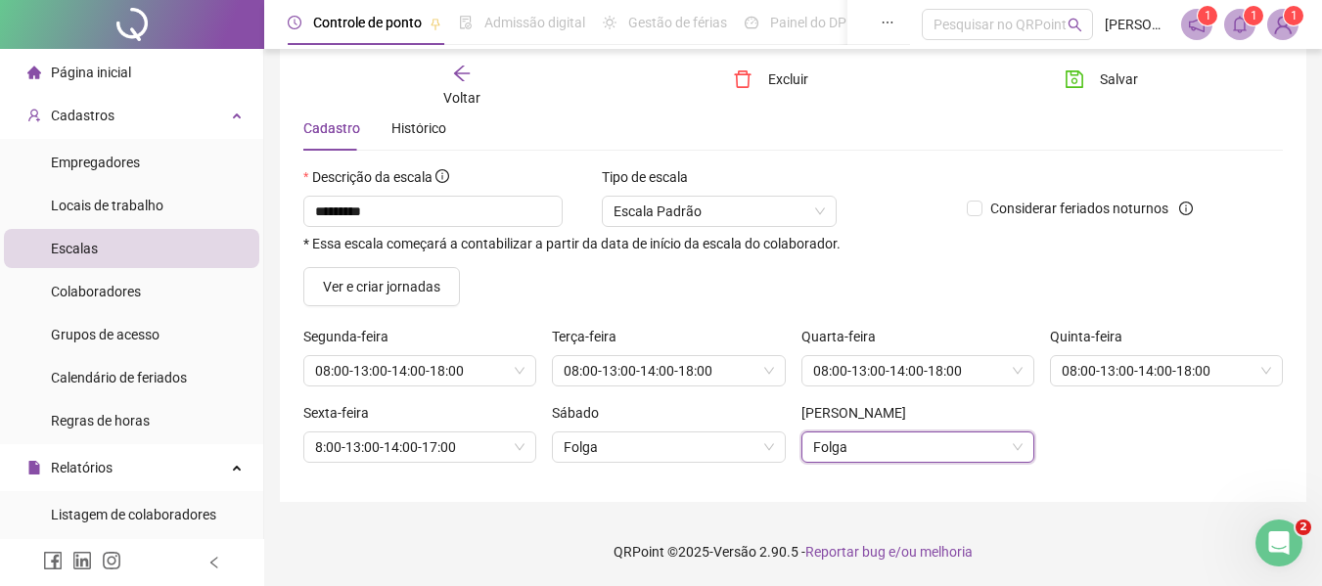
drag, startPoint x: 746, startPoint y: 485, endPoint x: 717, endPoint y: 475, distance: 30.4
click at [745, 485] on div "Voltar Excluir Salvar Cadastro Histórico Descrição da escala ********* * Essa e…" at bounding box center [793, 245] width 1027 height 513
click at [1117, 81] on span "Salvar" at bounding box center [1119, 80] width 38 height 22
click at [424, 127] on div "Histórico" at bounding box center [419, 128] width 55 height 22
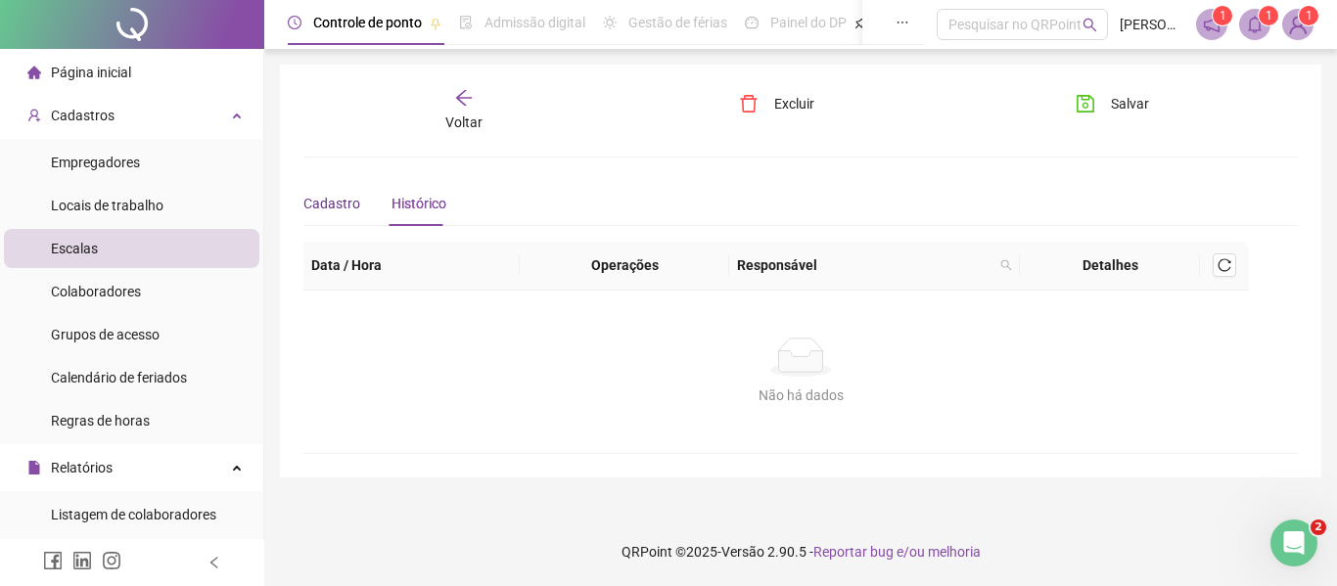
click at [346, 207] on span "Cadastro" at bounding box center [331, 204] width 57 height 16
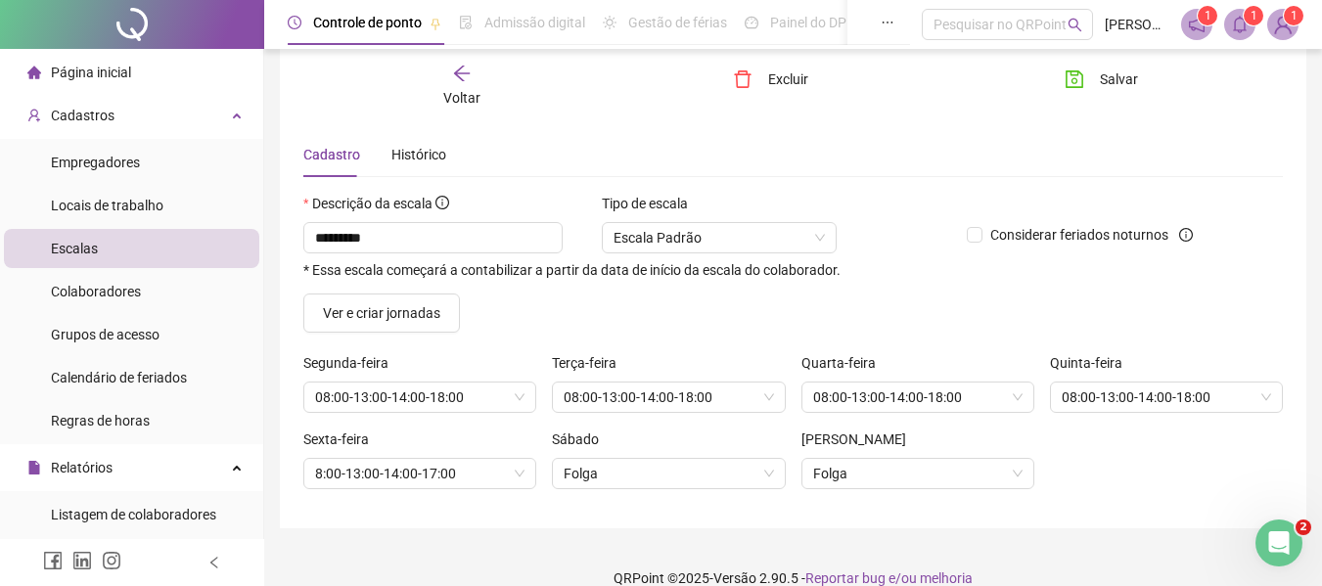
scroll to position [75, 0]
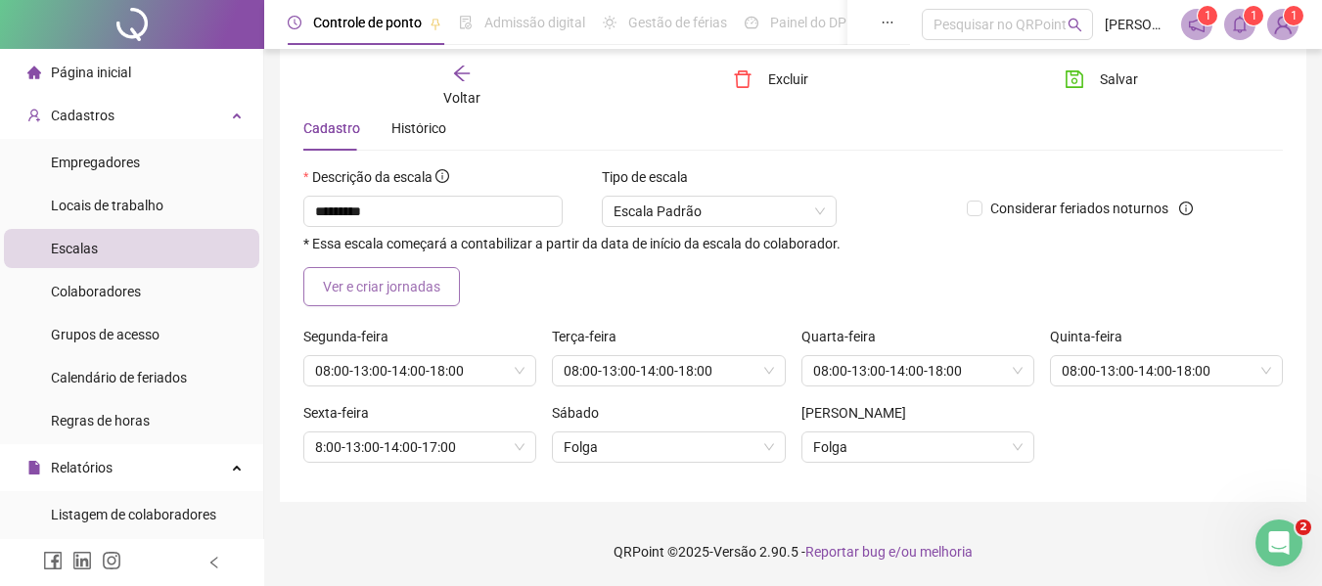
click at [432, 291] on span "Ver e criar jornadas" at bounding box center [381, 287] width 117 height 22
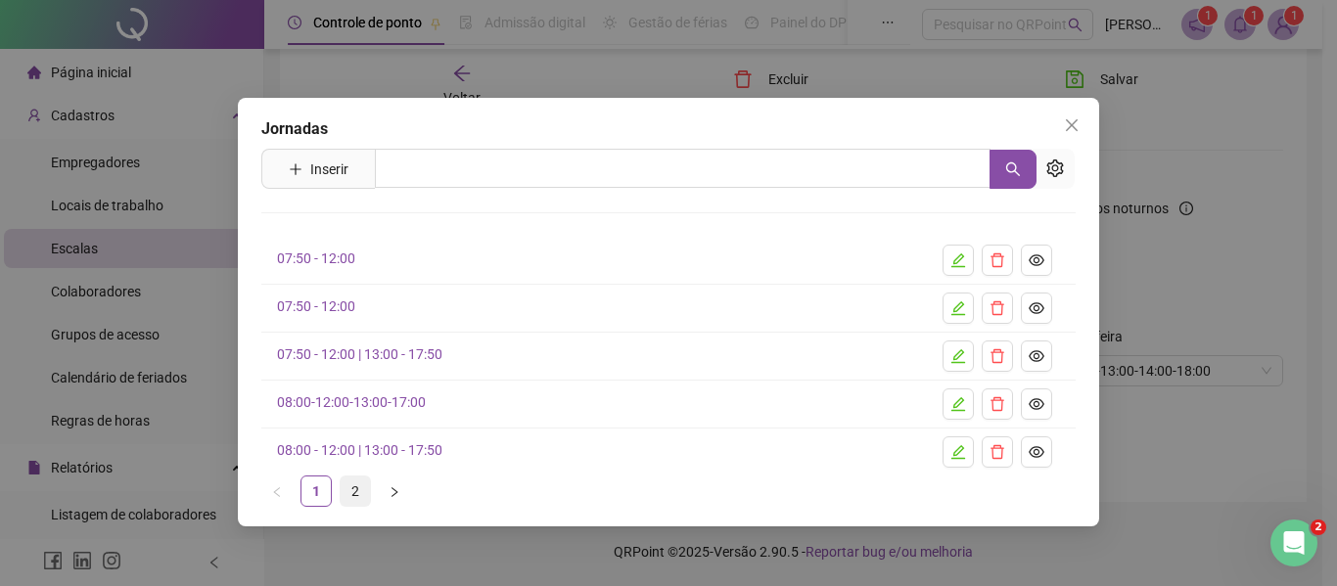
click at [357, 489] on link "2" at bounding box center [355, 491] width 29 height 29
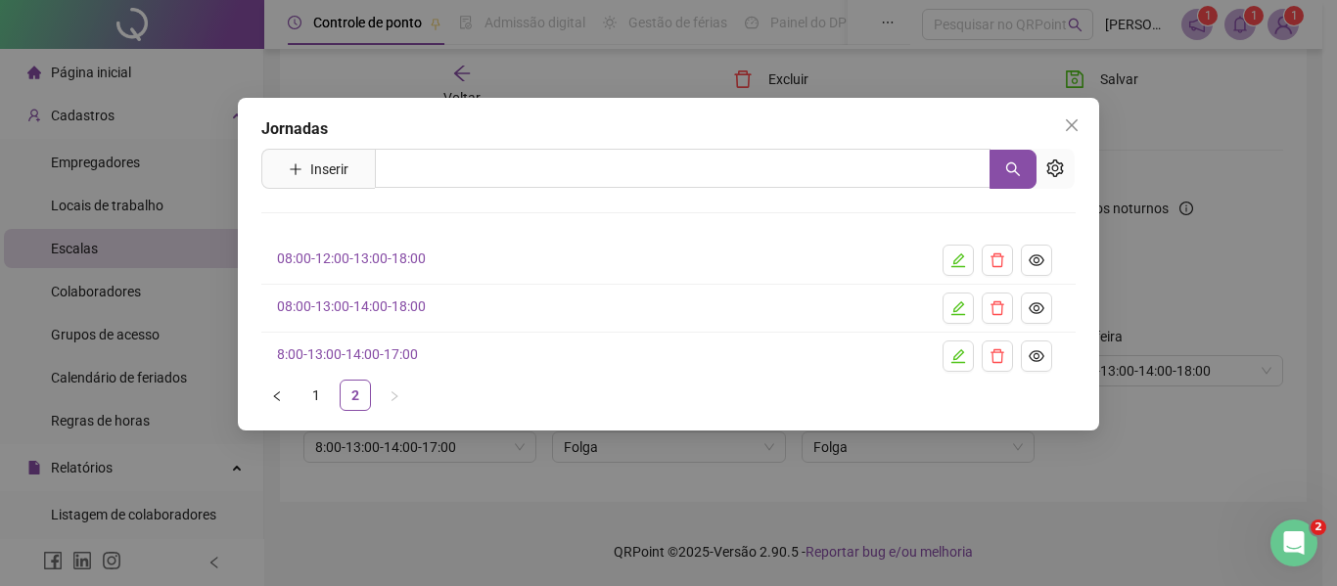
click at [309, 396] on link "1" at bounding box center [315, 395] width 29 height 29
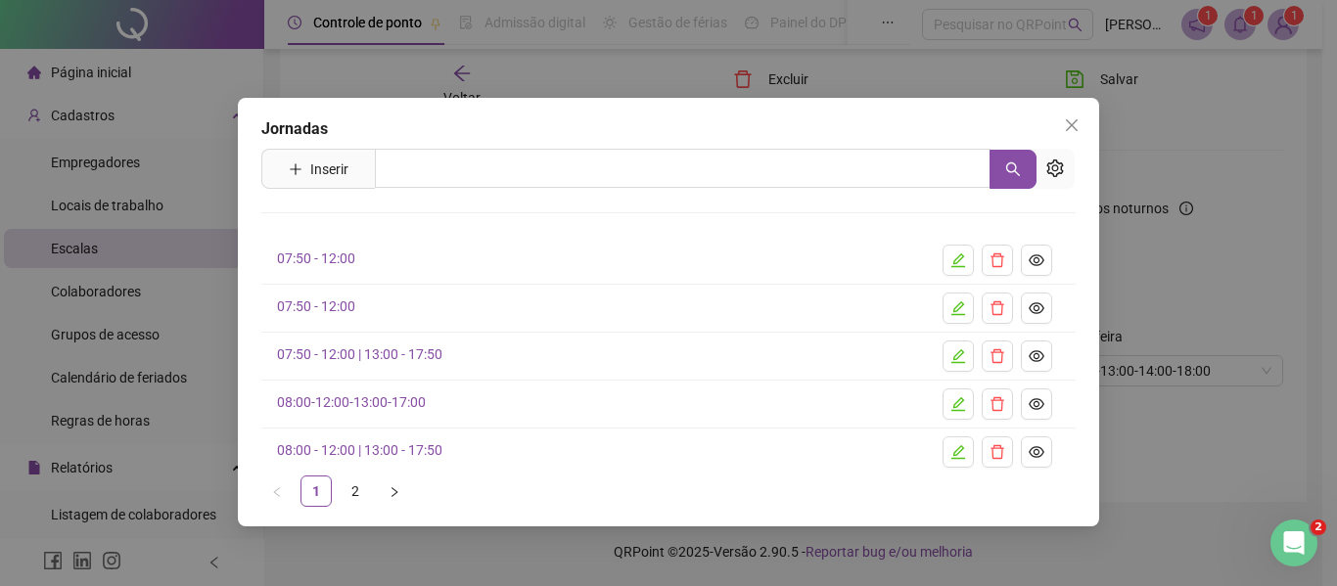
click at [313, 255] on link "07:50 - 12:00" at bounding box center [316, 259] width 78 height 16
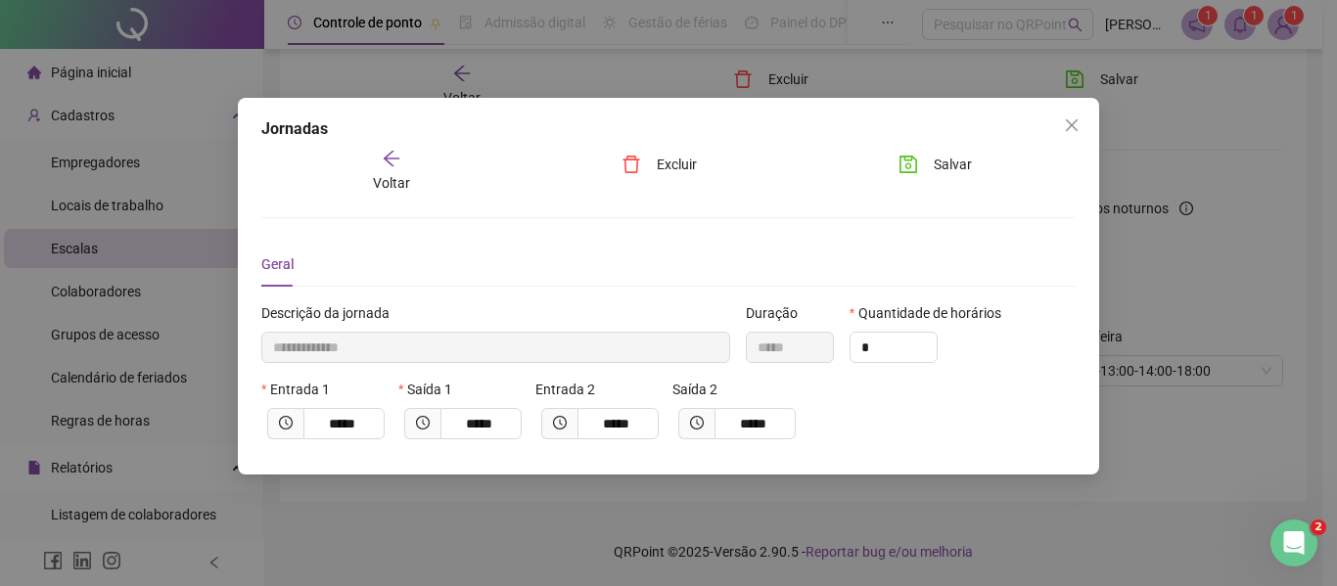
click at [395, 164] on icon "arrow-left" at bounding box center [392, 159] width 20 height 20
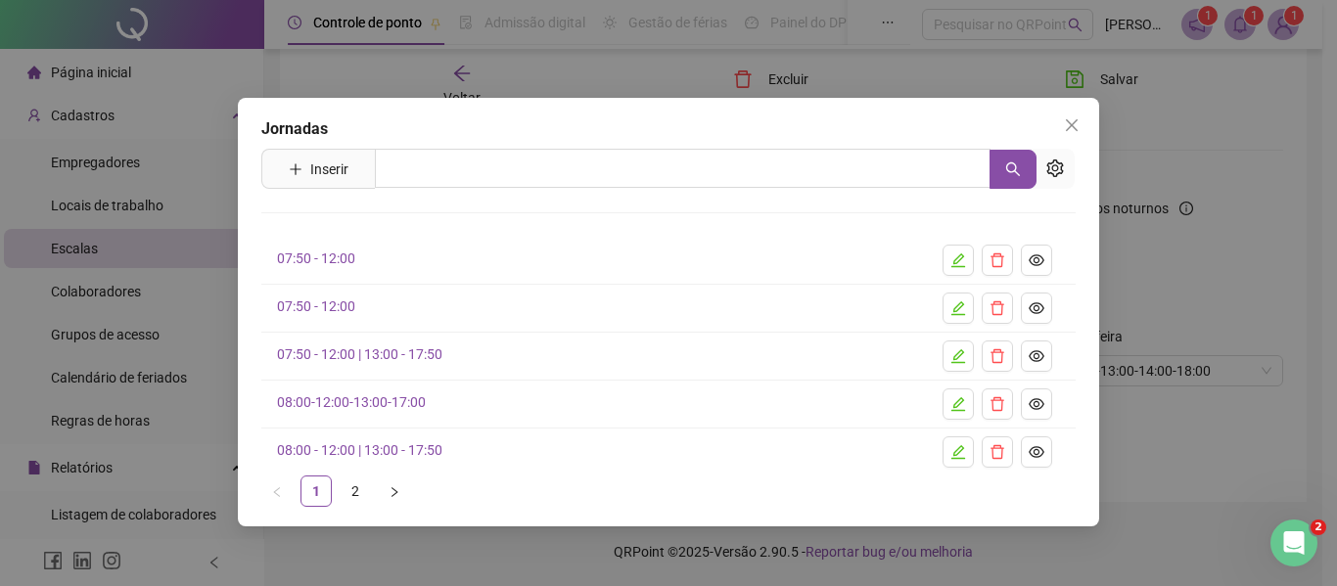
click at [332, 400] on link "08:00-12:00-13:00-17:00" at bounding box center [351, 402] width 149 height 16
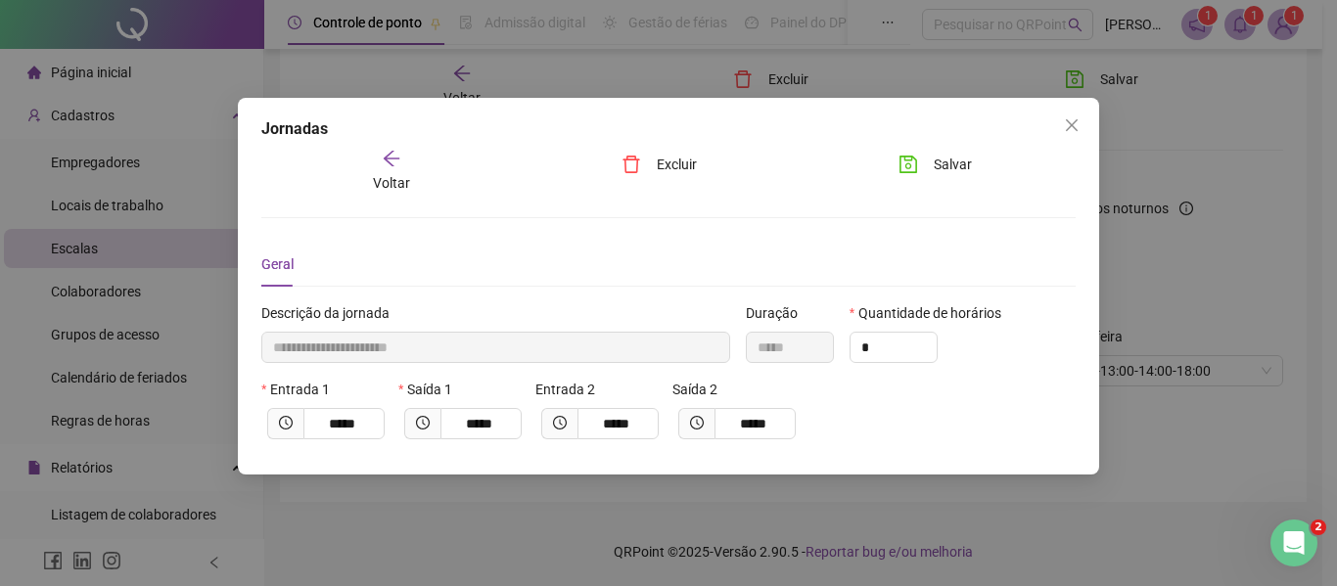
click at [393, 178] on span "Voltar" at bounding box center [391, 183] width 37 height 16
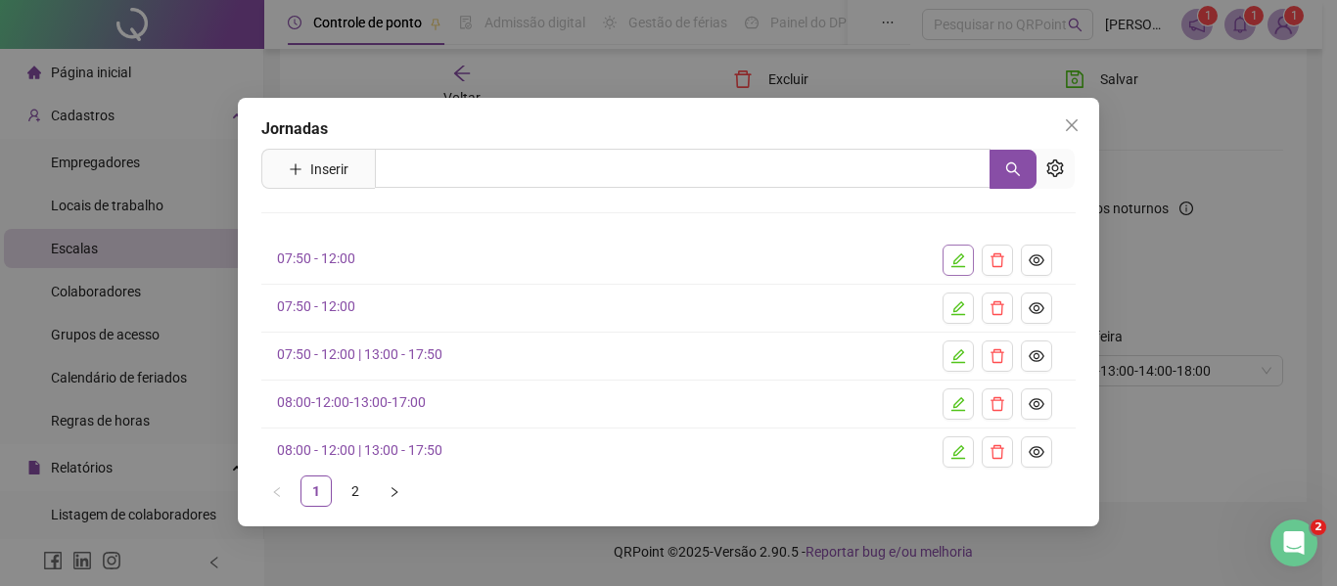
click at [952, 257] on icon "edit" at bounding box center [958, 261] width 16 height 16
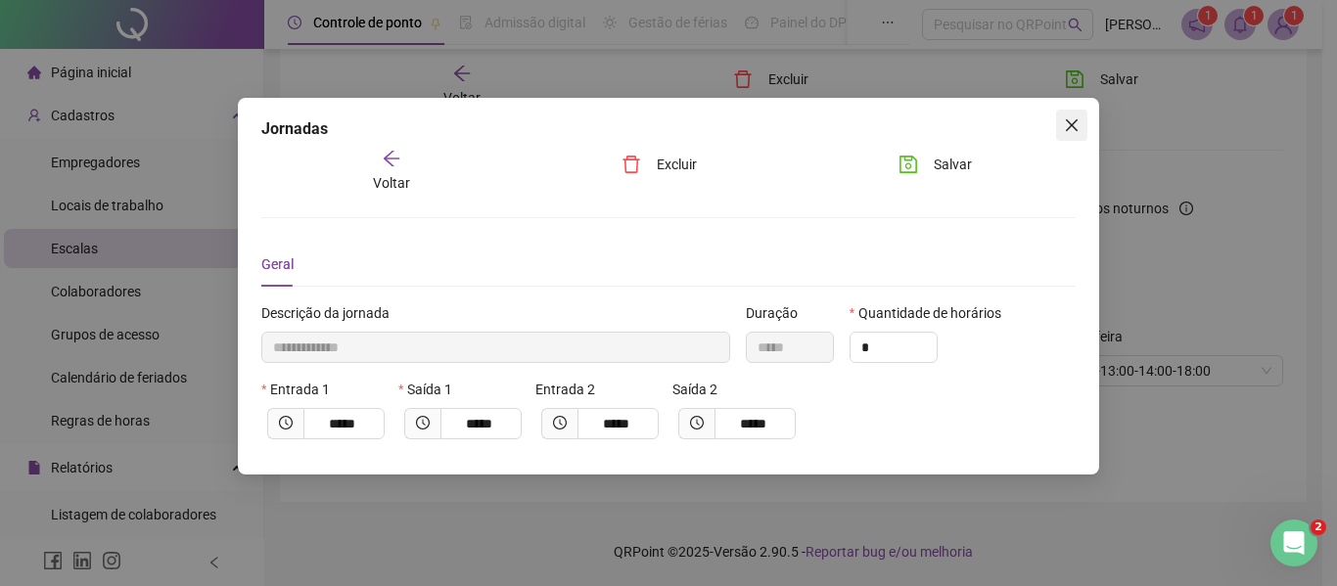
click at [1071, 126] on icon "close" at bounding box center [1072, 125] width 12 height 12
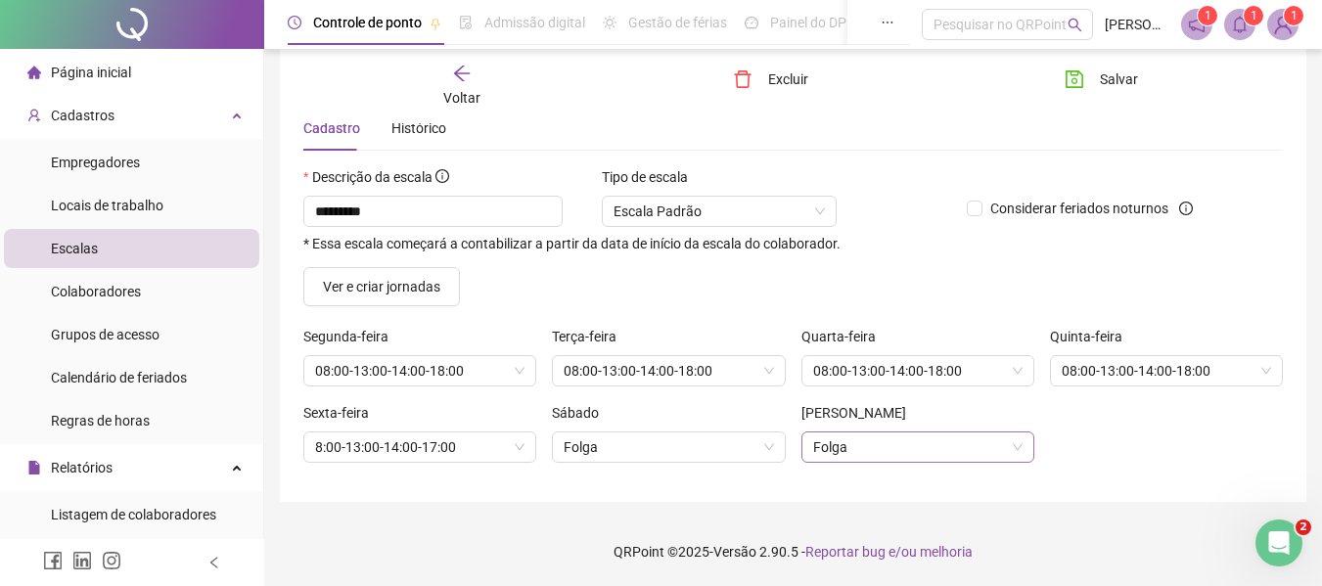
click at [864, 446] on span "Folga" at bounding box center [917, 447] width 209 height 29
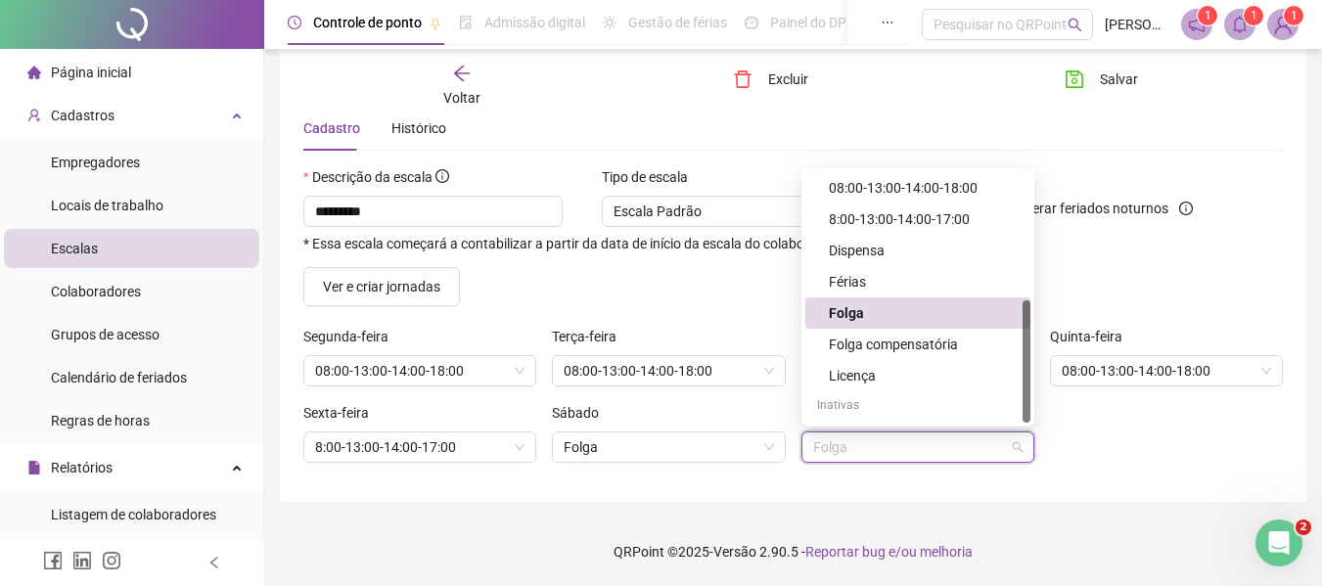
click at [867, 446] on span "Folga" at bounding box center [917, 447] width 209 height 29
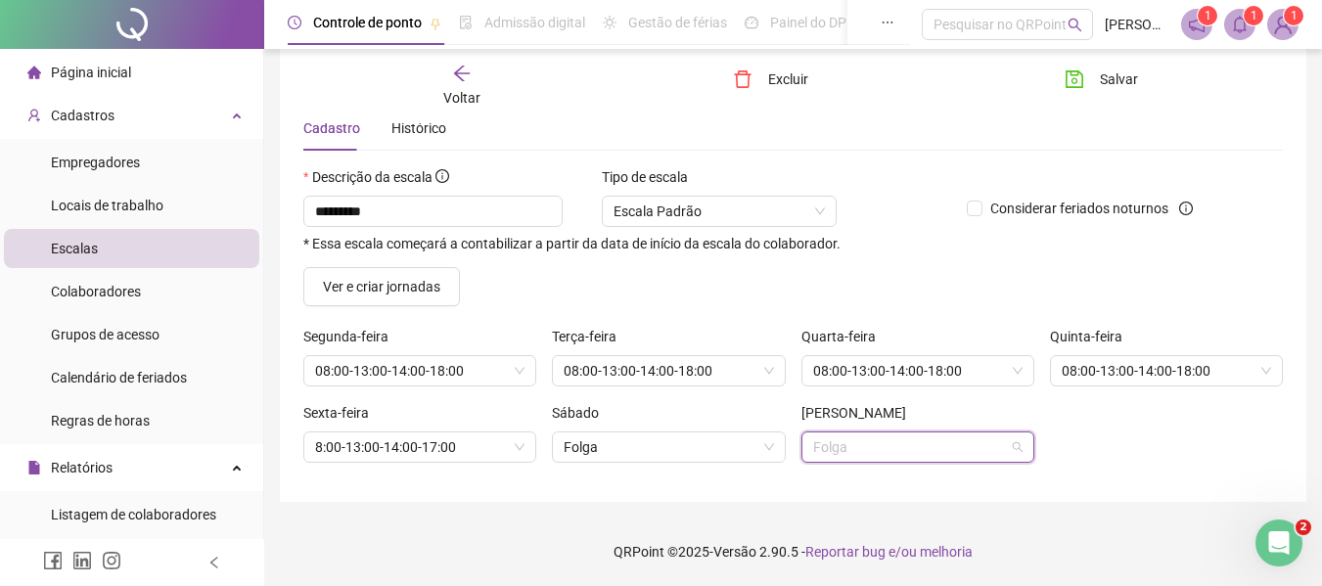
click at [867, 442] on span "Folga" at bounding box center [917, 447] width 209 height 29
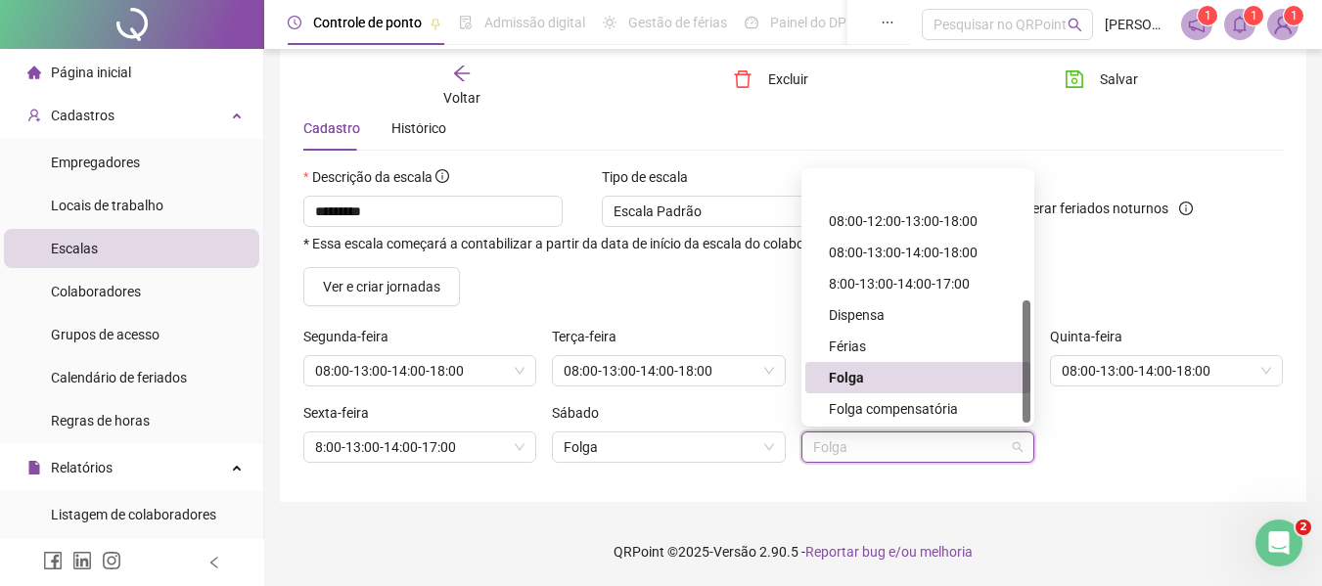
scroll to position [260, 0]
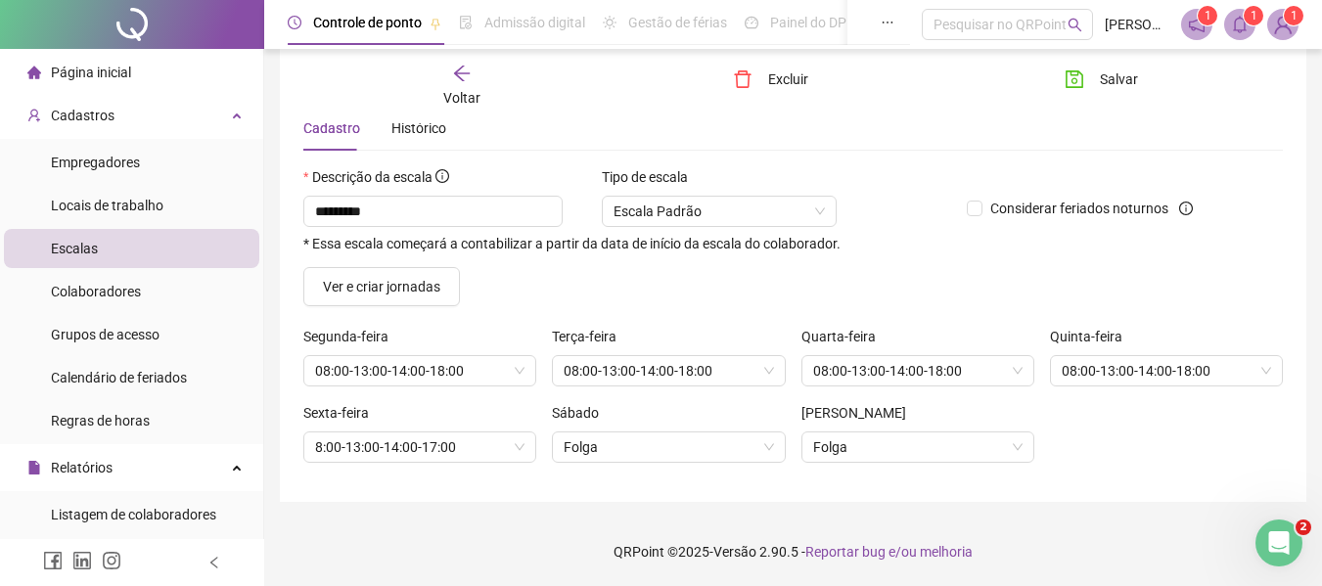
click at [1115, 414] on div "Sexta-feira 8:00-13:00-14:00-17:00 Sábado Folga [PERSON_NAME]" at bounding box center [793, 440] width 995 height 76
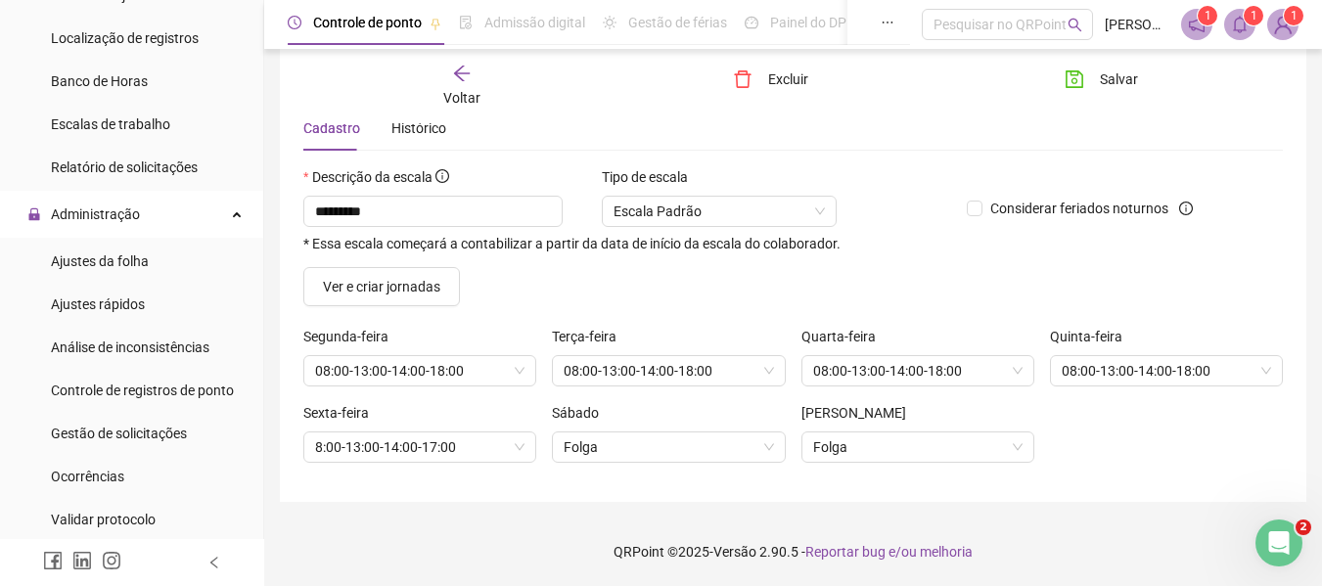
scroll to position [594, 0]
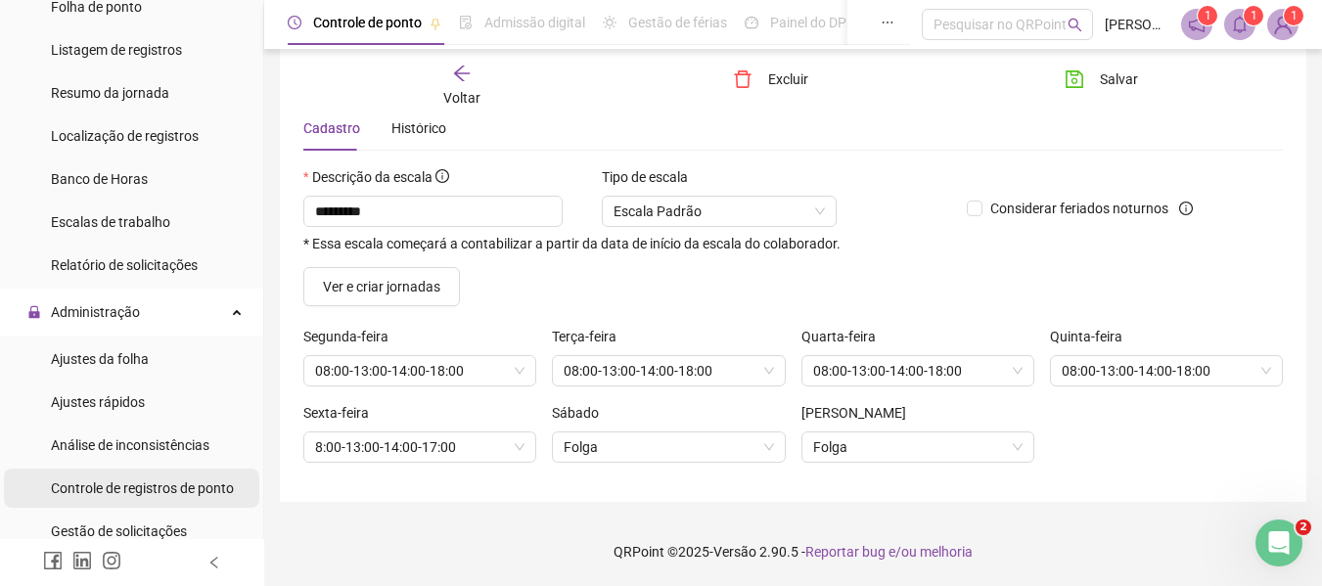
click at [110, 494] on span "Controle de registros de ponto" at bounding box center [142, 489] width 183 height 16
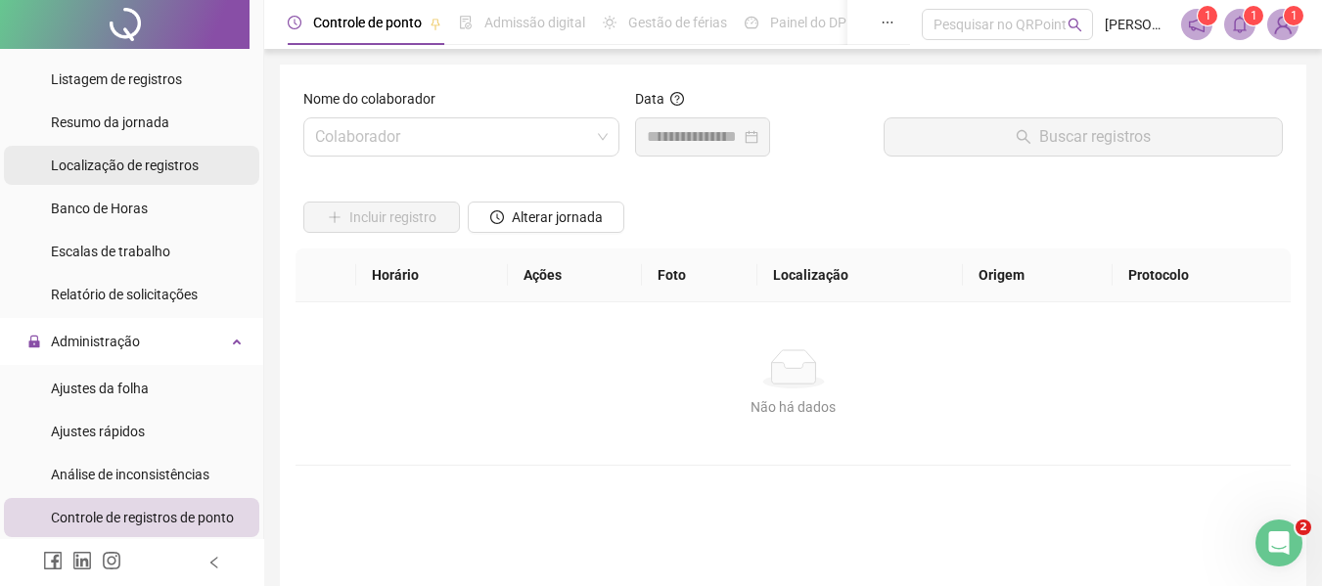
scroll to position [587, 0]
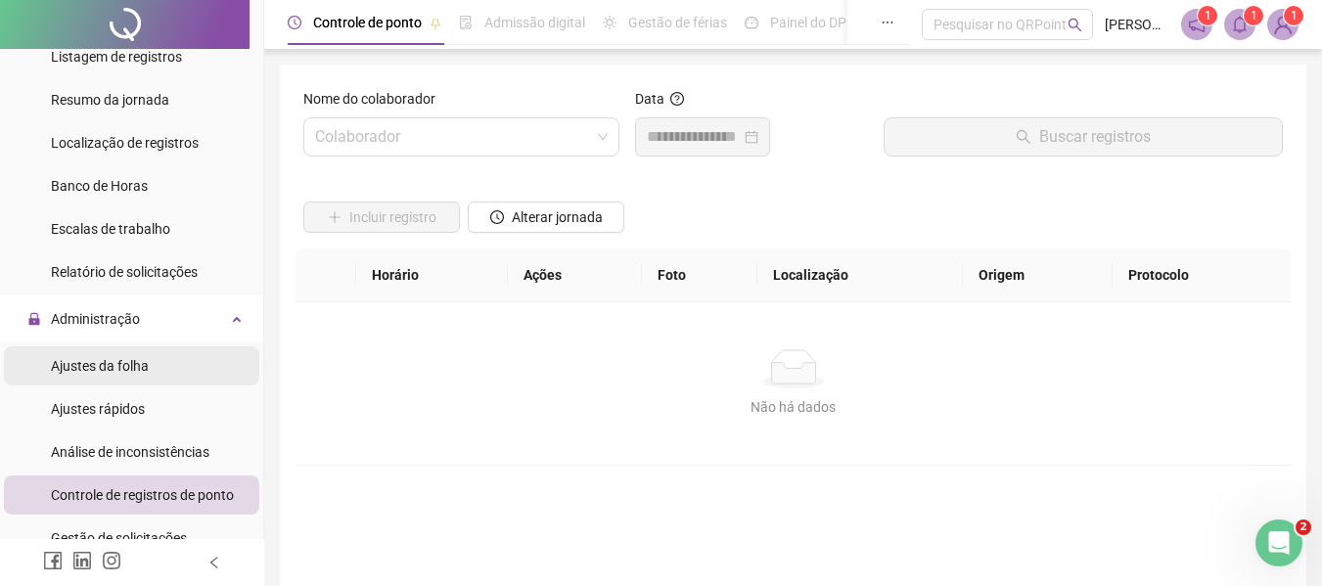
click at [134, 365] on span "Ajustes da folha" at bounding box center [100, 366] width 98 height 16
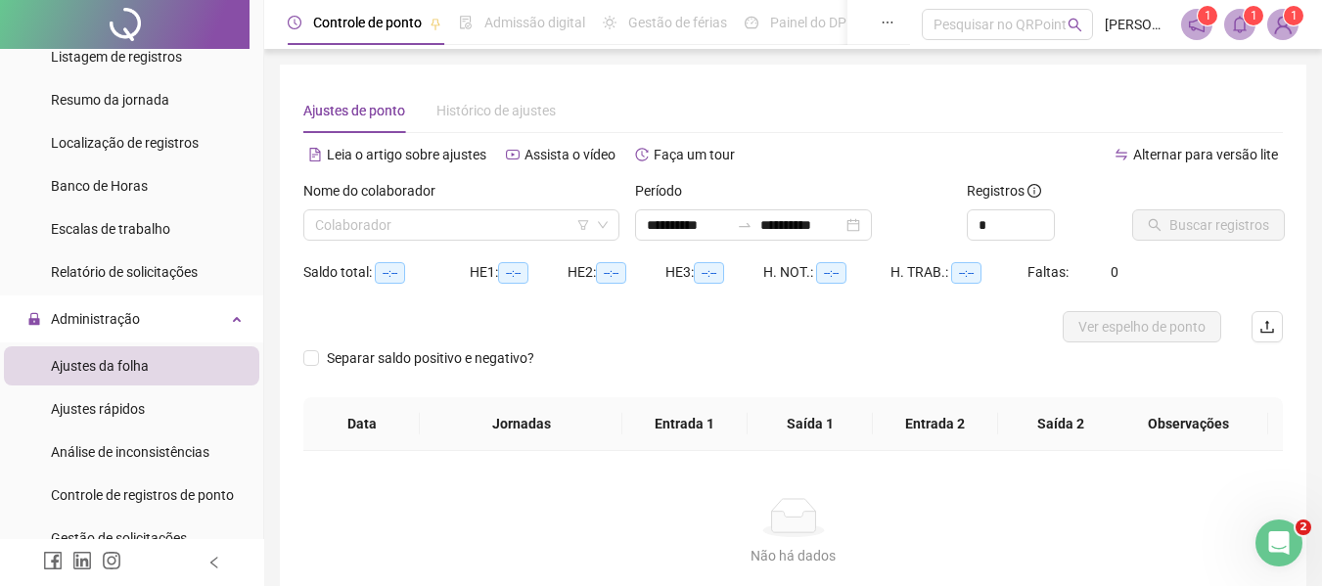
type input "**********"
click at [374, 220] on input "search" at bounding box center [452, 224] width 275 height 29
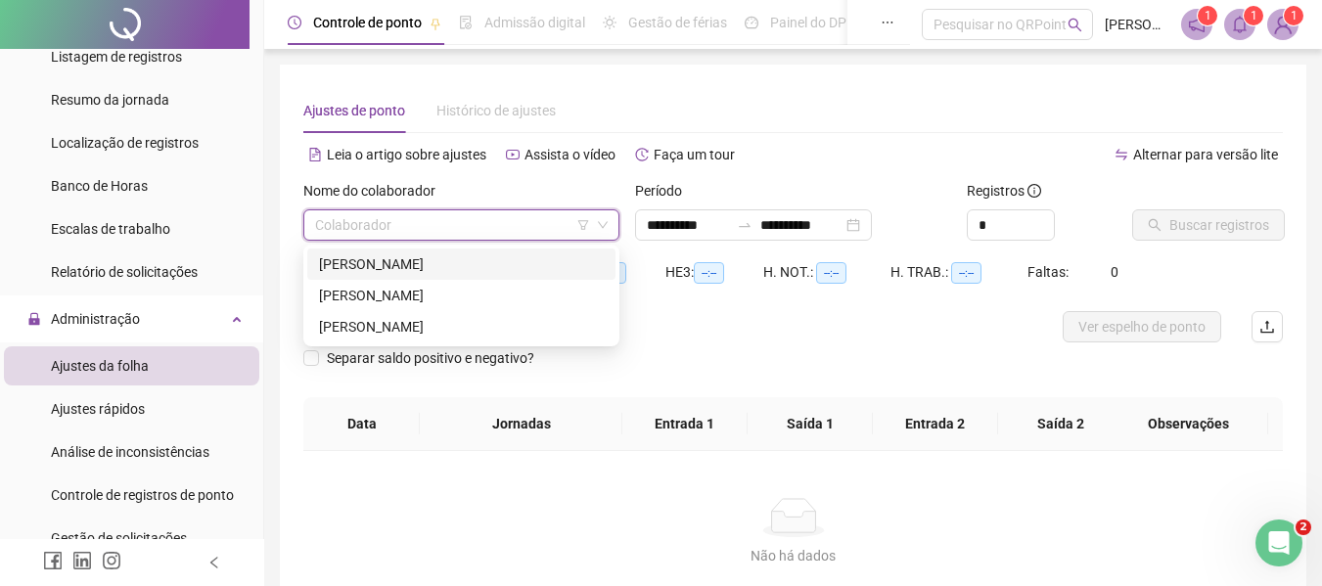
click at [372, 262] on div "[PERSON_NAME]" at bounding box center [461, 264] width 285 height 22
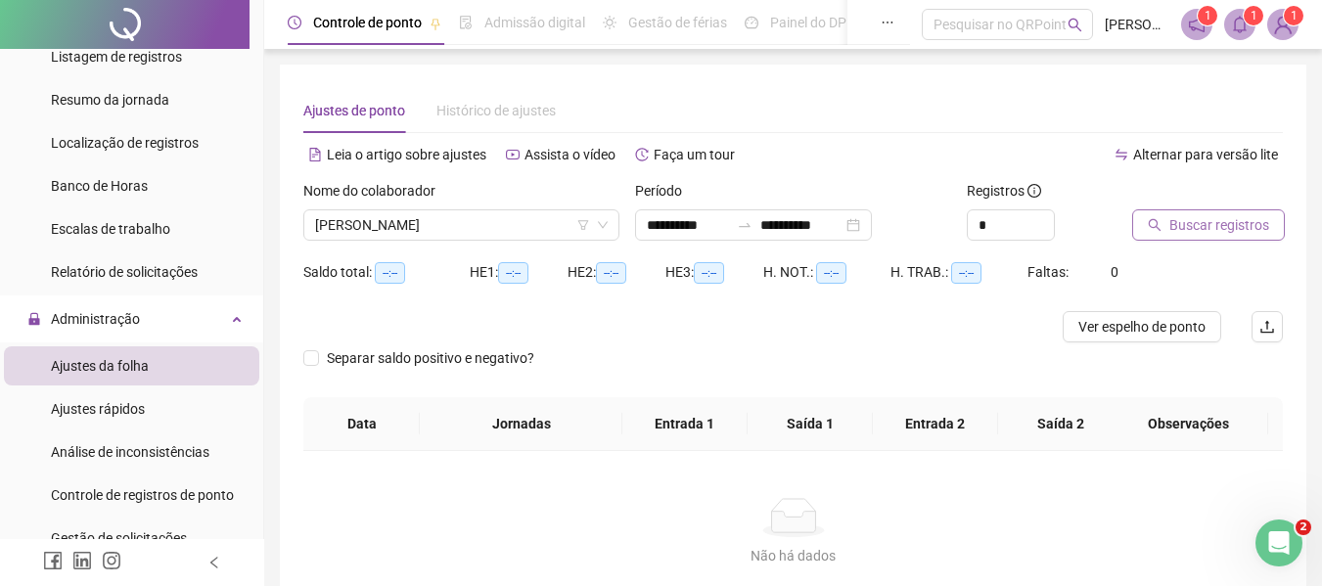
click at [1160, 227] on icon "search" at bounding box center [1155, 225] width 14 height 14
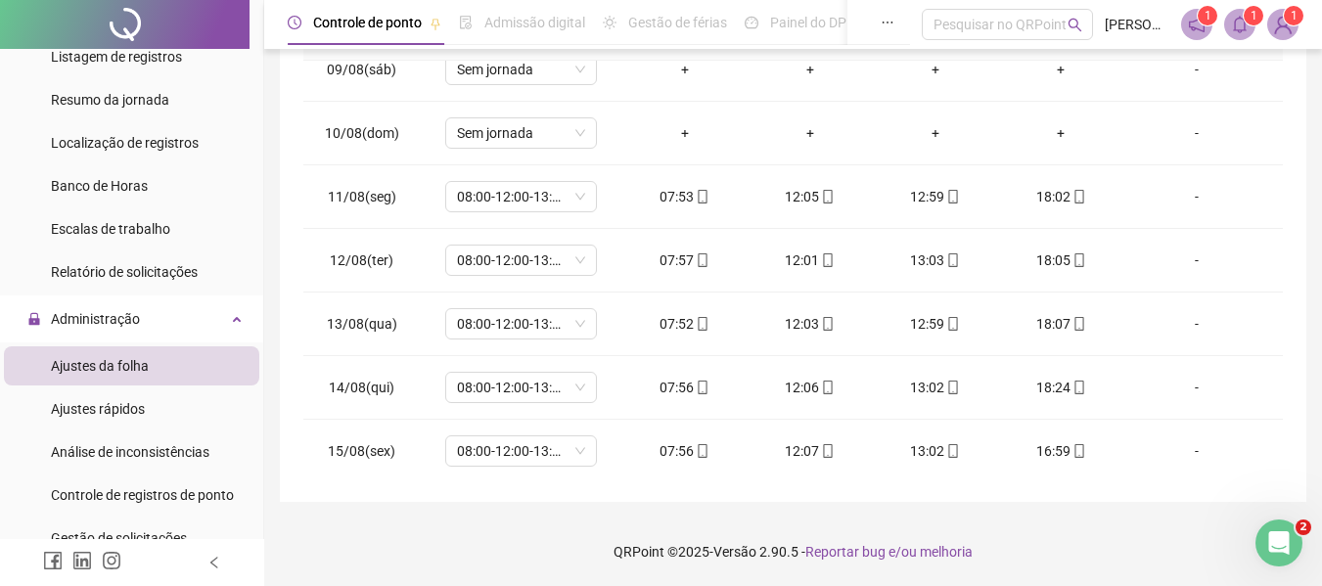
scroll to position [727, 0]
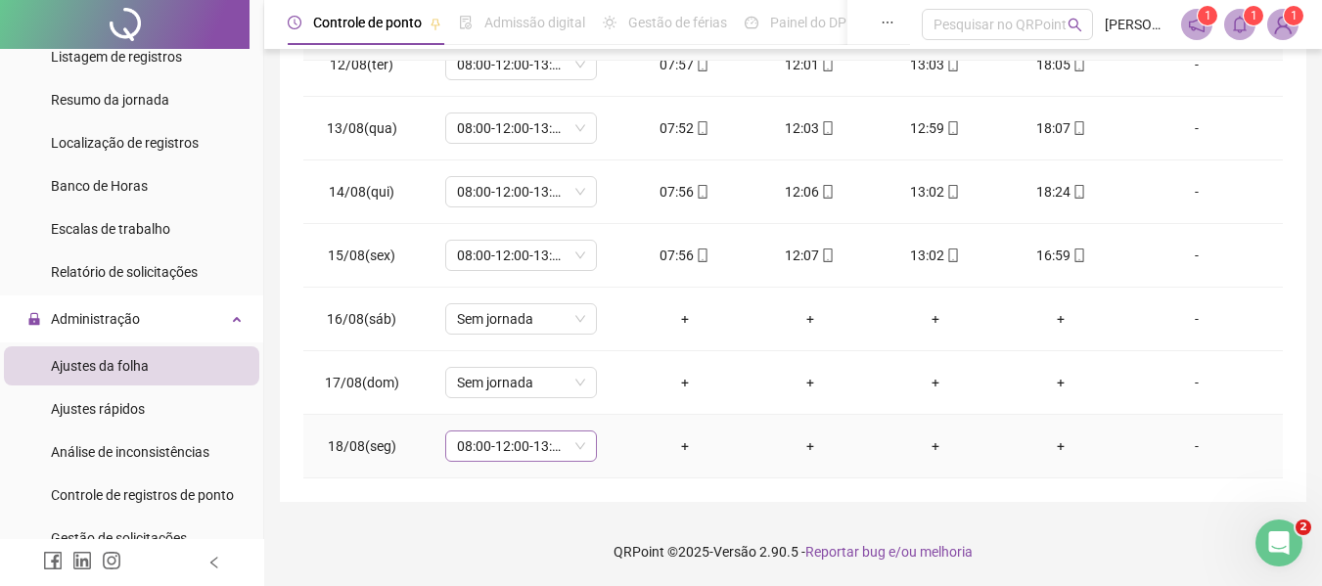
click at [584, 443] on div "08:00-12:00-13:00-18:00" at bounding box center [521, 446] width 152 height 31
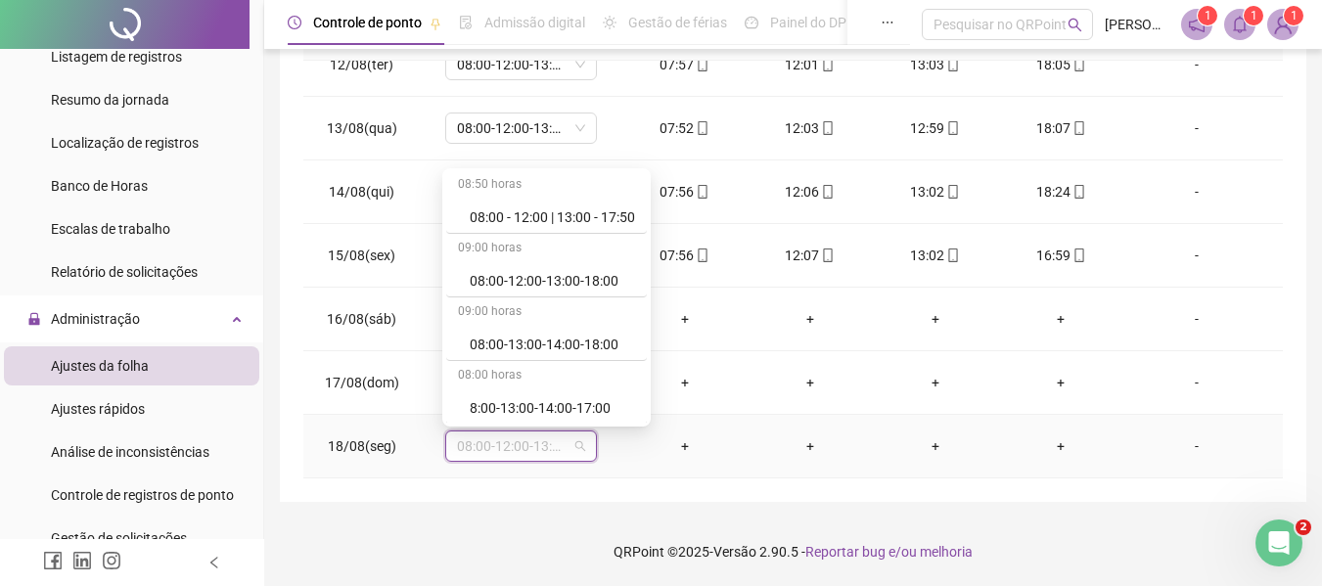
scroll to position [0, 0]
click at [560, 447] on span "08:00-12:00-13:00-18:00" at bounding box center [521, 446] width 128 height 29
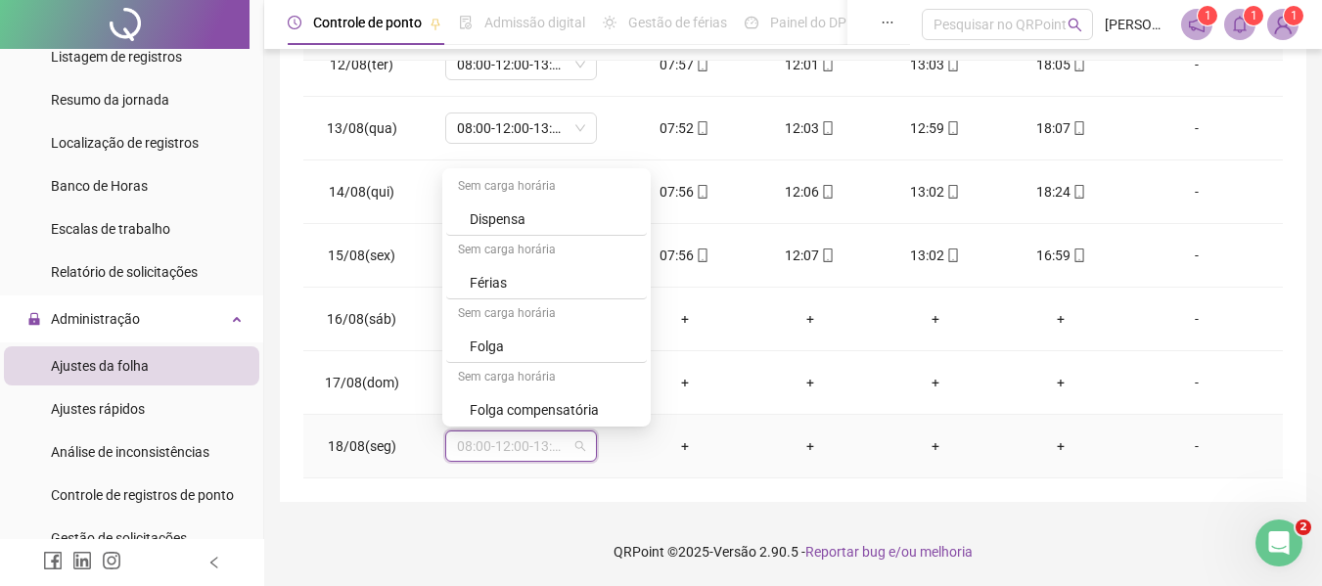
scroll to position [575, 0]
click at [647, 411] on div "09:00 horas 07:50 - 12:00 09:00 horas 07:50 - 12:00 09:00 horas 07:50 - 12:00 |…" at bounding box center [546, 297] width 201 height 251
click at [651, 411] on div "09:00 horas 07:50 - 12:00 09:00 horas 07:50 - 12:00 09:00 horas 07:50 - 12:00 |…" at bounding box center [546, 297] width 208 height 258
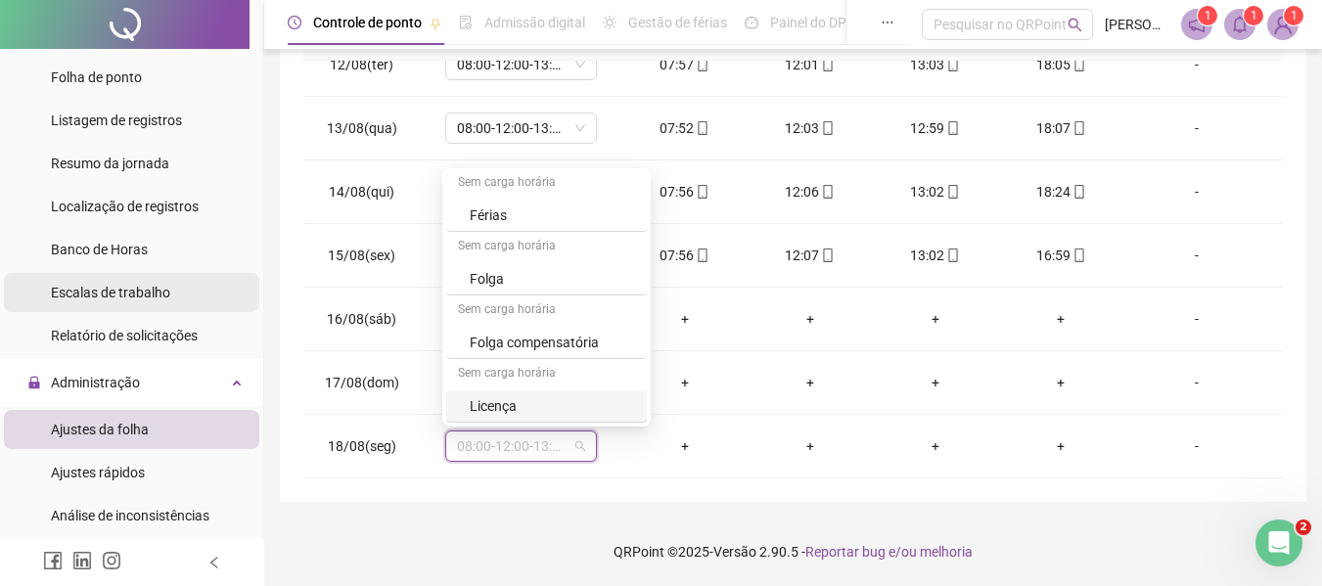
scroll to position [489, 0]
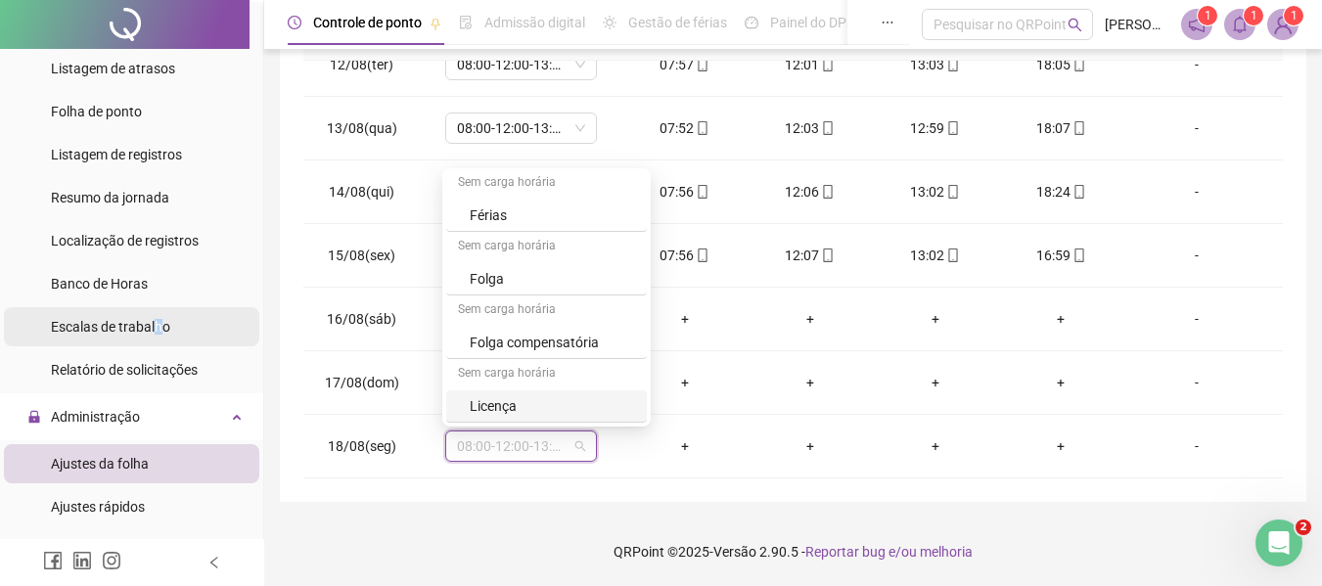
click at [154, 327] on span "Escalas de trabalho" at bounding box center [110, 327] width 119 height 16
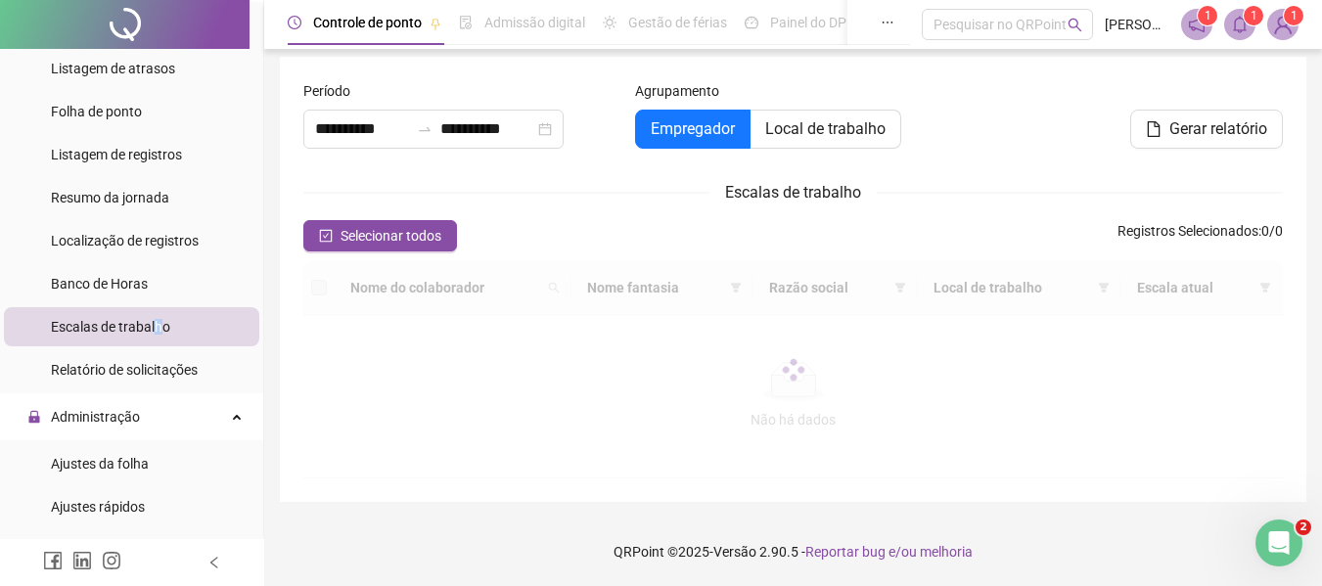
type input "**********"
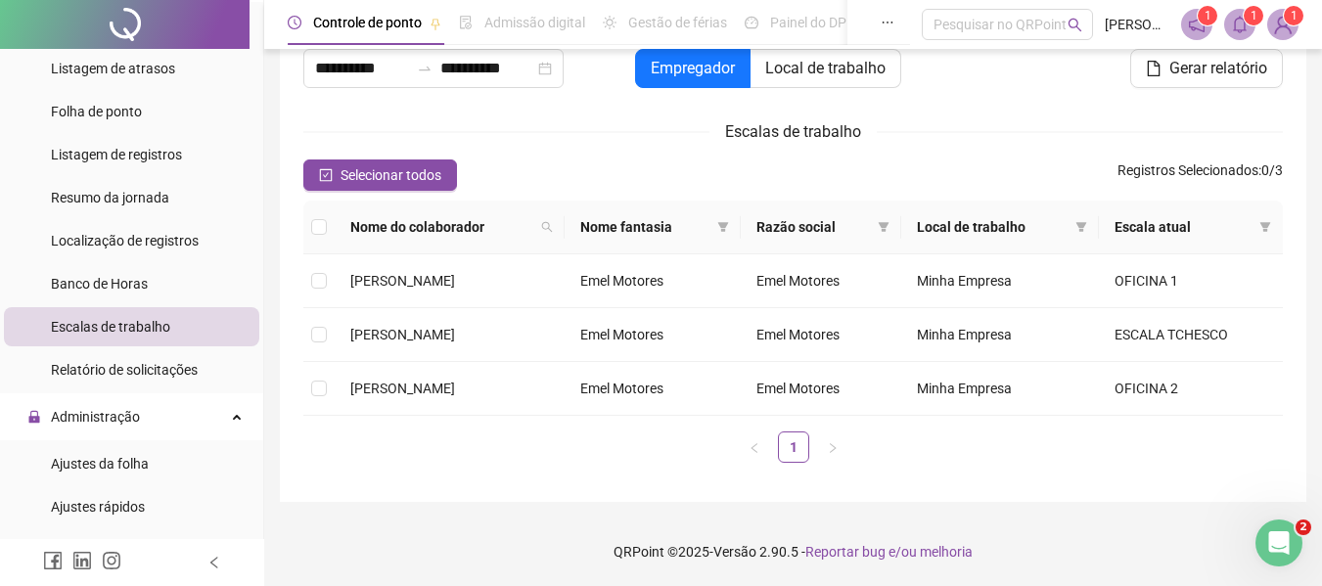
click at [89, 330] on span "Escalas de trabalho" at bounding box center [110, 327] width 119 height 16
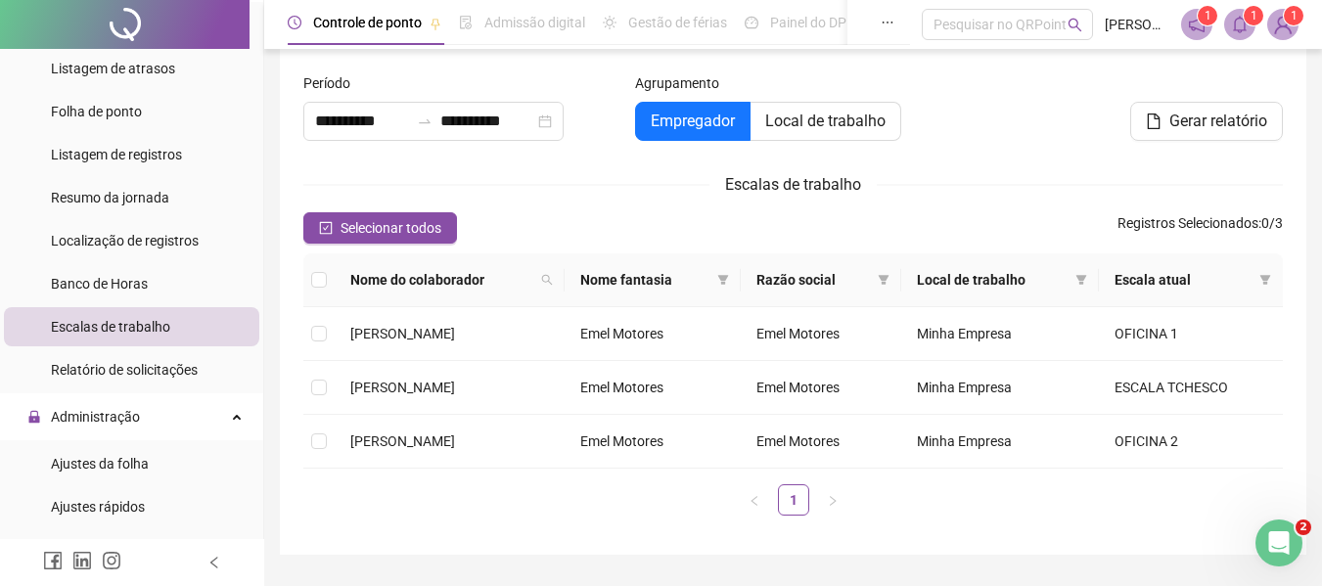
scroll to position [0, 0]
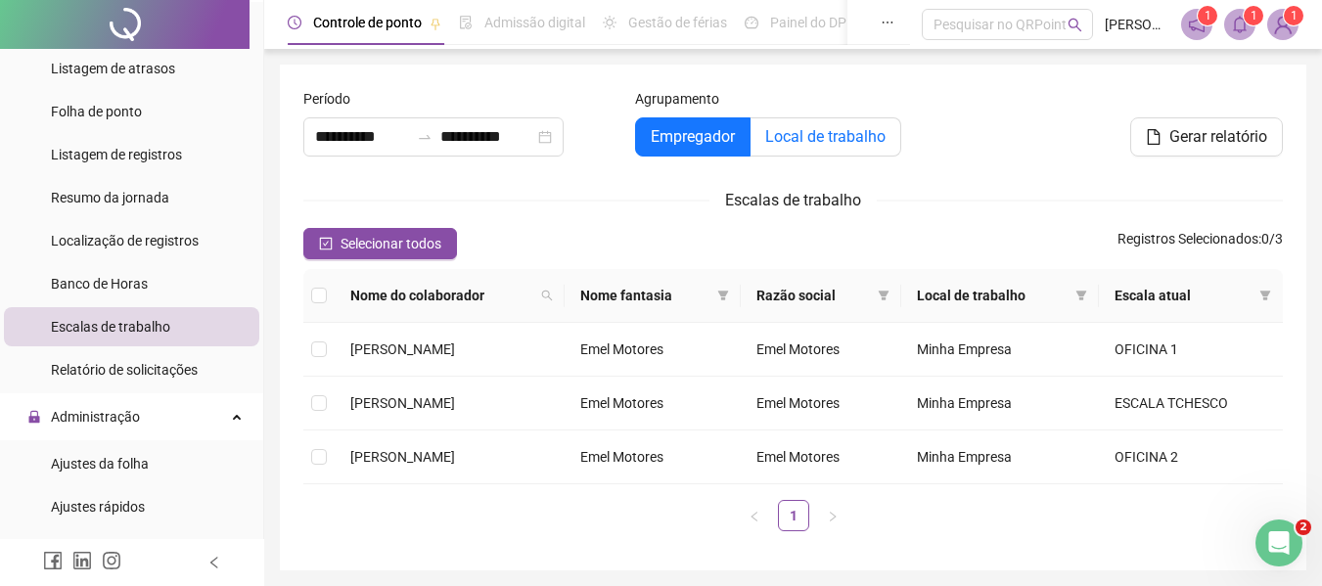
click at [828, 138] on span "Local de trabalho" at bounding box center [825, 136] width 120 height 19
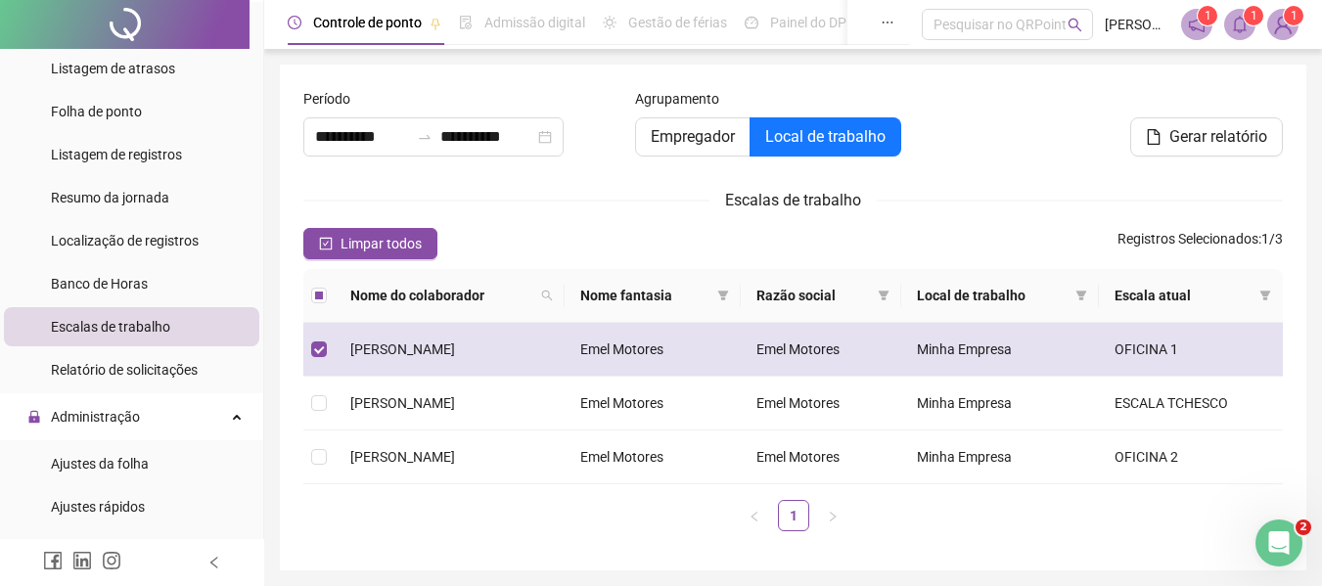
click at [900, 351] on td "Emel Motores" at bounding box center [821, 350] width 161 height 54
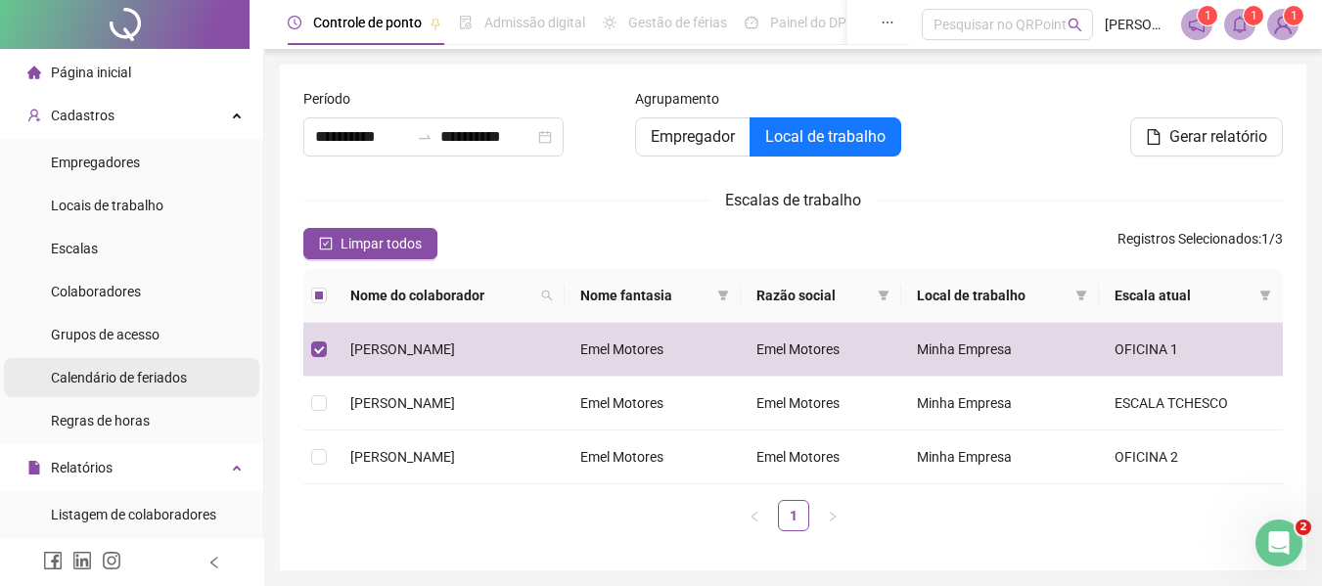
click at [107, 381] on span "Calendário de feriados" at bounding box center [119, 378] width 136 height 16
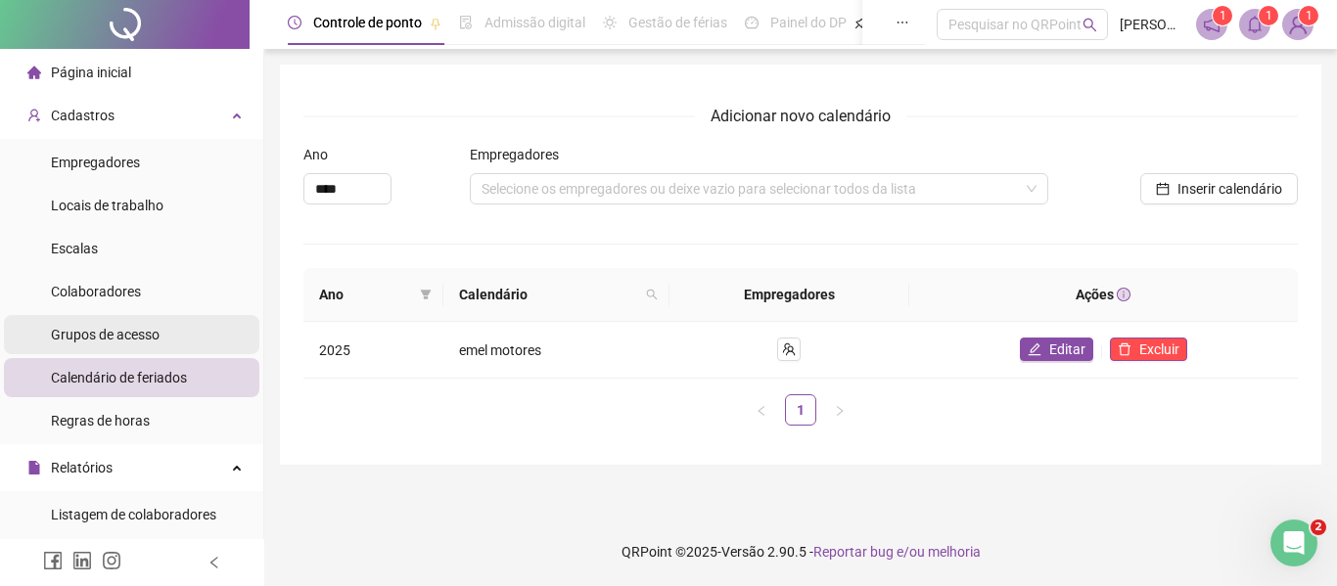
click at [72, 341] on span "Grupos de acesso" at bounding box center [105, 335] width 109 height 16
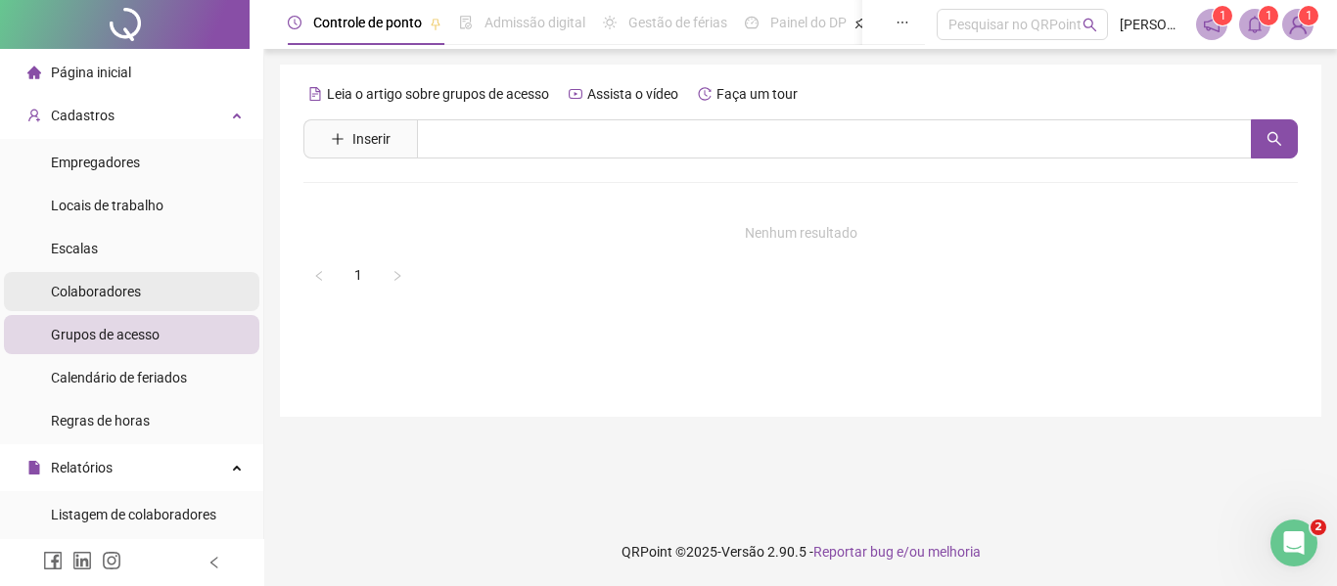
click at [71, 297] on span "Colaboradores" at bounding box center [96, 292] width 90 height 16
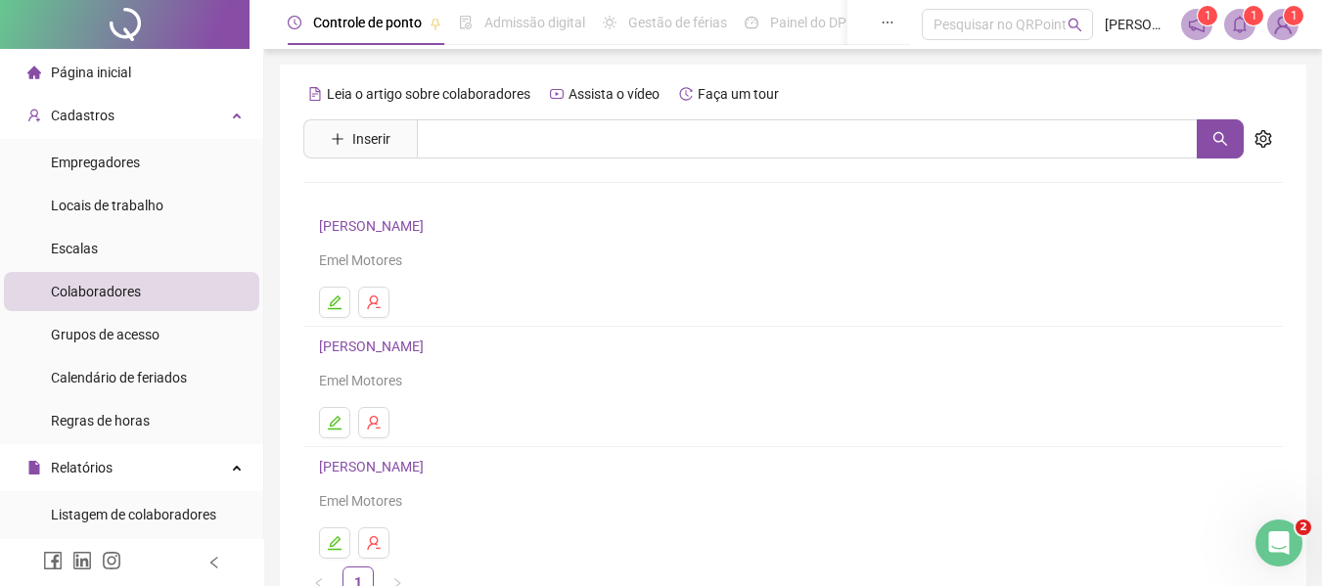
click at [430, 218] on link "[PERSON_NAME]" at bounding box center [374, 226] width 111 height 16
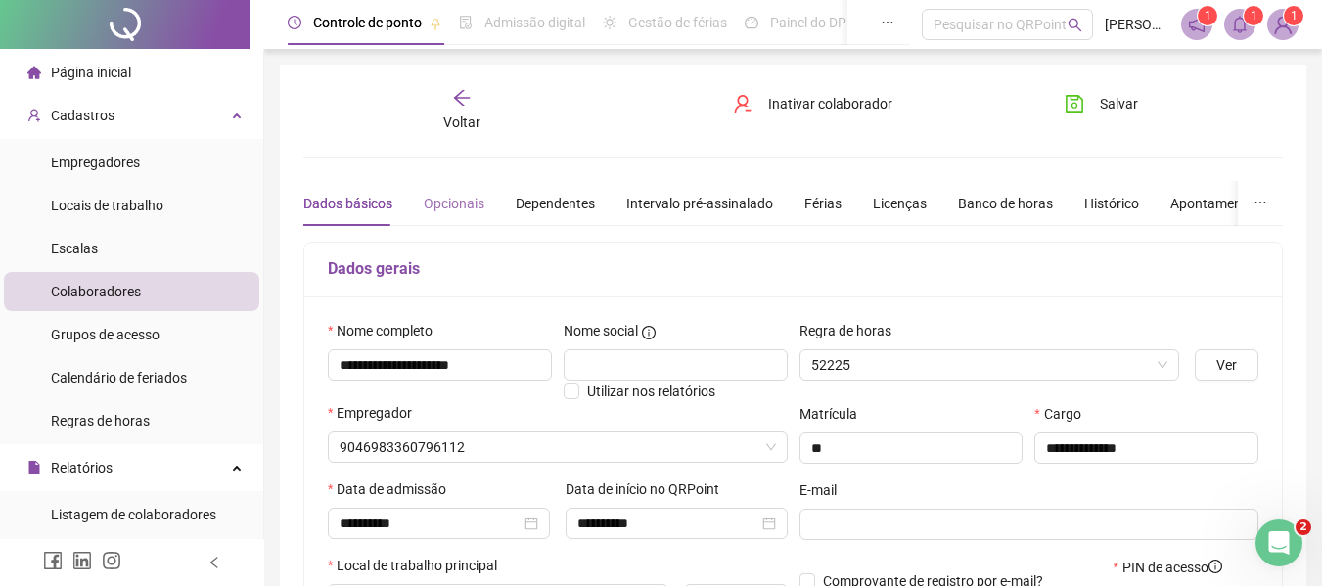
type input "*********"
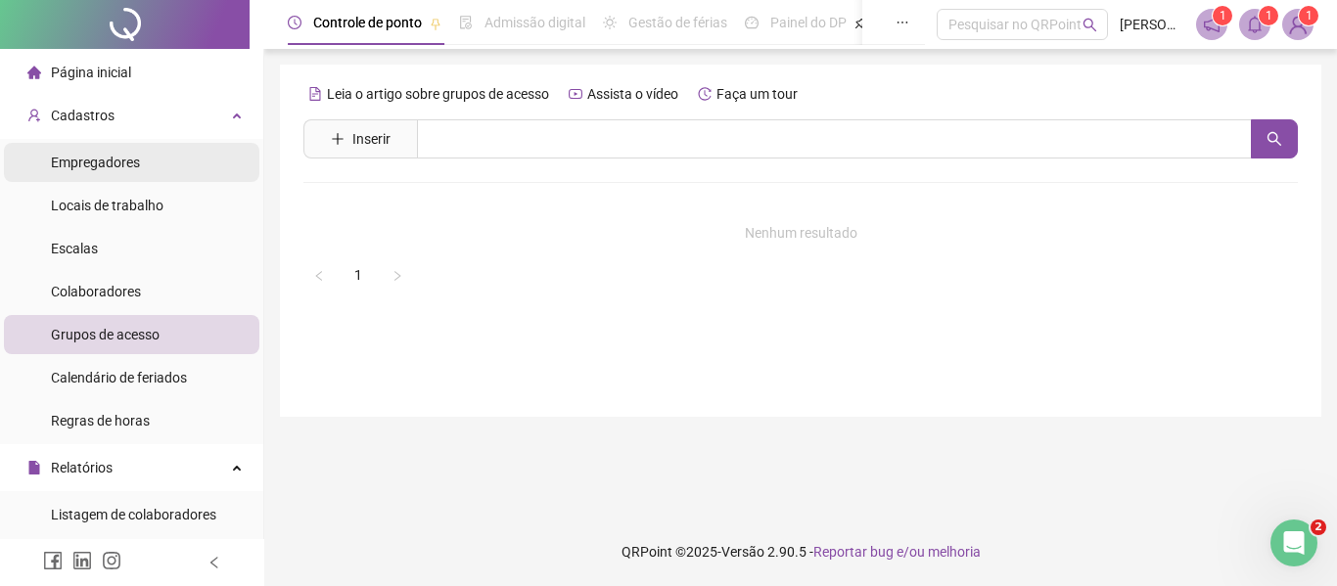
click at [88, 161] on span "Empregadores" at bounding box center [95, 163] width 89 height 16
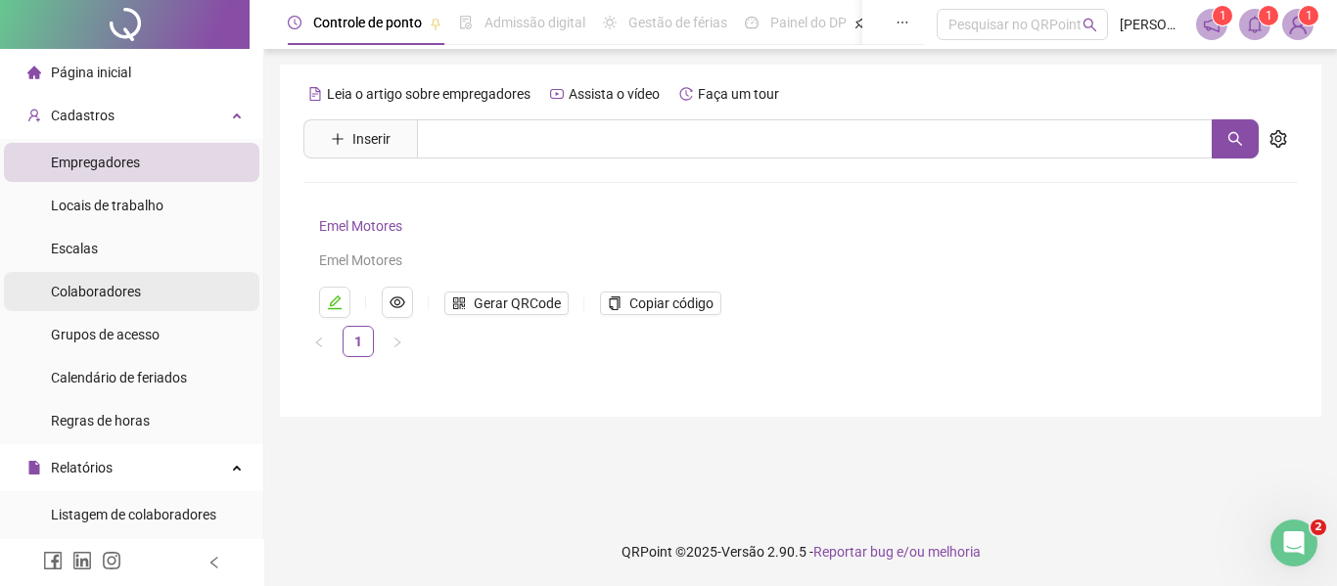
click at [85, 288] on span "Colaboradores" at bounding box center [96, 292] width 90 height 16
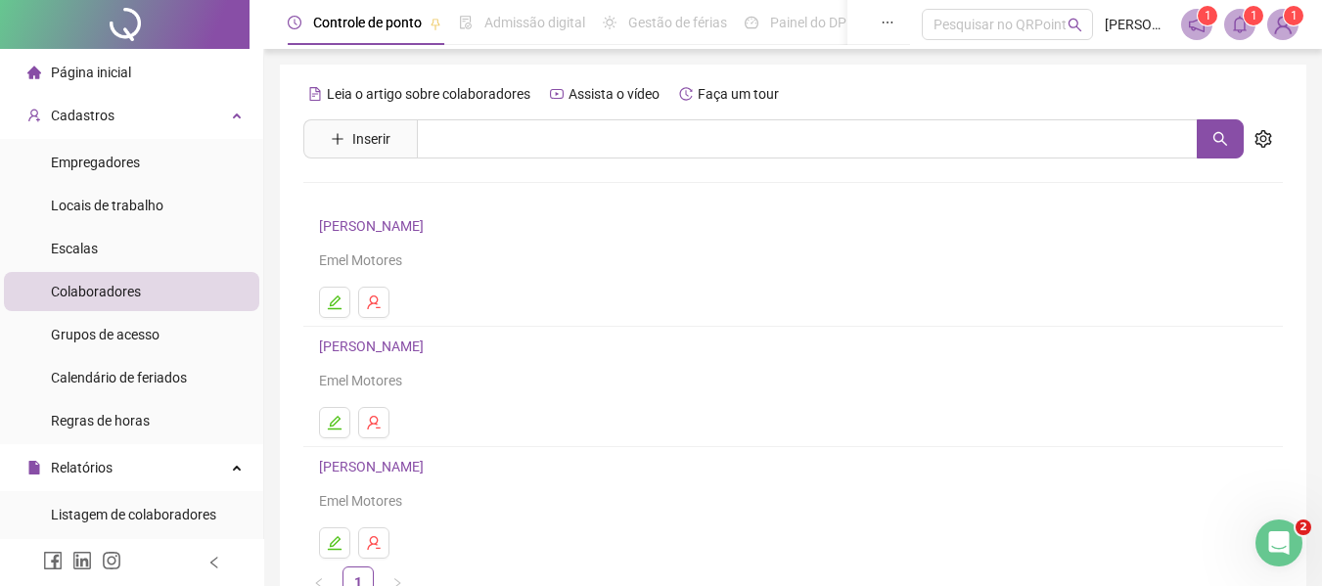
click at [351, 342] on link "[PERSON_NAME]" at bounding box center [374, 347] width 111 height 16
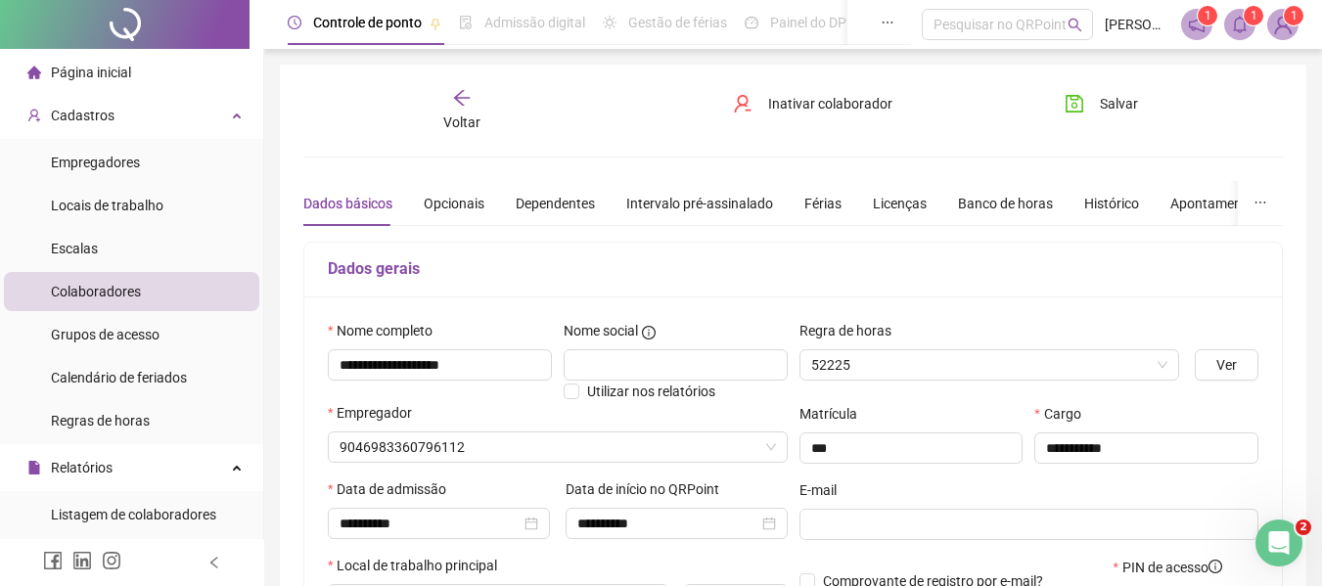
type input "**********"
click at [823, 202] on div "Férias" at bounding box center [823, 204] width 37 height 22
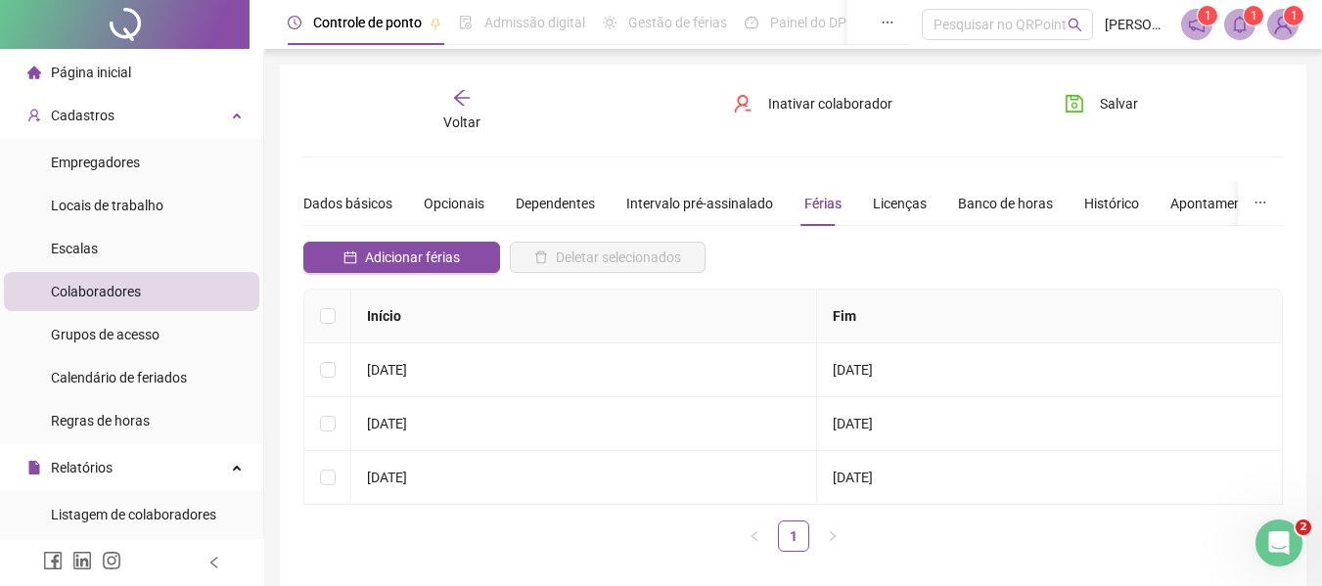
click at [106, 295] on span "Colaboradores" at bounding box center [96, 292] width 90 height 16
click at [464, 209] on div "Opcionais" at bounding box center [454, 204] width 61 height 22
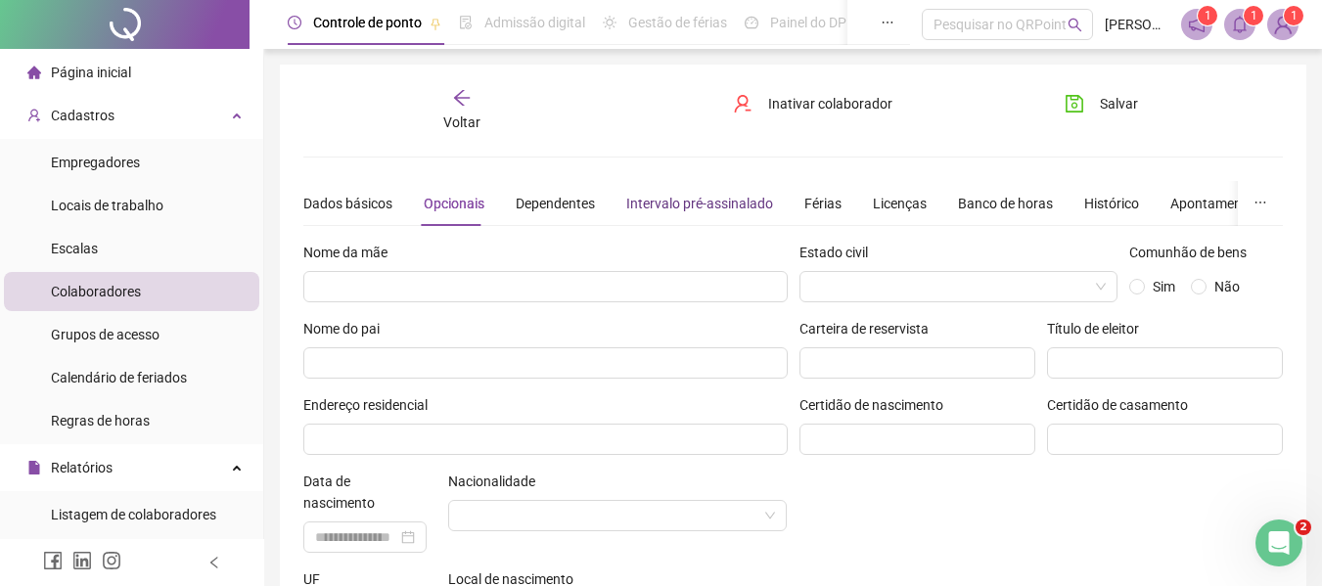
click at [726, 208] on div "Intervalo pré-assinalado" at bounding box center [699, 204] width 147 height 22
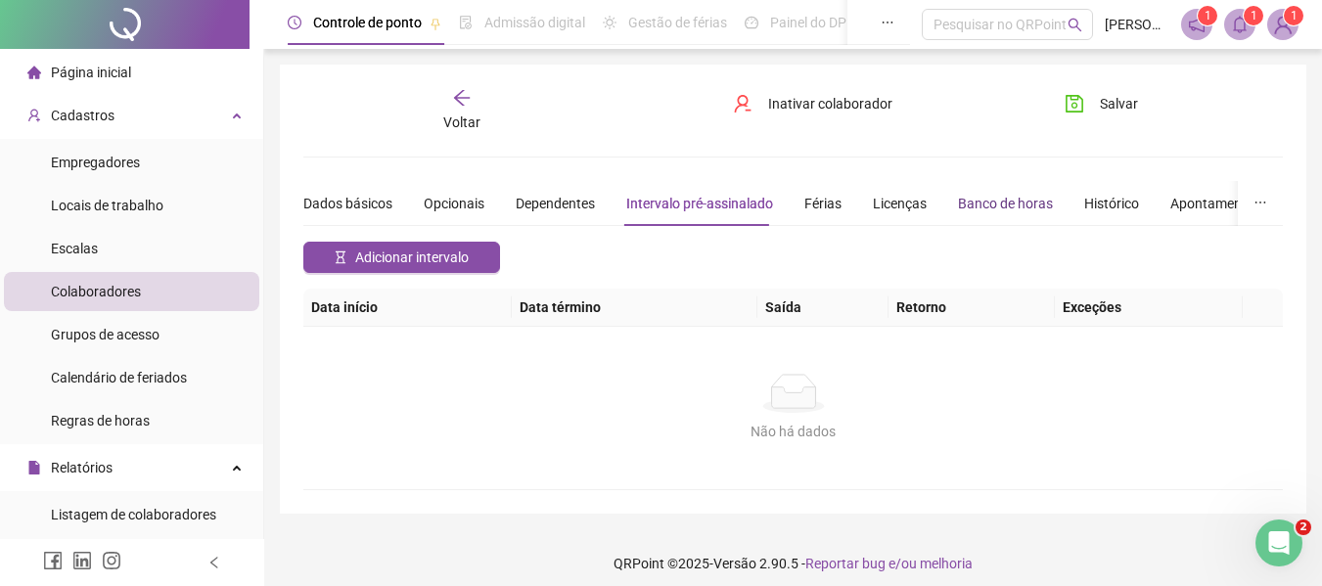
click at [976, 203] on div "Banco de horas" at bounding box center [1005, 204] width 95 height 22
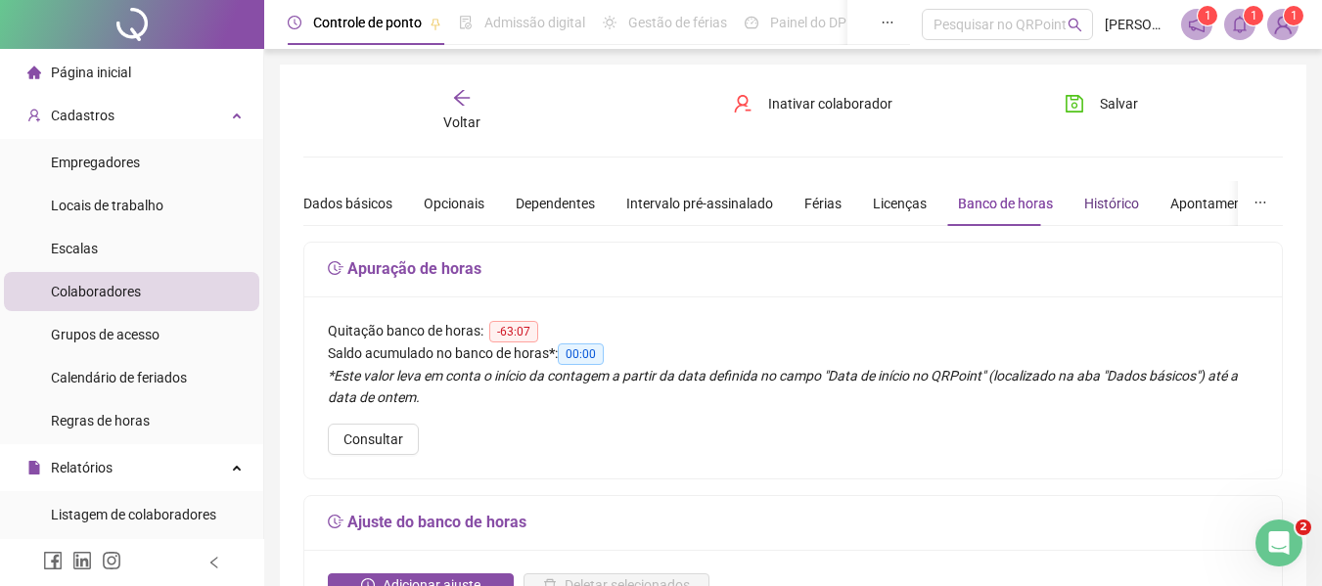
click at [1098, 198] on div "Histórico" at bounding box center [1111, 204] width 55 height 22
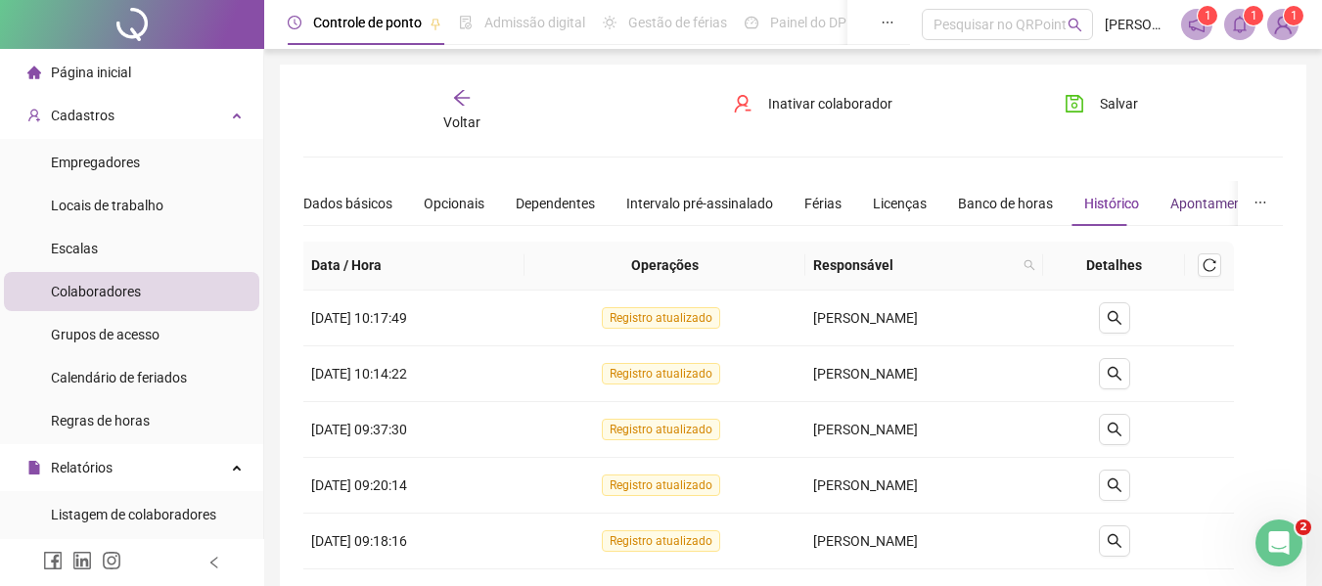
click at [1198, 207] on div "Apontamentos" at bounding box center [1216, 204] width 91 height 22
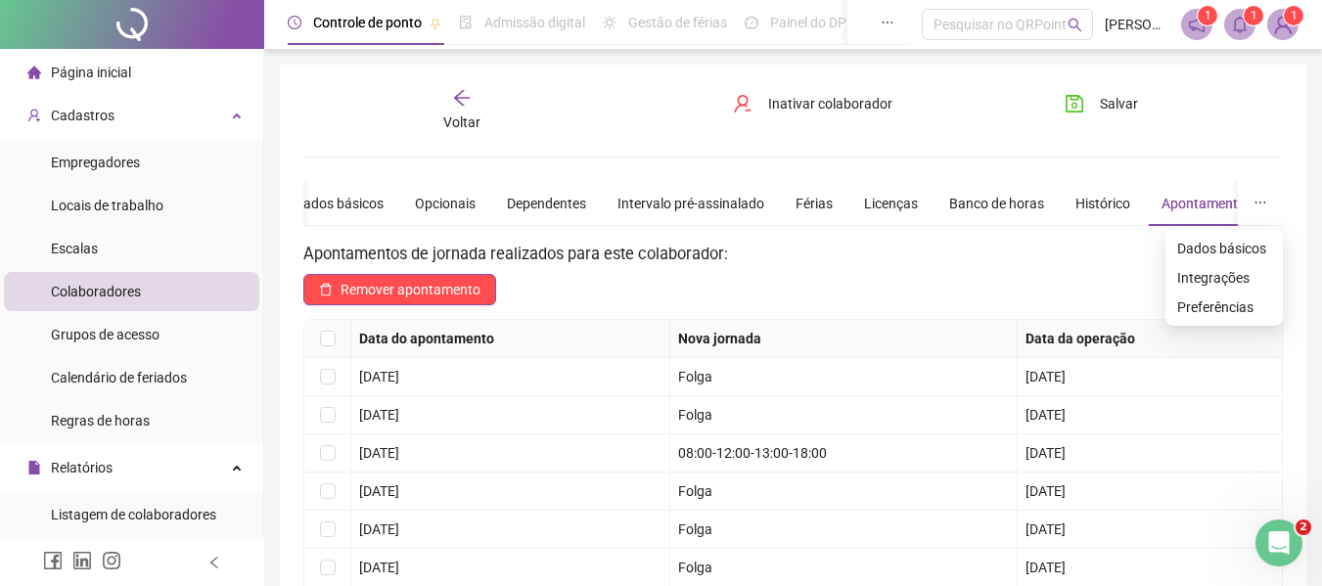
click at [1267, 206] on icon "ellipsis" at bounding box center [1261, 203] width 14 height 14
click at [428, 196] on div "Opcionais" at bounding box center [445, 204] width 61 height 22
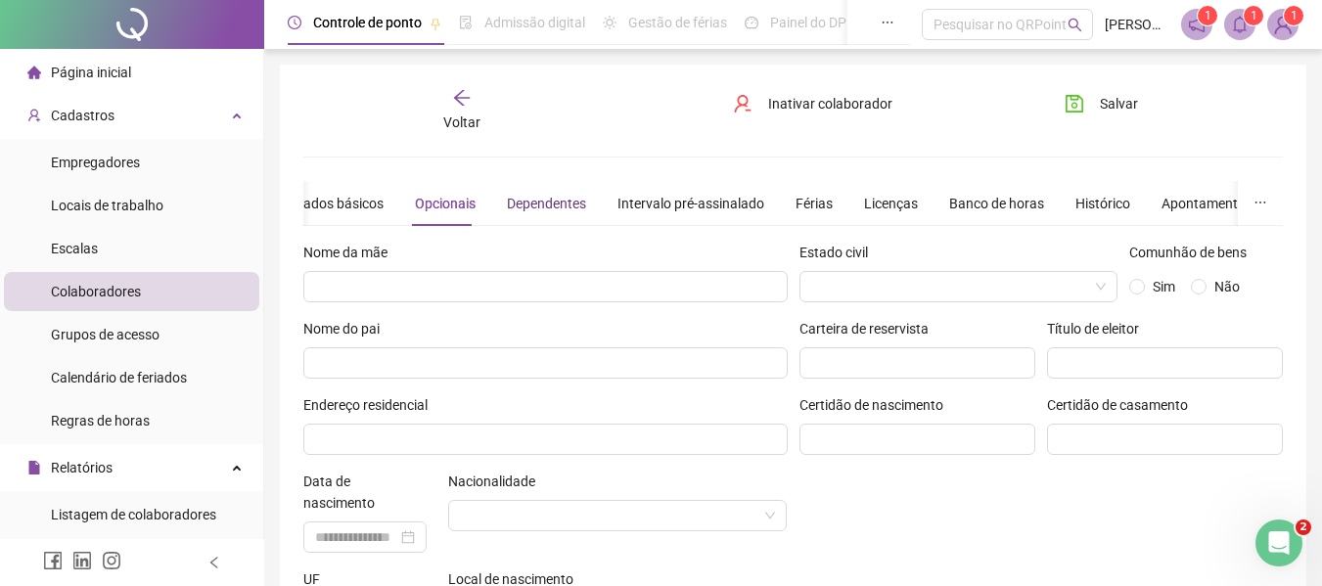
click at [552, 204] on div "Dependentes" at bounding box center [546, 204] width 79 height 22
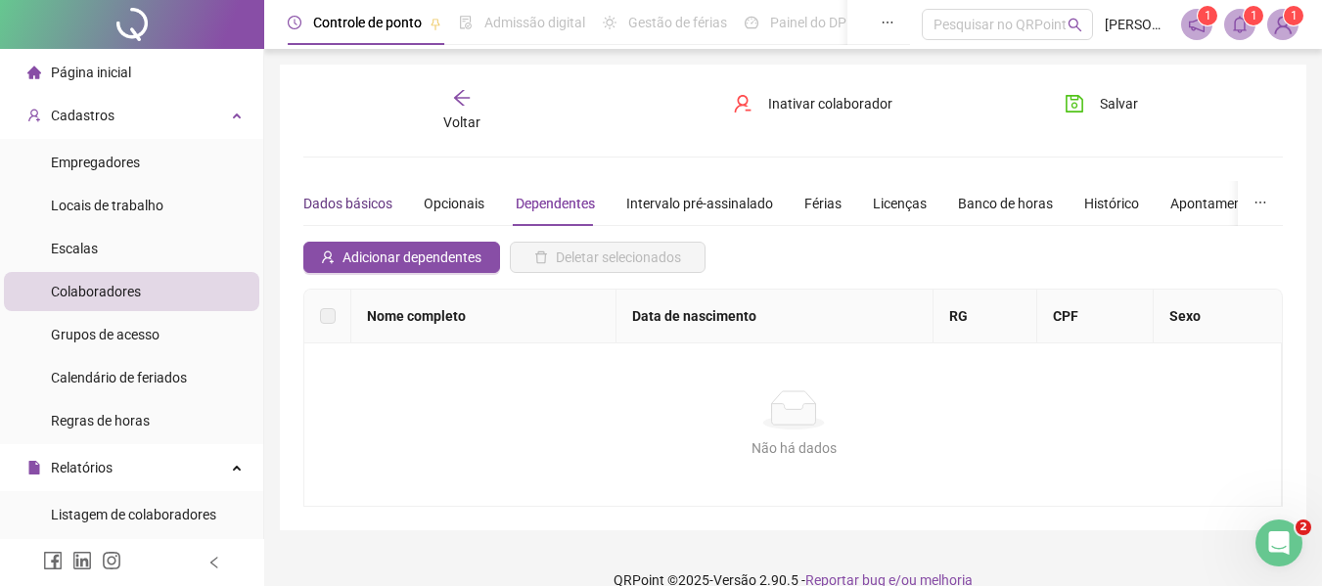
click at [357, 207] on div "Dados básicos" at bounding box center [347, 204] width 89 height 22
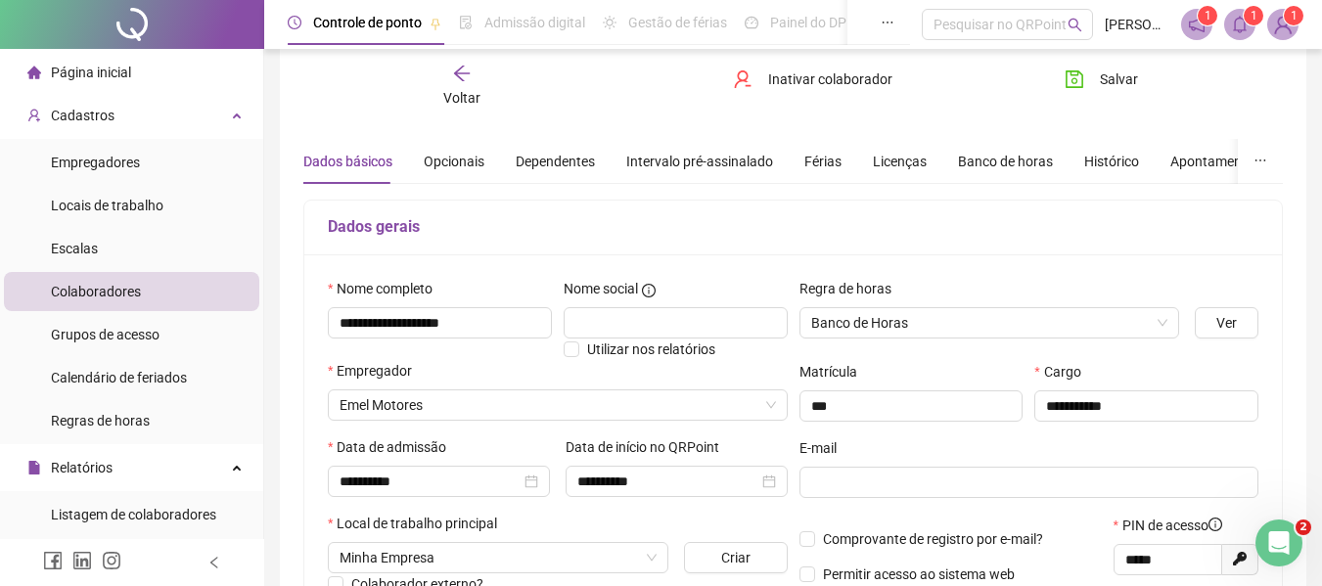
scroll to position [41, 0]
click at [103, 244] on li "Escalas" at bounding box center [131, 248] width 255 height 39
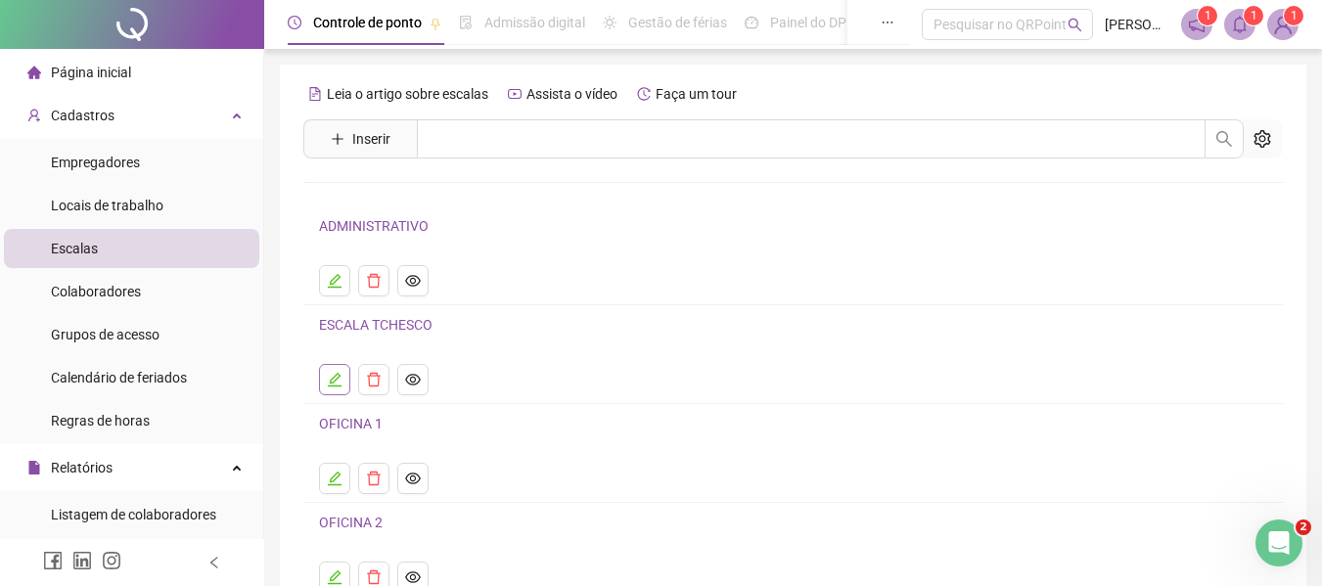
click at [339, 382] on icon "edit" at bounding box center [335, 380] width 16 height 16
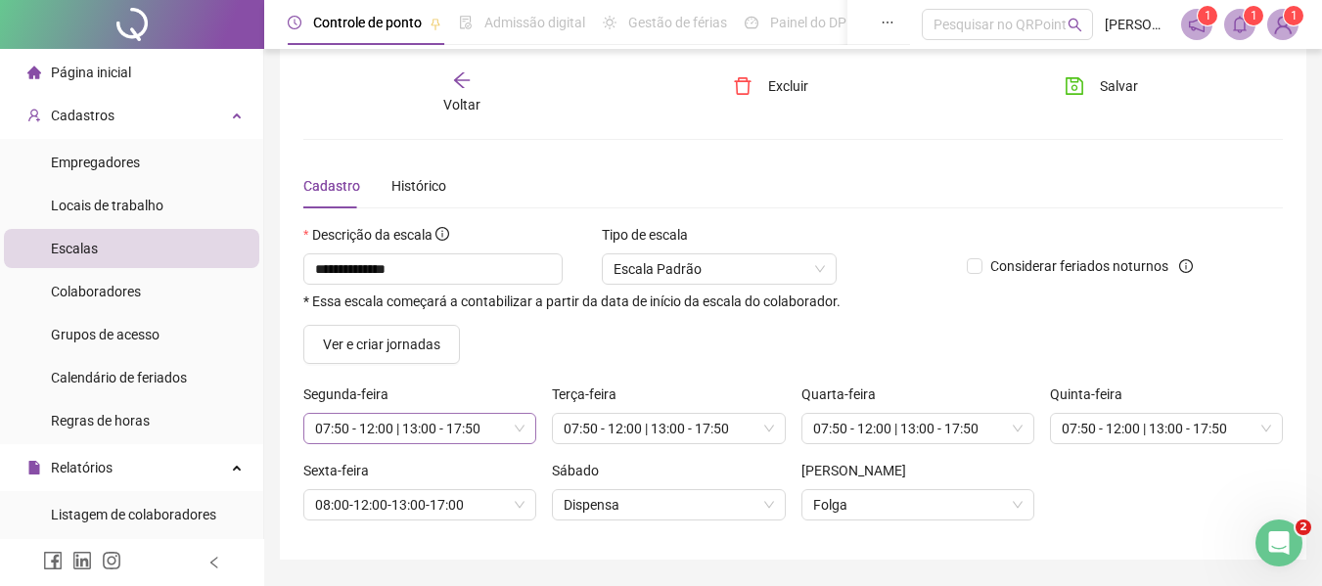
scroll to position [75, 0]
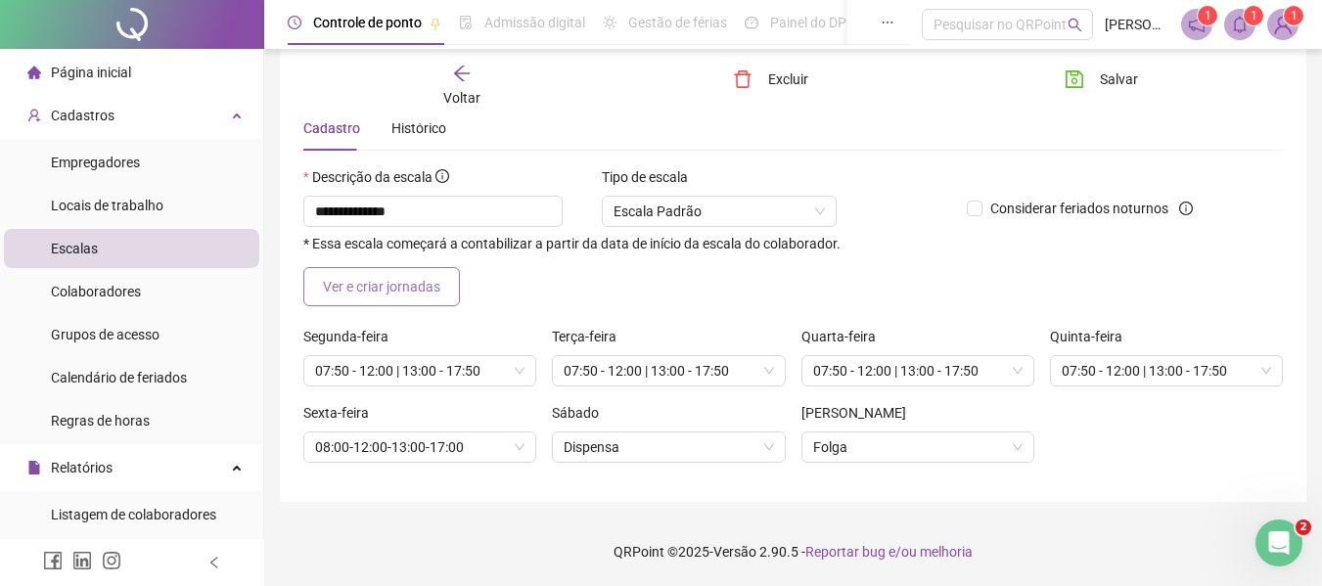
click at [371, 290] on span "Ver e criar jornadas" at bounding box center [381, 287] width 117 height 22
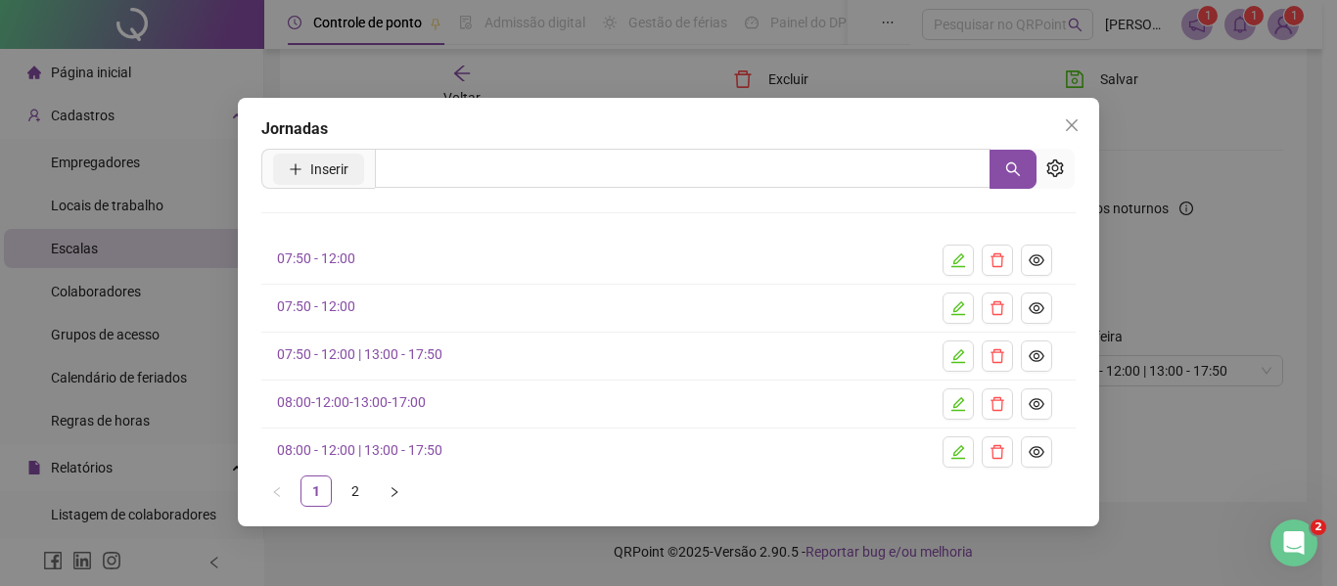
click at [321, 173] on span "Inserir" at bounding box center [329, 170] width 38 height 22
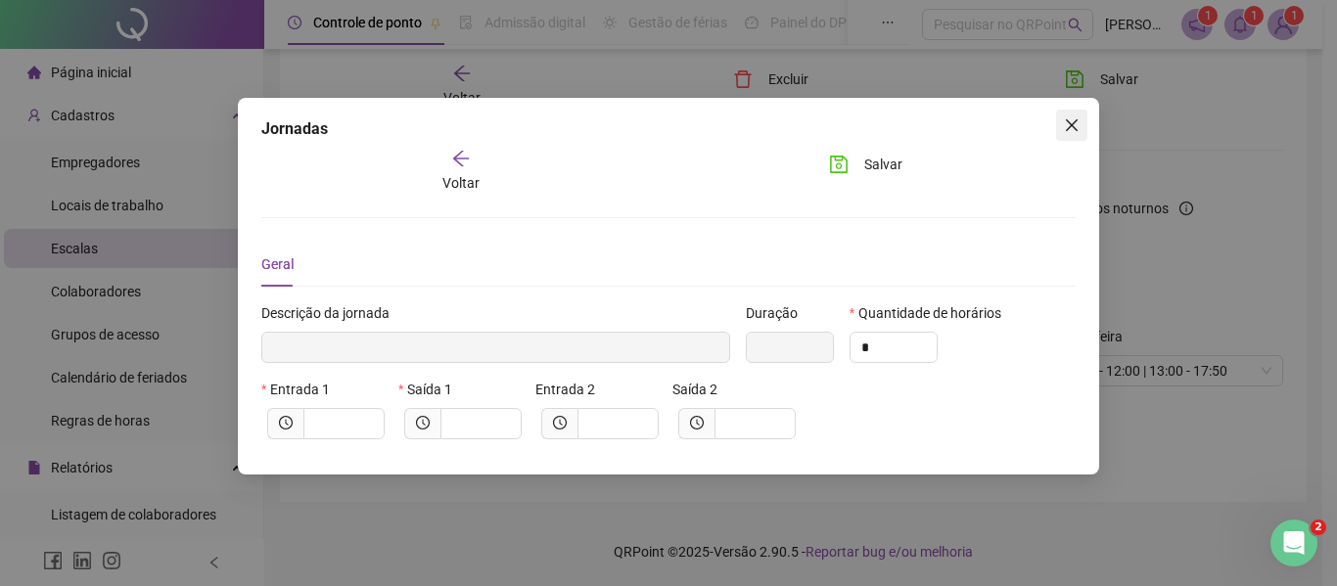
click at [1071, 126] on icon "close" at bounding box center [1072, 125] width 12 height 12
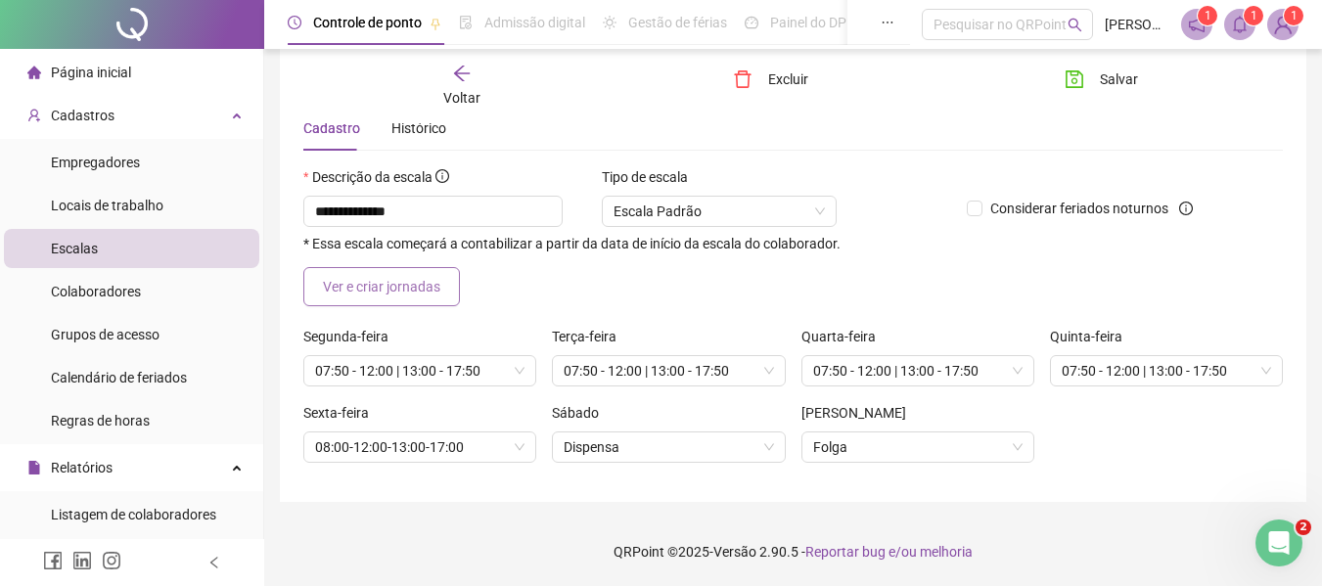
click at [429, 287] on span "Ver e criar jornadas" at bounding box center [381, 287] width 117 height 22
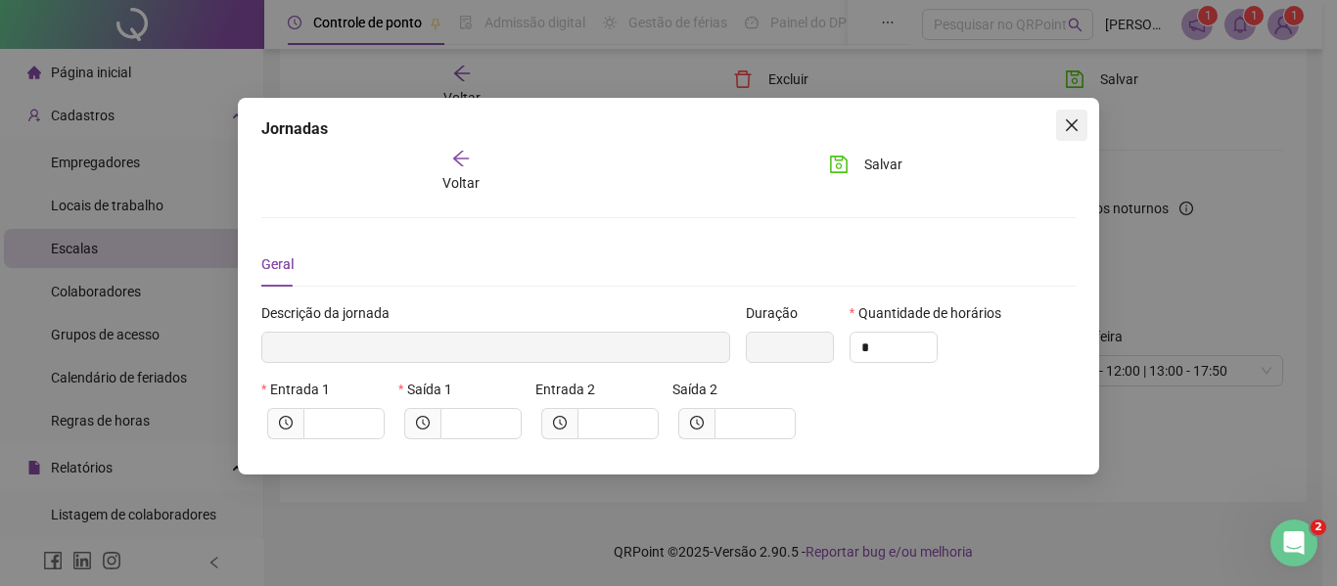
click at [1072, 125] on icon "close" at bounding box center [1072, 125] width 12 height 12
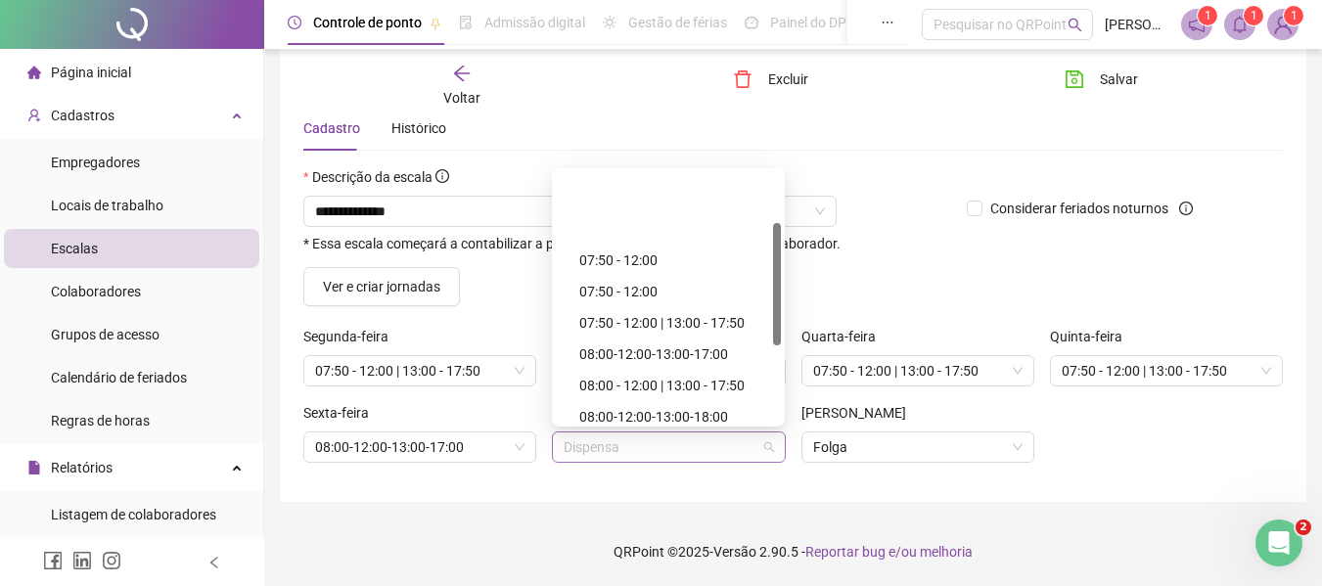
click at [645, 444] on span "Dispensa" at bounding box center [668, 447] width 209 height 29
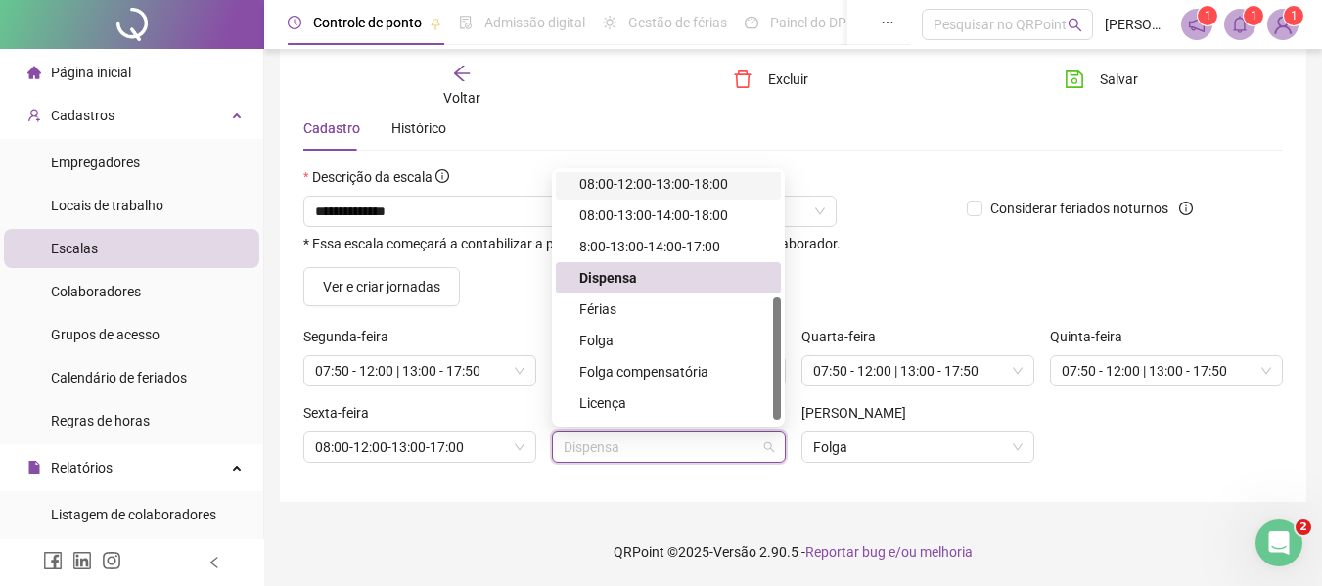
scroll to position [259, 0]
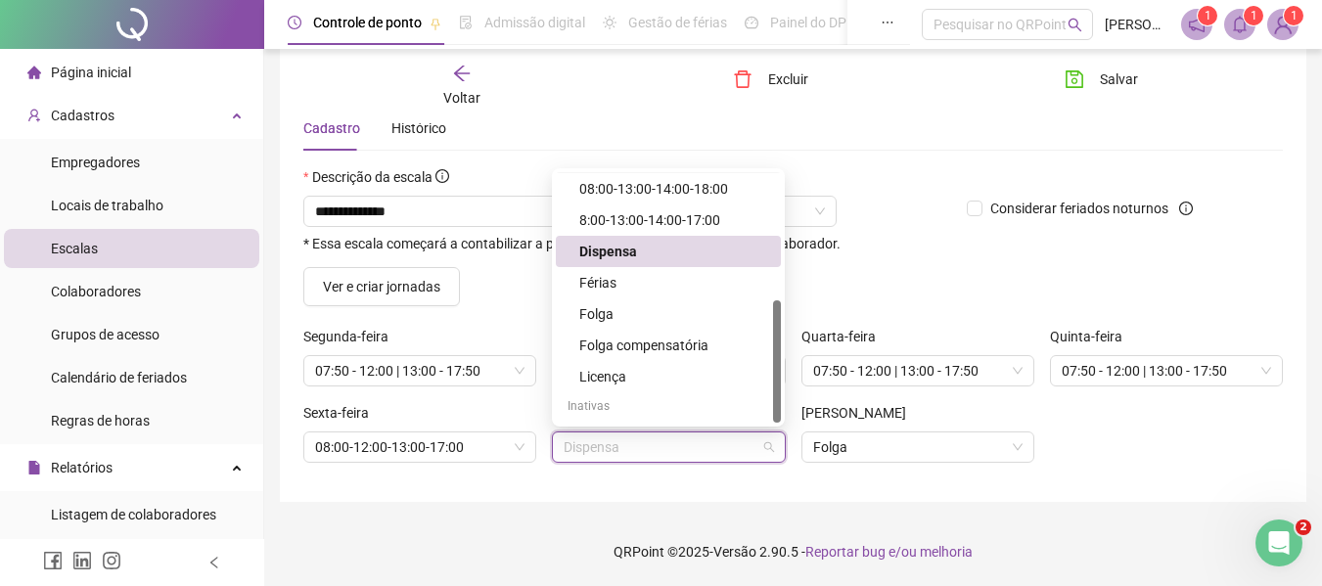
drag, startPoint x: 774, startPoint y: 316, endPoint x: 729, endPoint y: 378, distance: 76.3
click at [784, 392] on div "136266 68181 67226 08:00-12:00-13:00-18:00 08:00-13:00-14:00-18:00 8:00-13:00-1…" at bounding box center [668, 297] width 233 height 258
click at [603, 320] on div "Folga" at bounding box center [674, 314] width 190 height 22
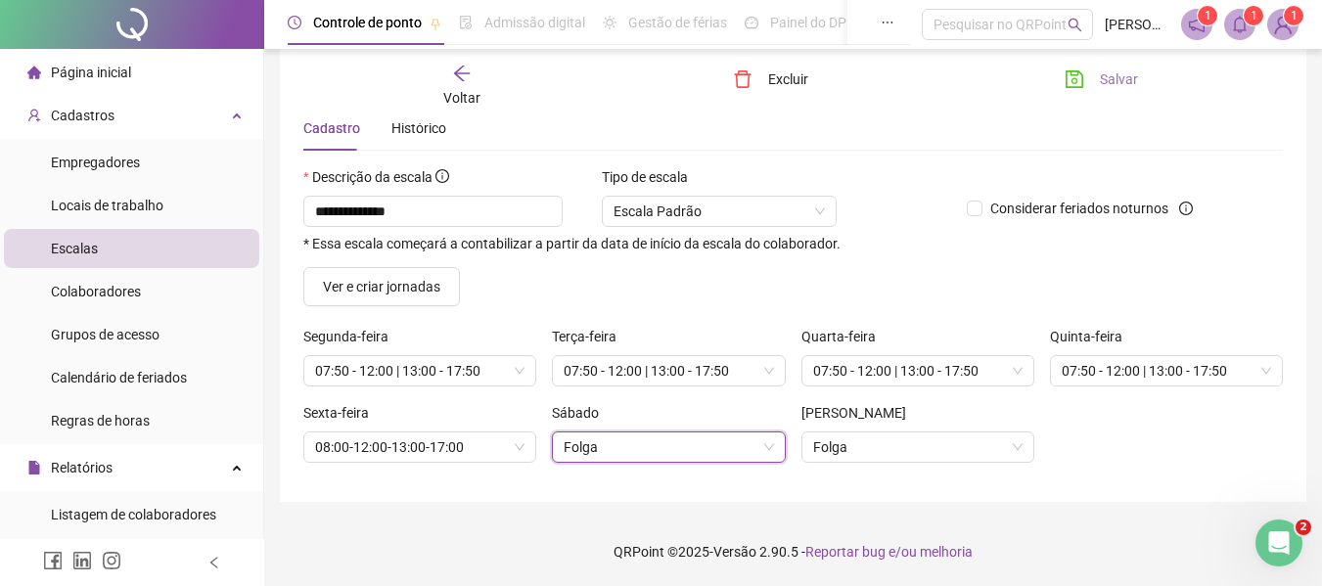
drag, startPoint x: 1106, startPoint y: 78, endPoint x: 1094, endPoint y: 83, distance: 12.7
click at [1107, 78] on span "Salvar" at bounding box center [1119, 80] width 38 height 22
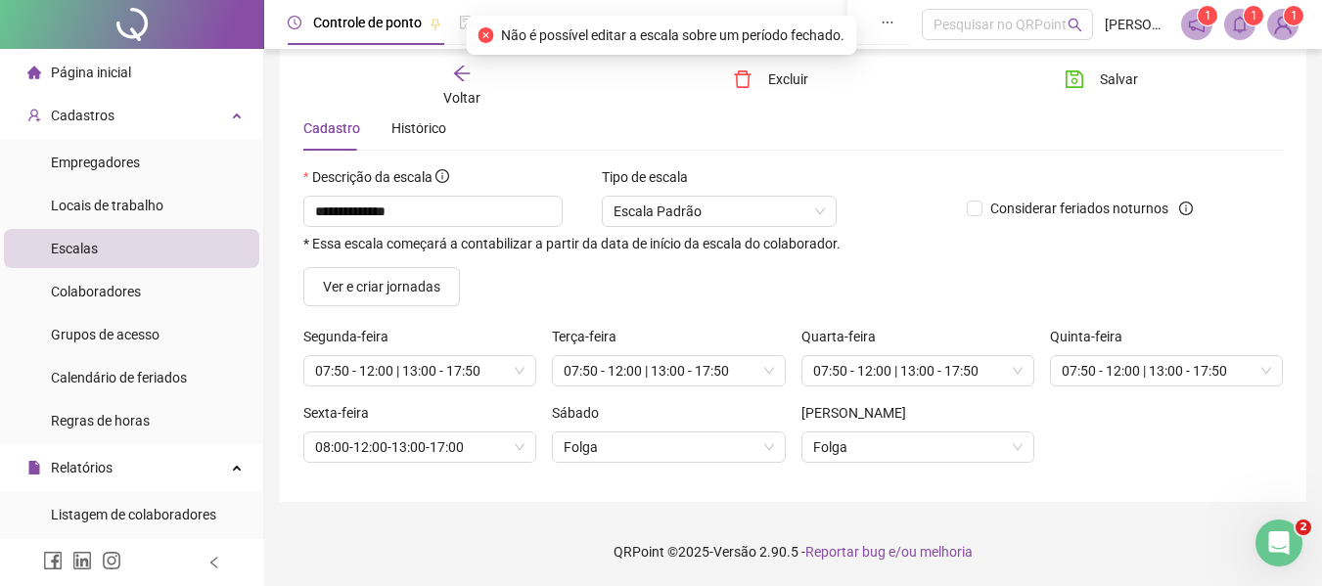
click at [866, 118] on div "Voltar Excluir Salvar" at bounding box center [793, 86] width 995 height 74
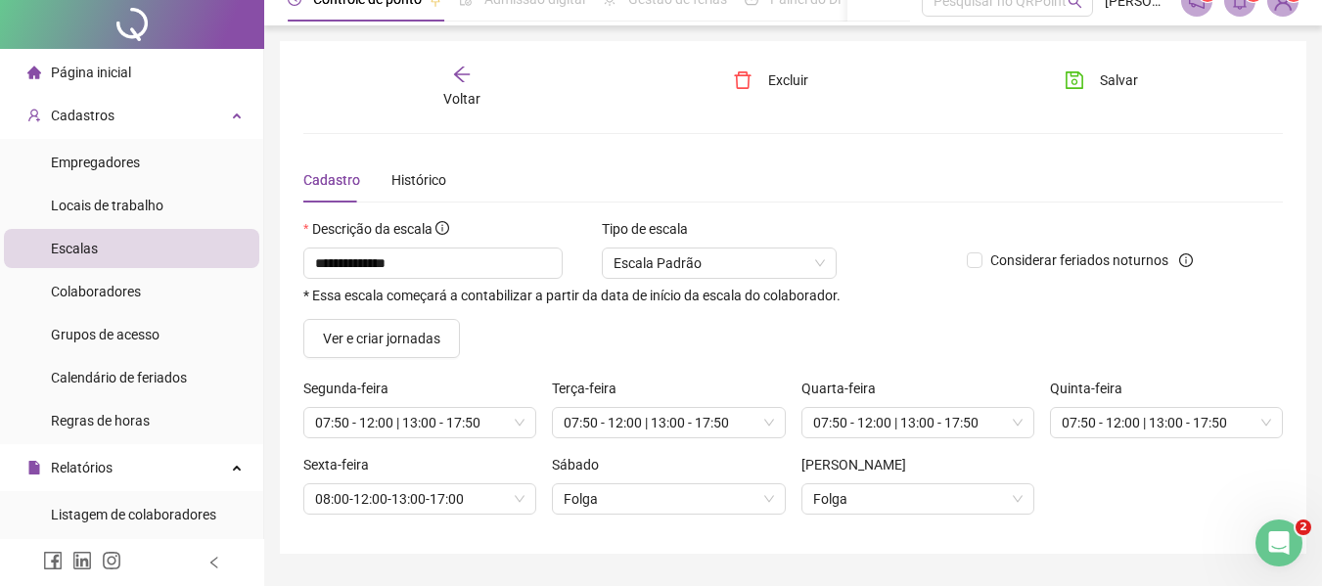
scroll to position [0, 0]
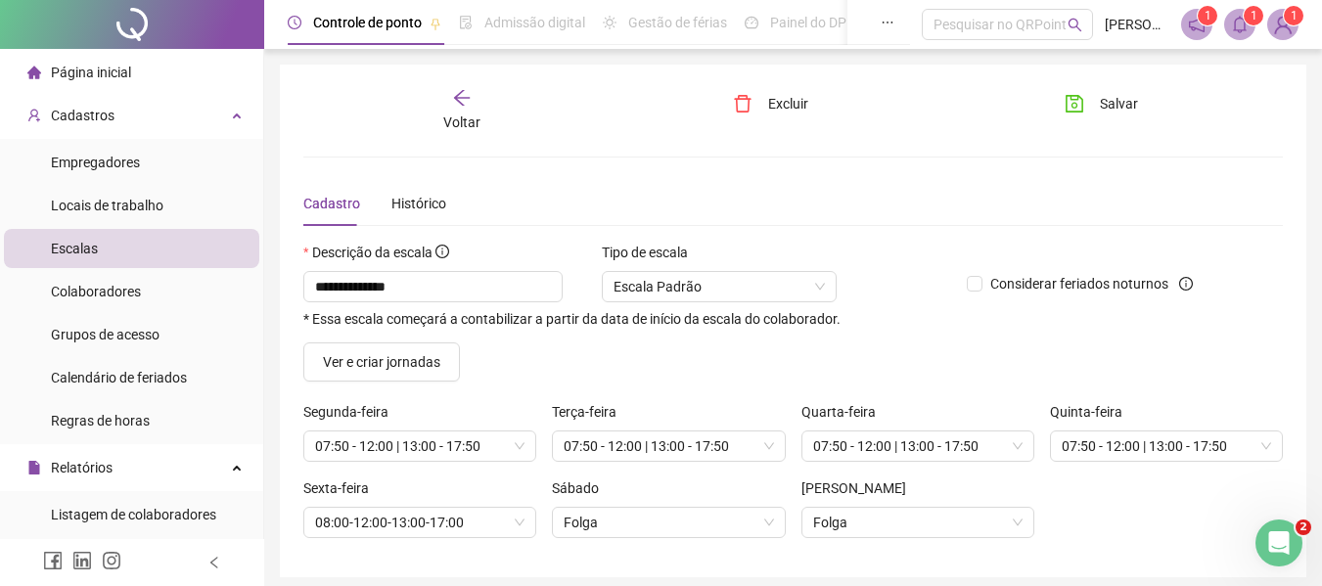
click at [467, 107] on icon "arrow-left" at bounding box center [462, 98] width 20 height 20
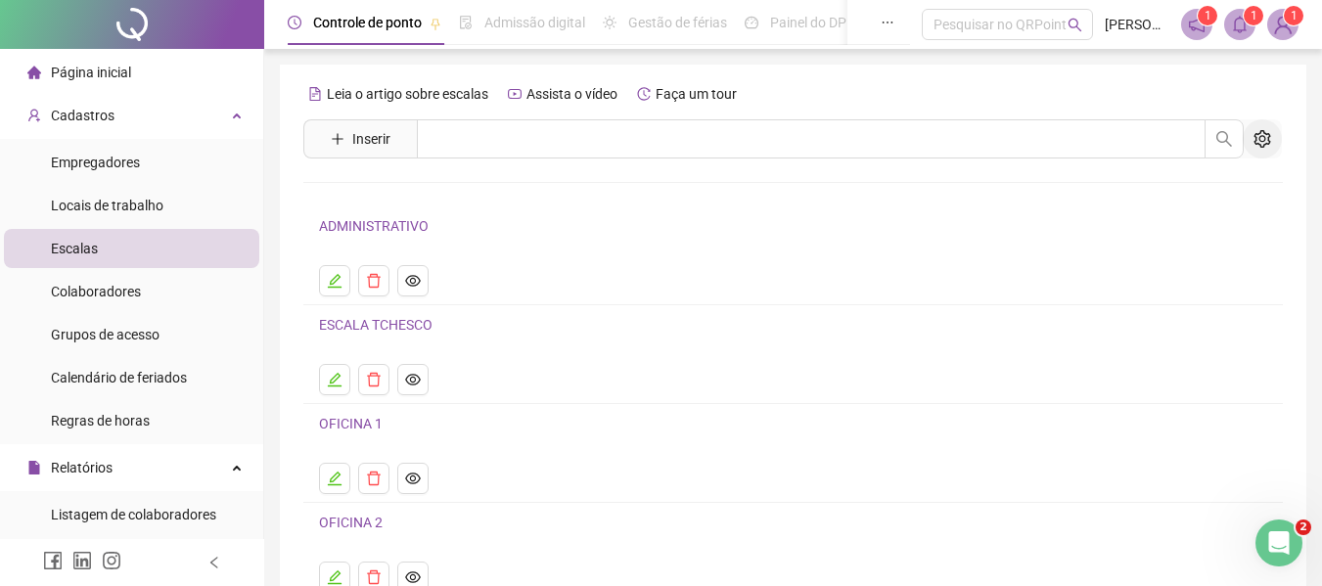
click at [1263, 138] on icon "setting" at bounding box center [1263, 139] width 18 height 18
click at [1263, 139] on icon "setting" at bounding box center [1263, 139] width 18 height 18
click at [379, 136] on span "Inserir" at bounding box center [371, 139] width 38 height 22
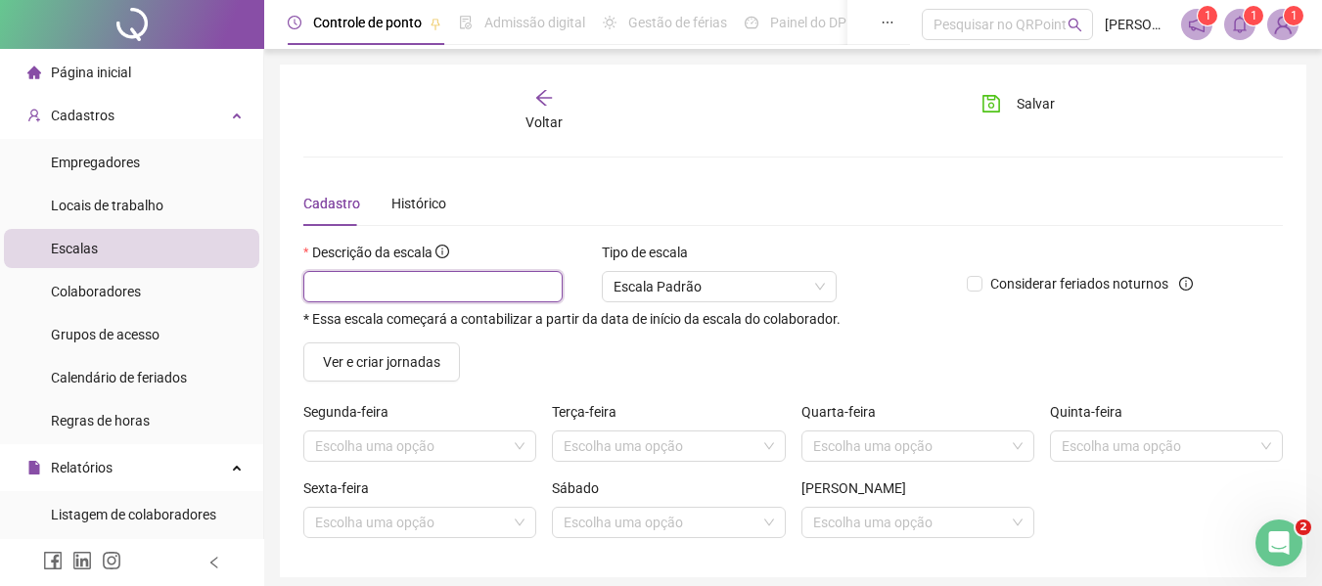
click at [441, 296] on input "text" at bounding box center [432, 286] width 259 height 31
click at [605, 184] on div "Cadastro Histórico" at bounding box center [793, 203] width 980 height 45
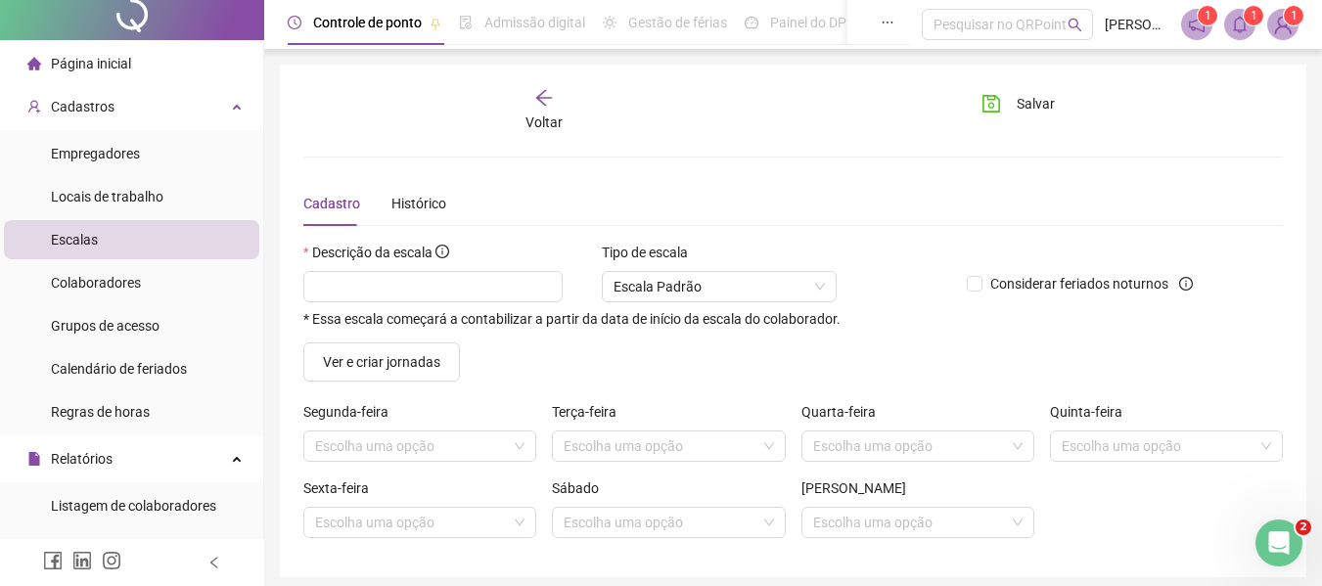
scroll to position [3, 0]
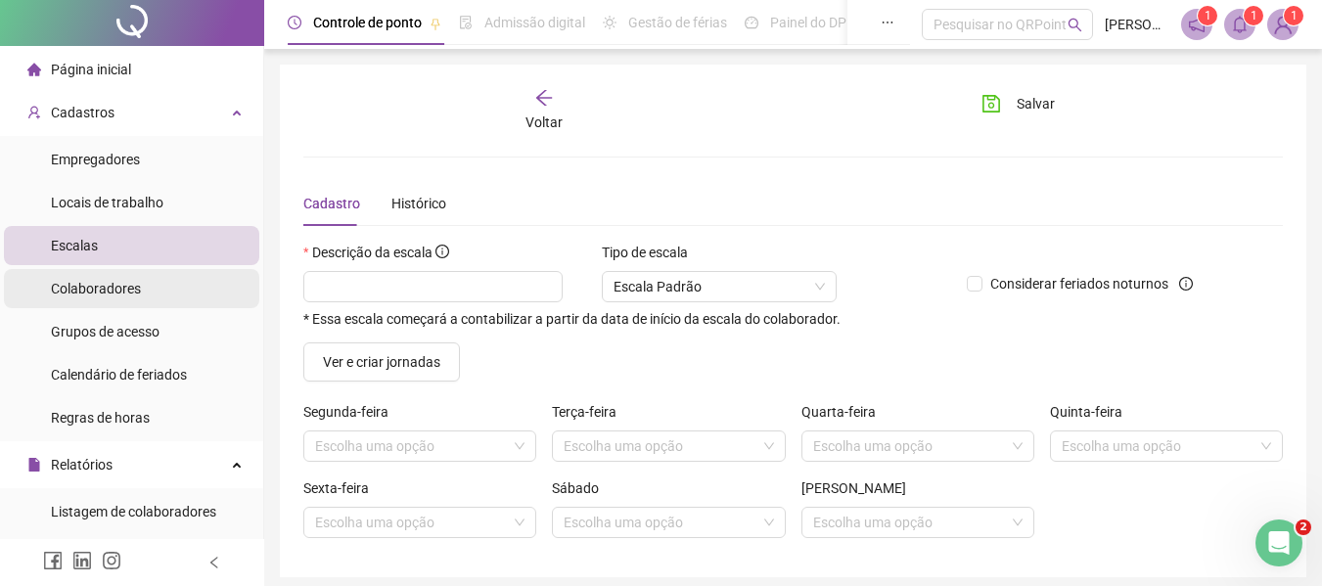
click at [123, 289] on span "Colaboradores" at bounding box center [96, 289] width 90 height 16
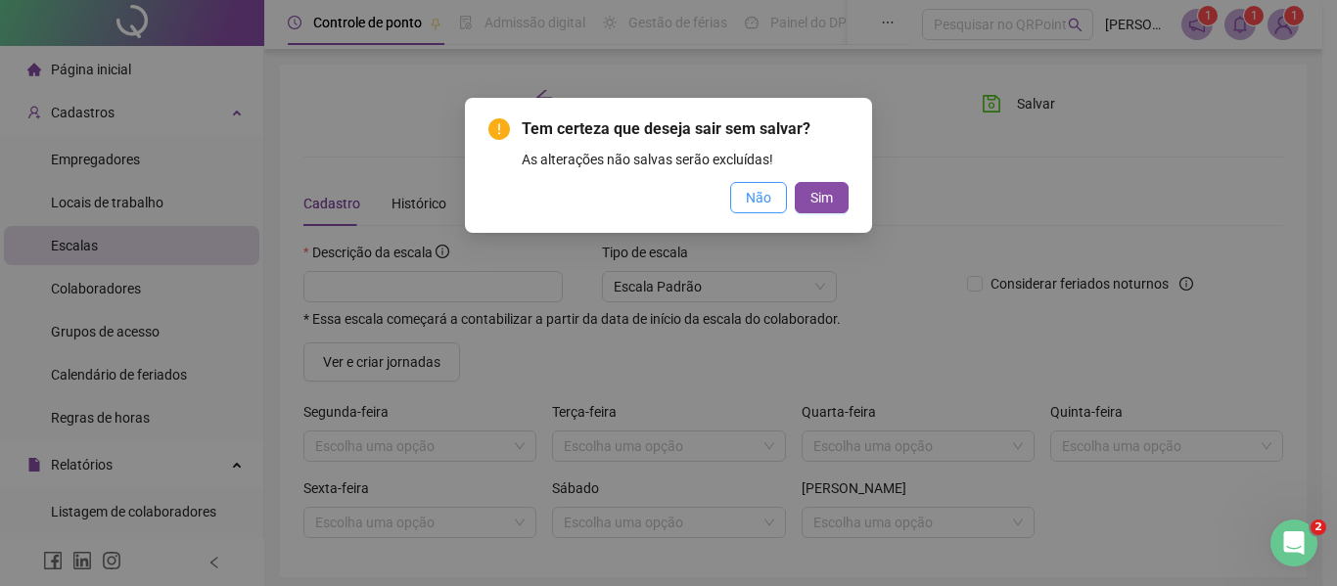
click at [757, 204] on span "Não" at bounding box center [758, 198] width 25 height 22
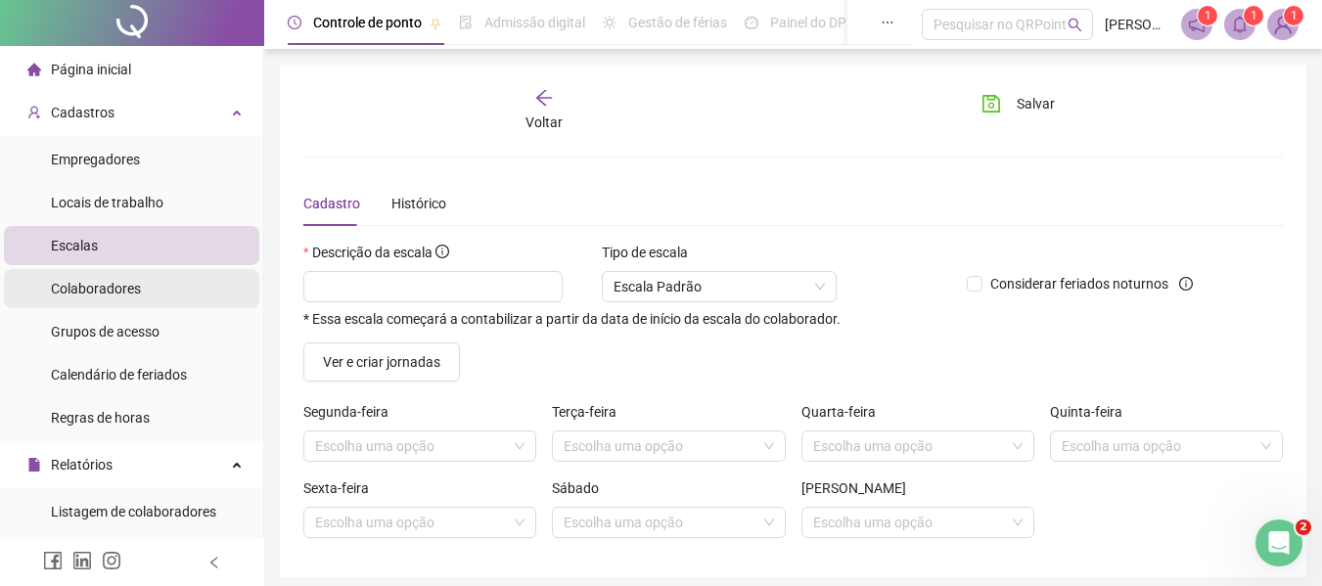
scroll to position [0, 0]
